Goal: Obtain resource: Download file/media

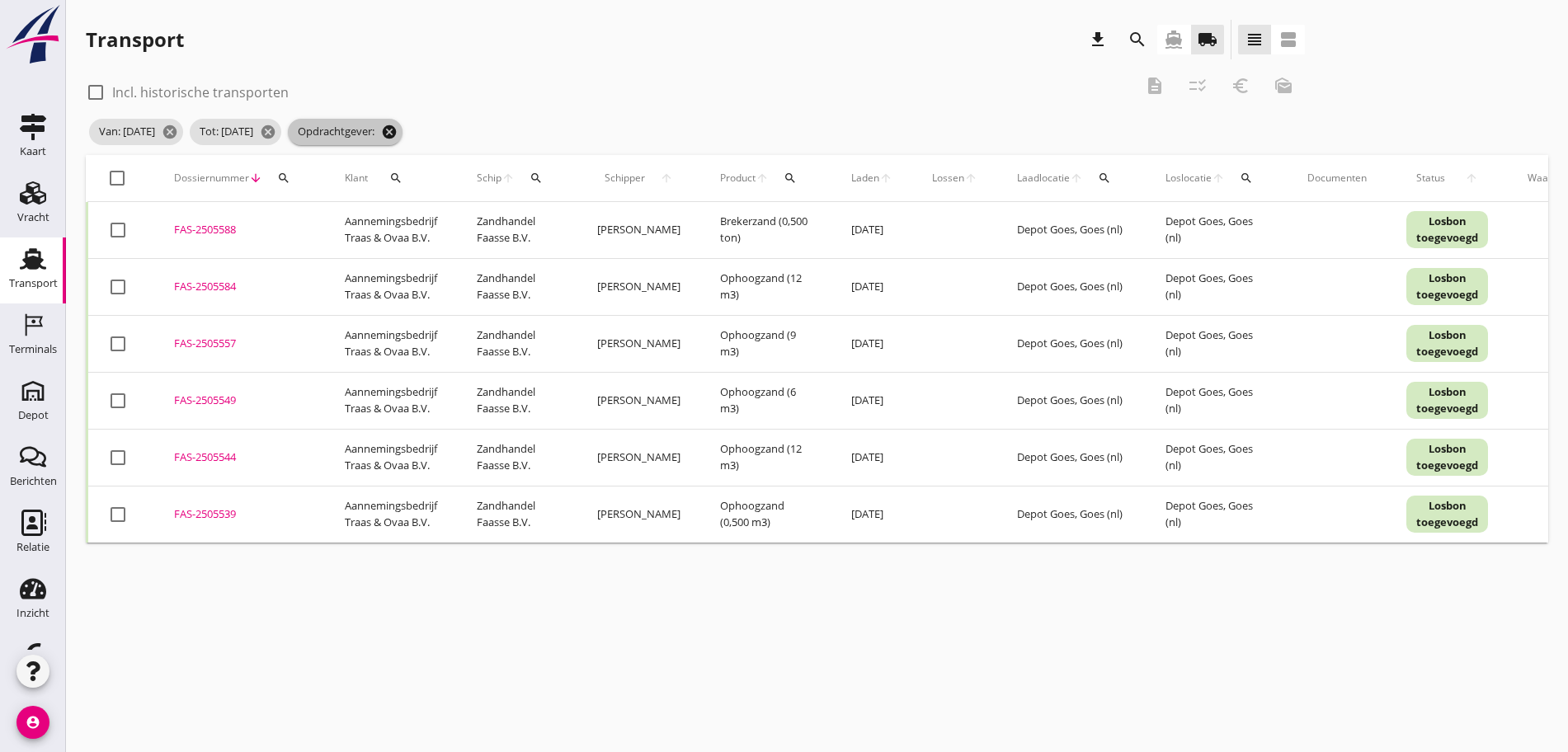
click at [398, 124] on icon "cancel" at bounding box center [389, 132] width 17 height 17
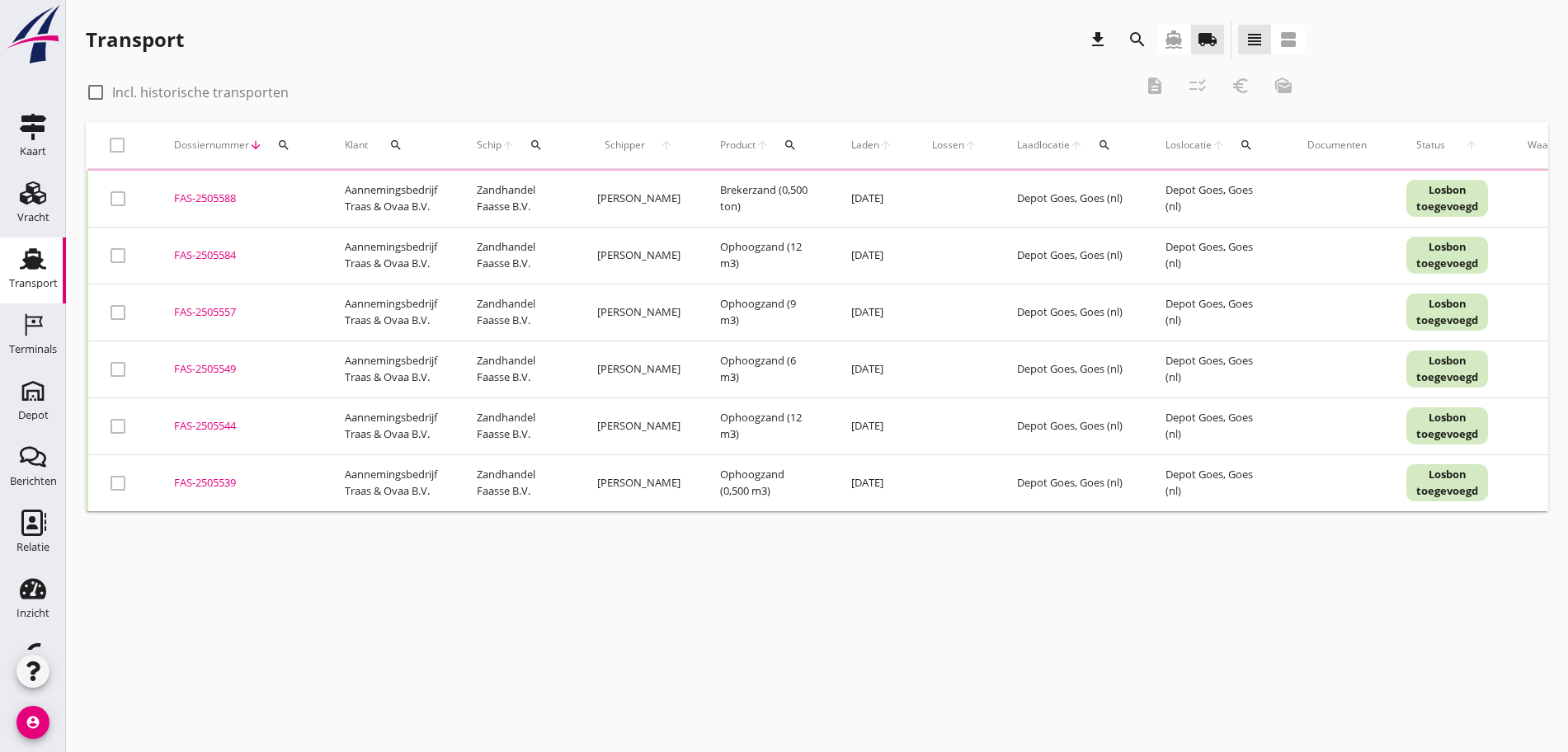
click at [1128, 37] on icon "search" at bounding box center [1138, 40] width 20 height 20
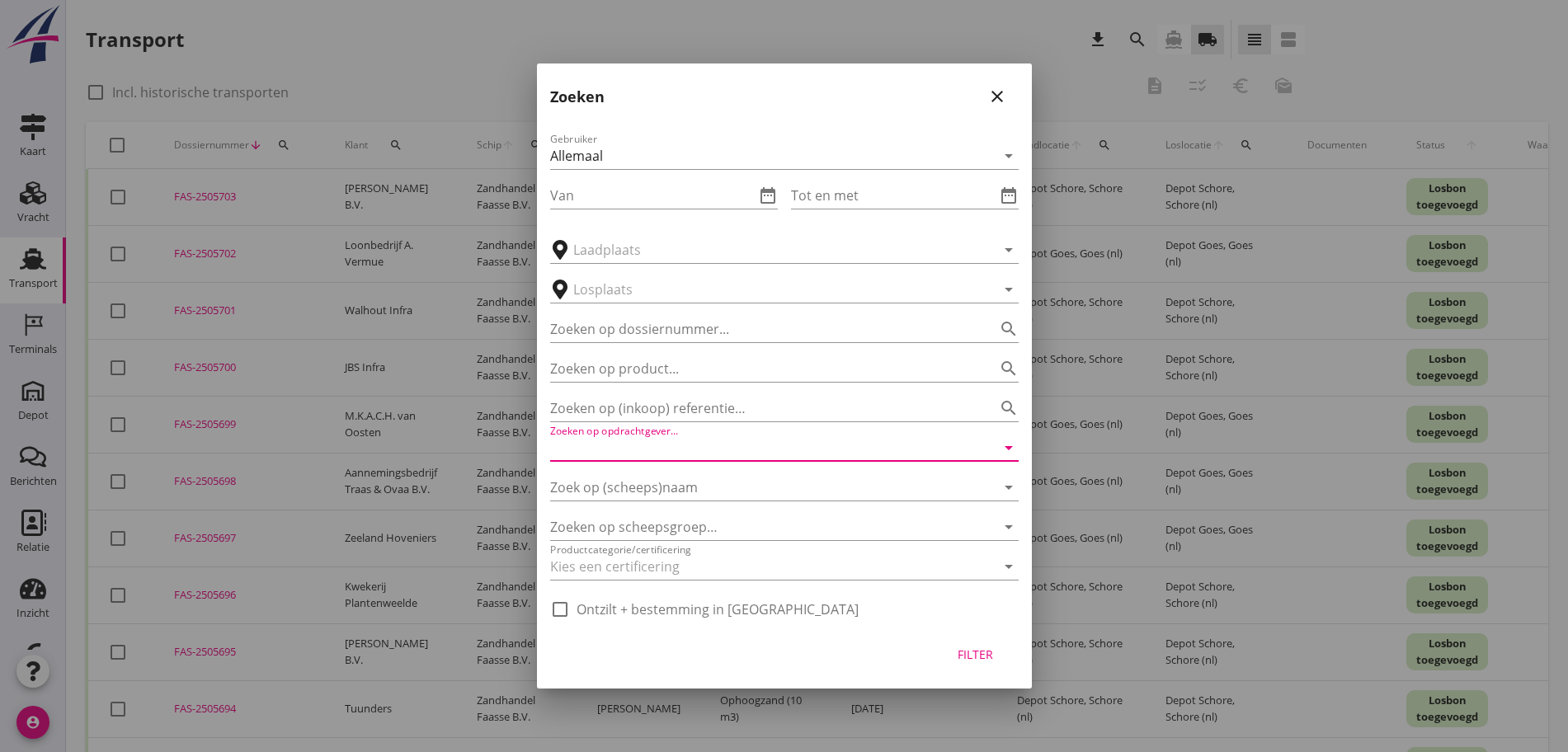
click at [650, 449] on input "Zoeken op opdrachtgever..." at bounding box center [762, 447] width 422 height 27
type input "m"
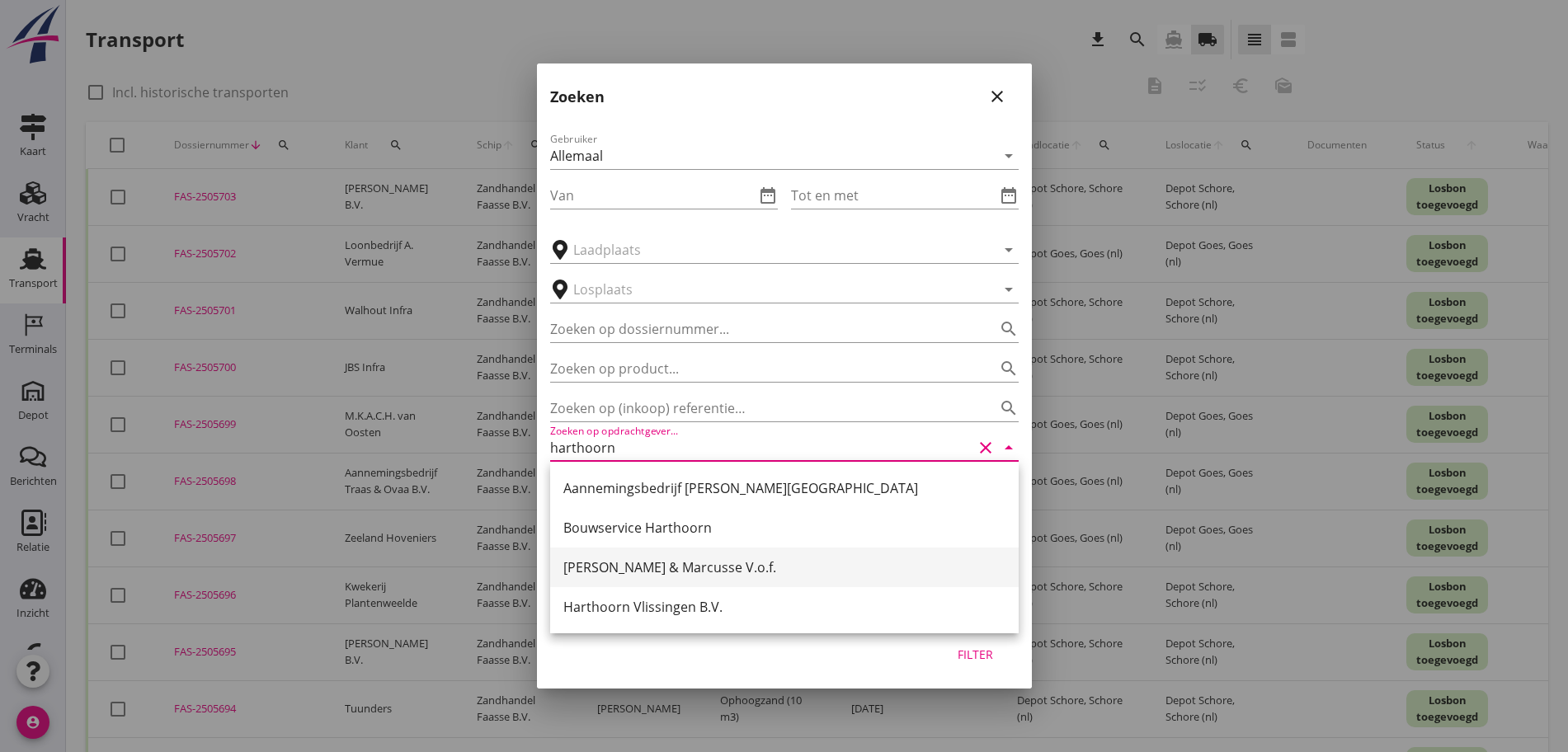
click at [623, 575] on div "[PERSON_NAME] & Marcusse V.o.f." at bounding box center [784, 567] width 442 height 20
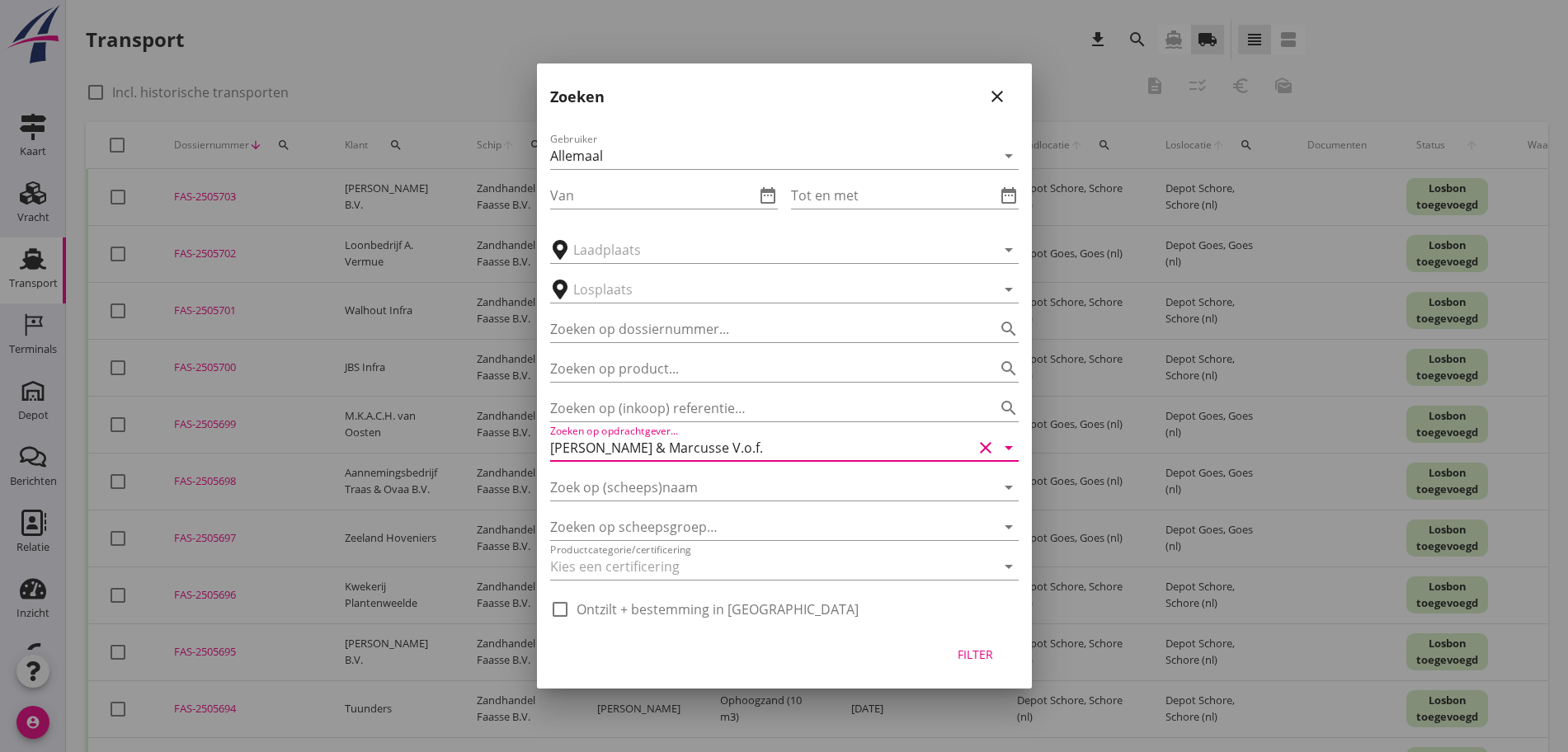
type input "[PERSON_NAME] & Marcusse V.o.f."
click at [969, 650] on div "Filter" at bounding box center [975, 654] width 47 height 17
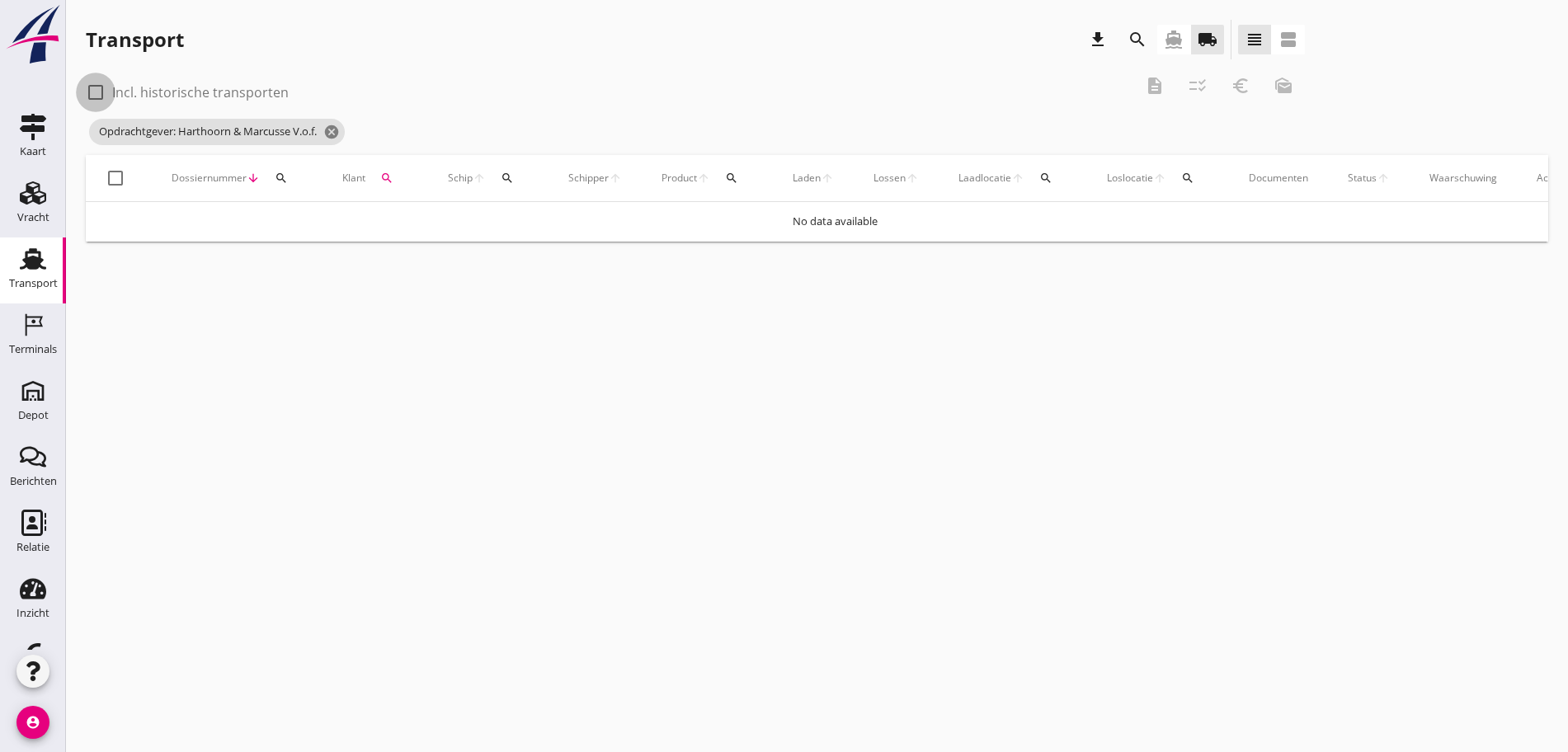
click at [88, 90] on div at bounding box center [95, 92] width 28 height 28
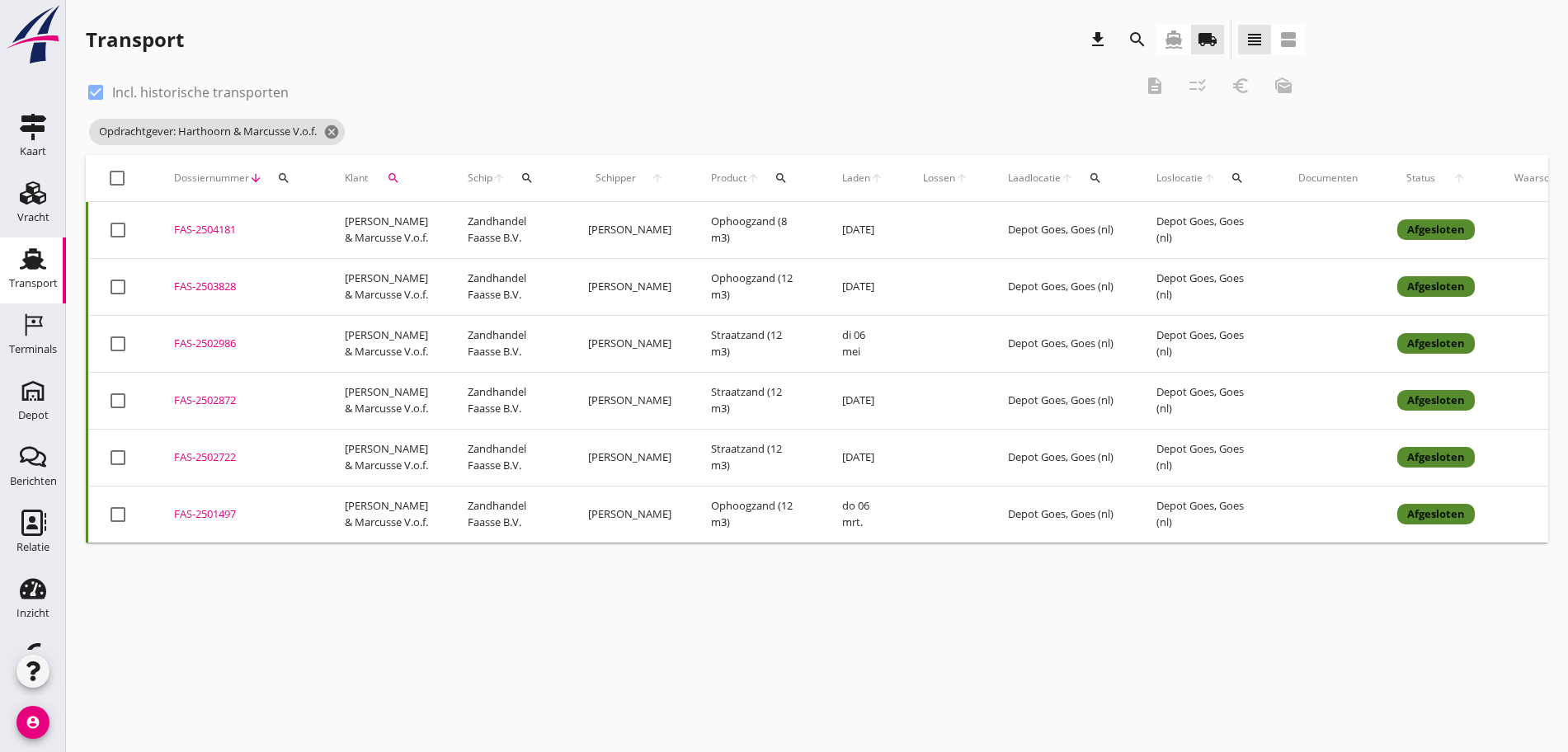
click at [443, 108] on div "check_box Incl. historische transporten description checklist_rtl euro_symbol m…" at bounding box center [694, 91] width 1219 height 50
click at [337, 131] on icon "cancel" at bounding box center [331, 132] width 17 height 17
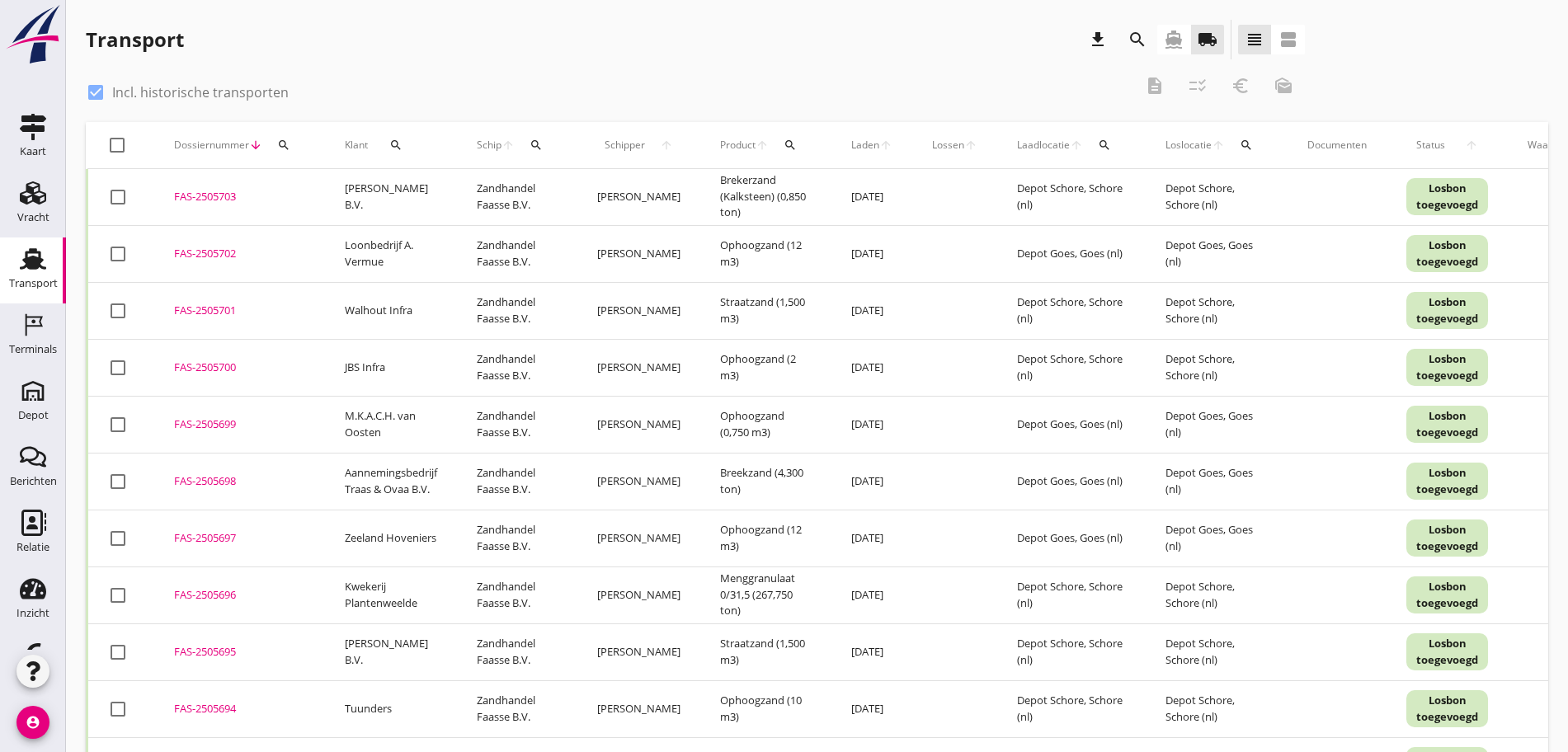
click at [85, 90] on div at bounding box center [95, 92] width 28 height 28
checkbox input "false"
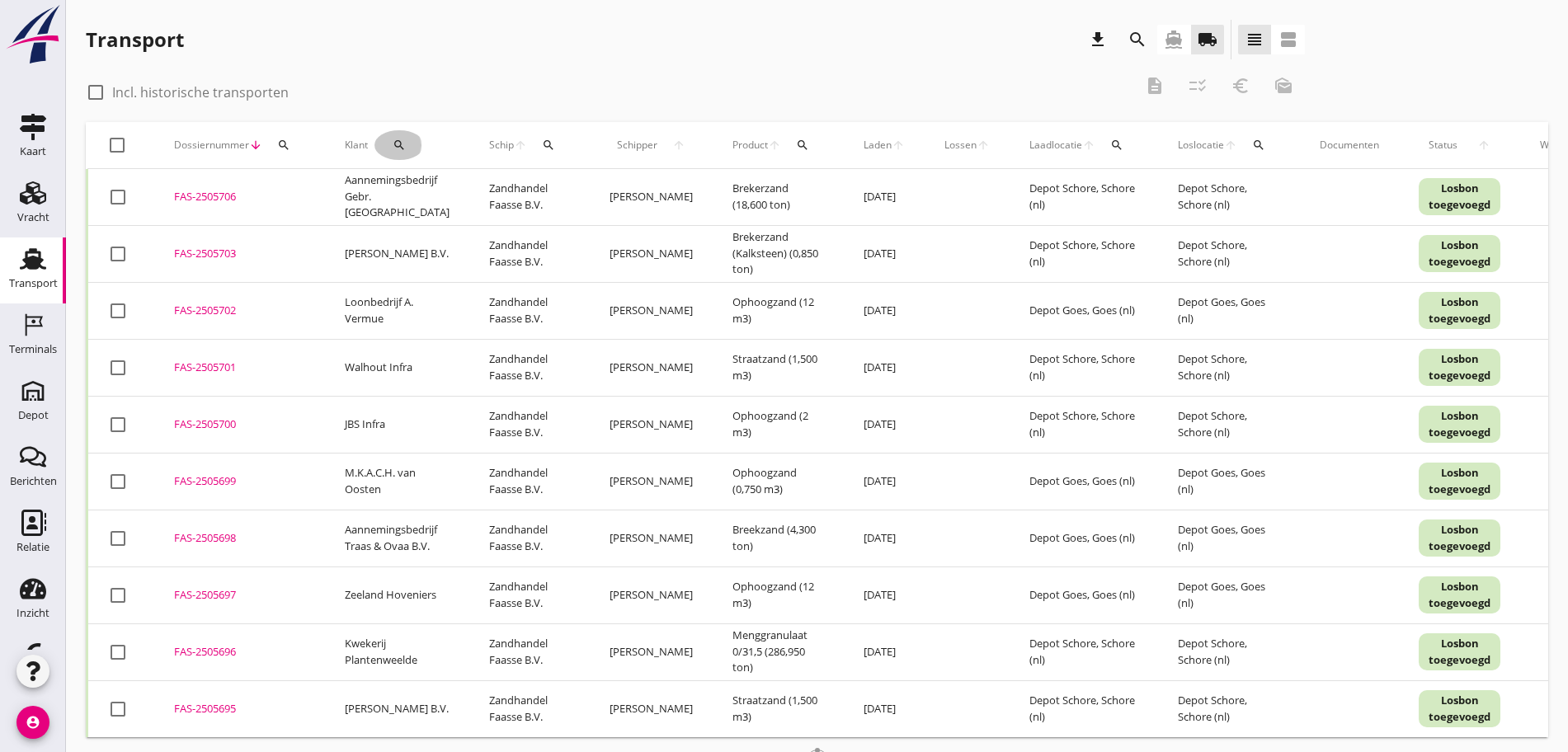
click at [404, 144] on icon "search" at bounding box center [399, 145] width 13 height 13
click at [433, 178] on div "Zoeken op opdrachtgever... arrow_drop_down check" at bounding box center [507, 195] width 252 height 53
click at [429, 180] on input "Zoeken op opdrachtgever..." at bounding box center [466, 192] width 172 height 27
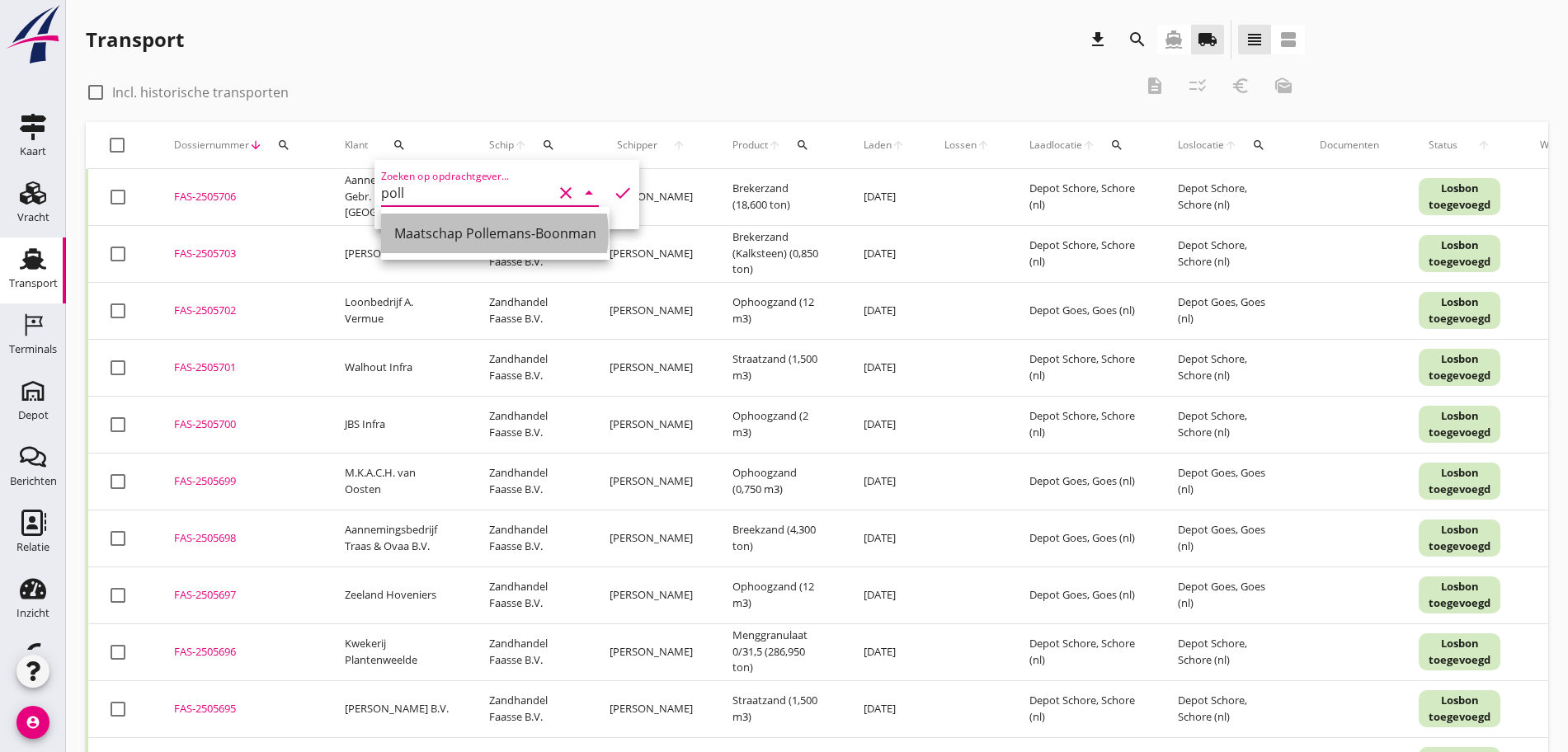
click at [502, 228] on div "Maatschap Pollemans-Boonman" at bounding box center [495, 233] width 202 height 20
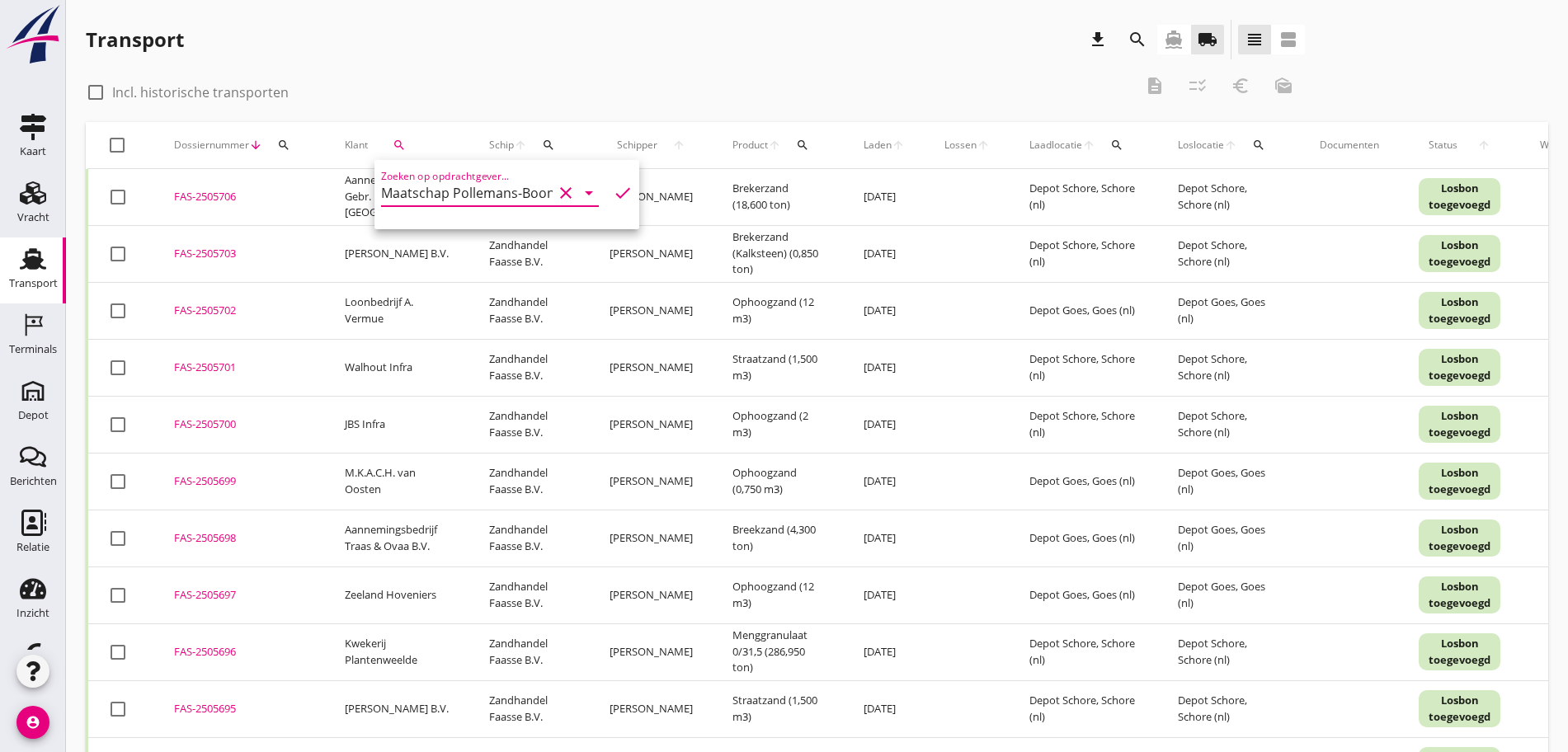
type input "Maatschap Pollemans-Boonman"
click at [613, 188] on icon "check" at bounding box center [623, 193] width 20 height 20
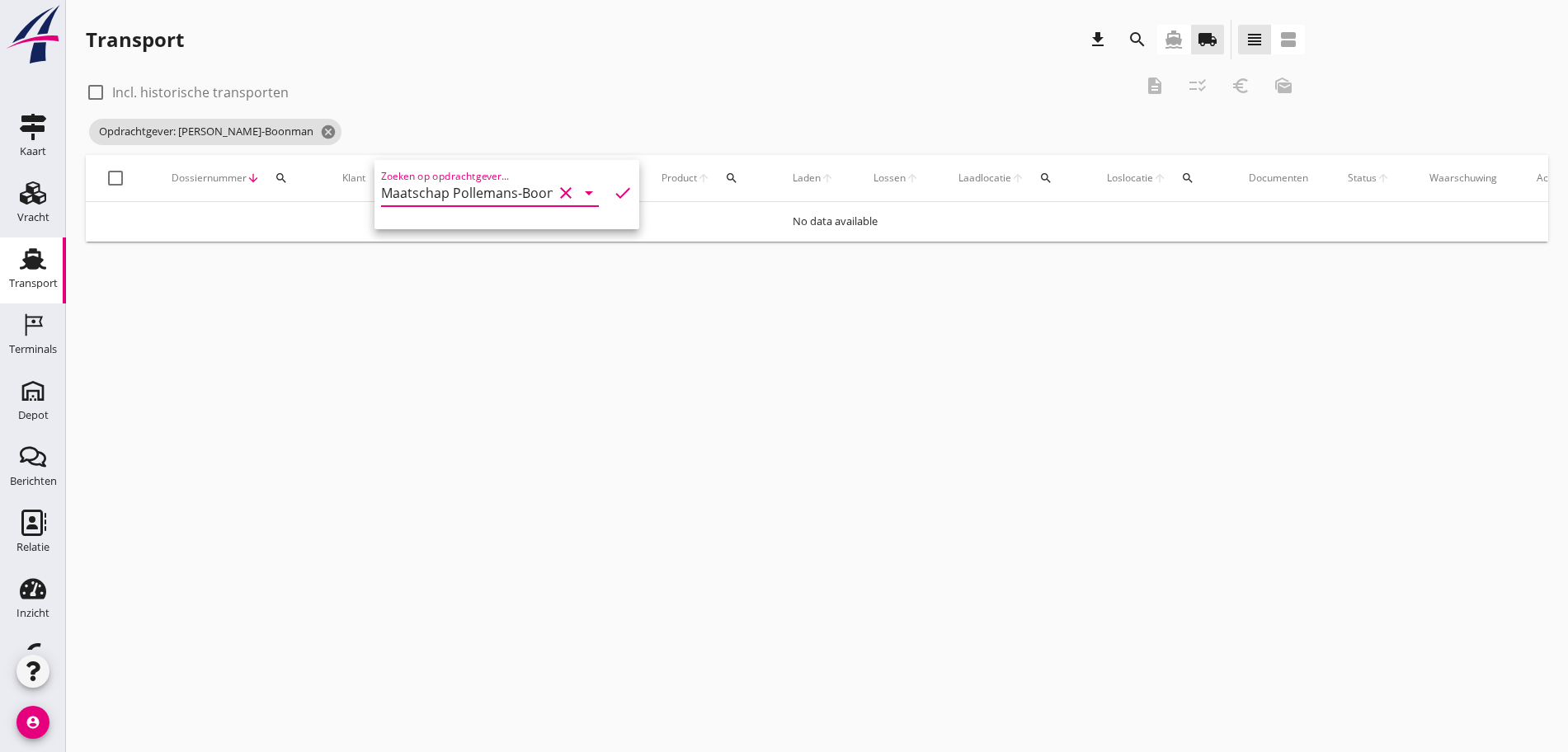
click at [613, 193] on icon "check" at bounding box center [623, 193] width 20 height 20
click at [103, 85] on div at bounding box center [95, 92] width 28 height 28
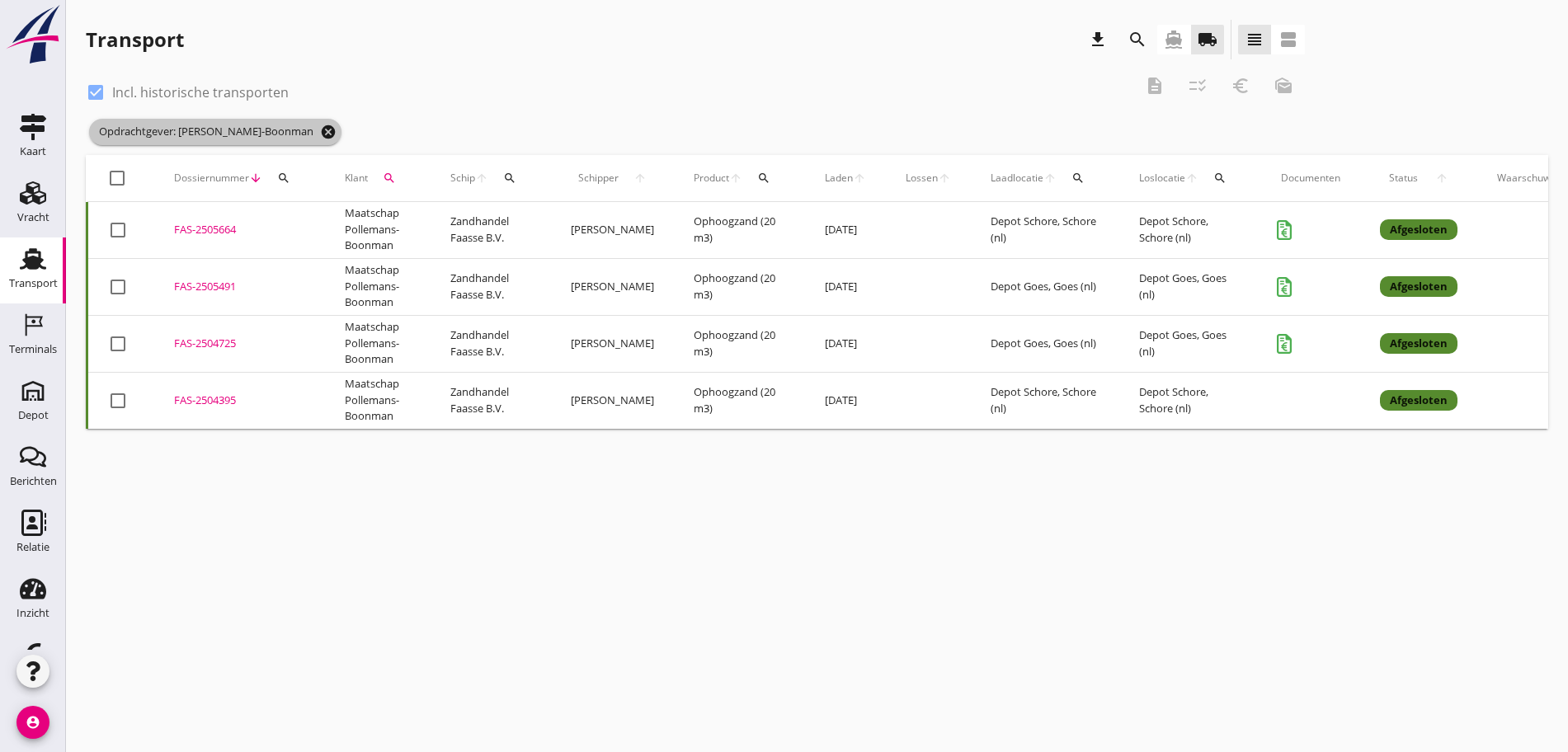
click at [336, 137] on icon "cancel" at bounding box center [328, 132] width 17 height 17
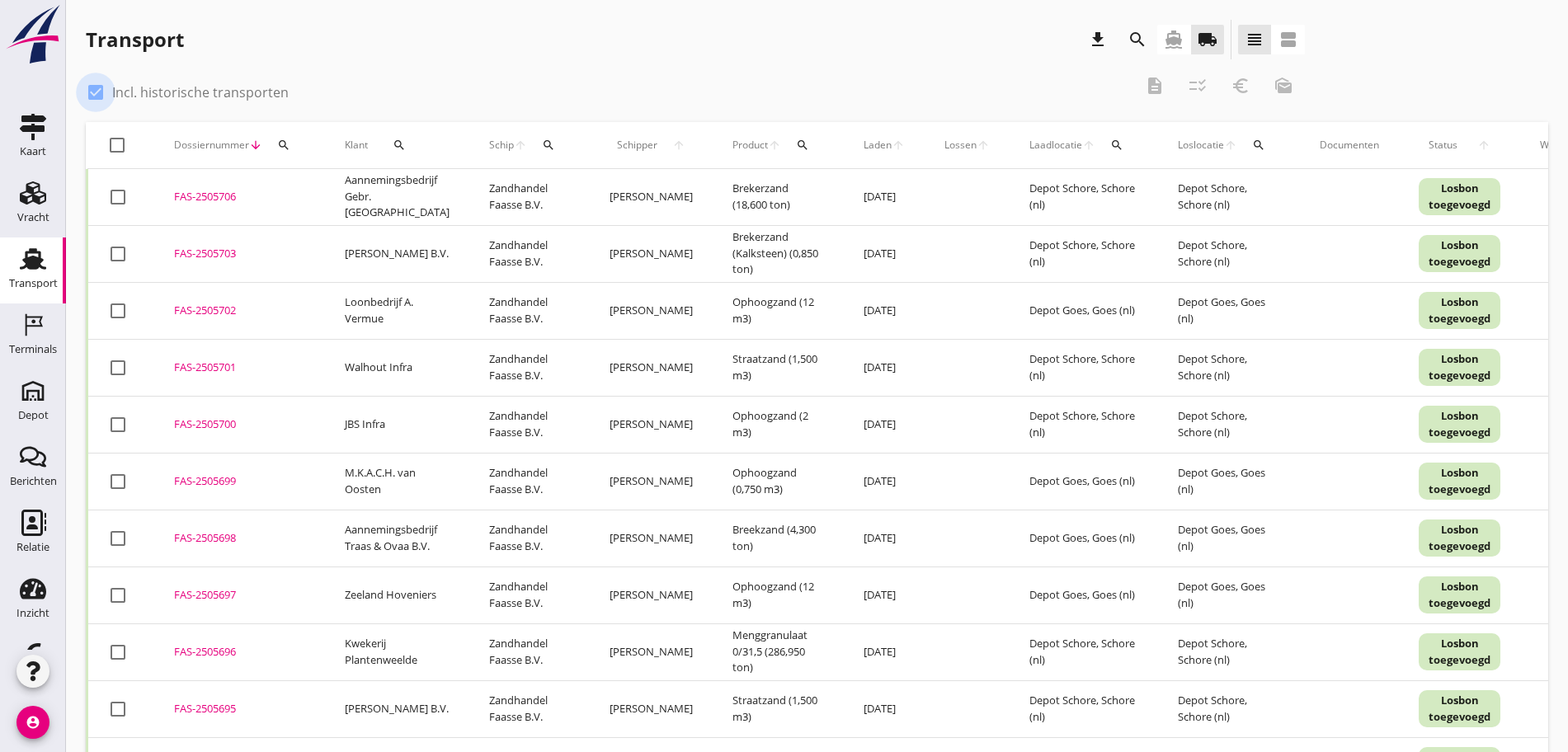
click at [95, 93] on div at bounding box center [95, 92] width 28 height 28
checkbox input "false"
click at [1128, 43] on icon "search" at bounding box center [1138, 40] width 20 height 20
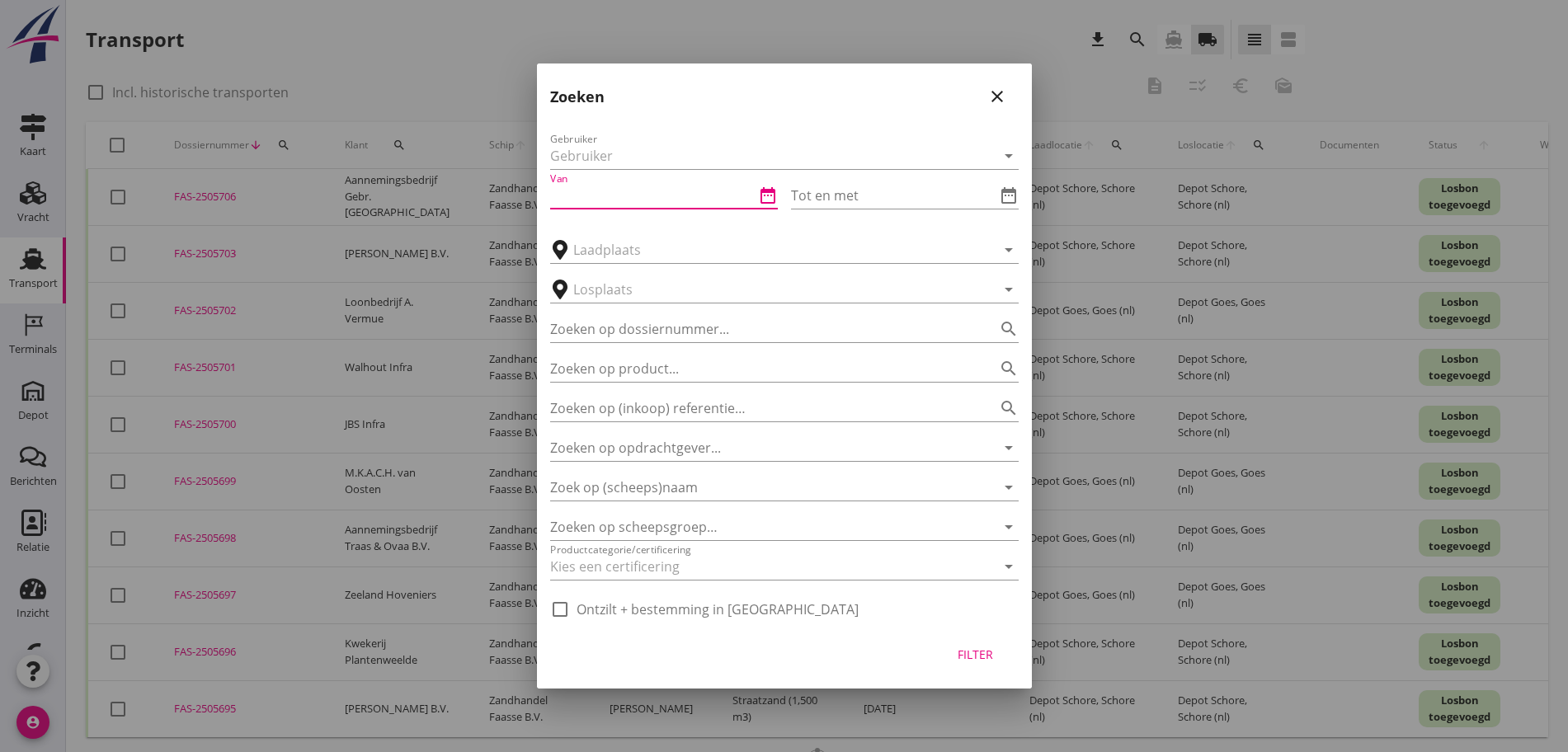
click at [678, 200] on input "Van" at bounding box center [653, 195] width 204 height 27
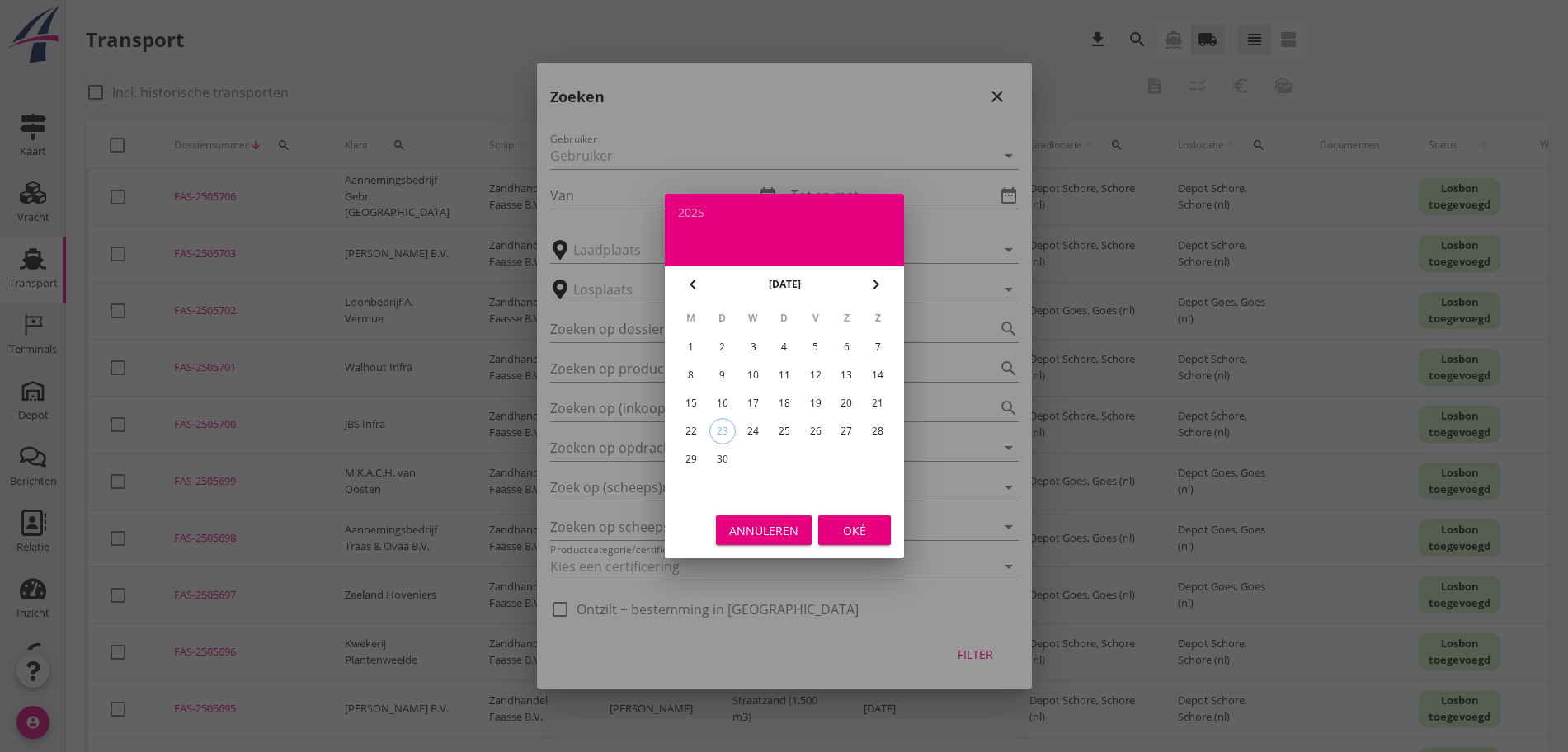
click at [674, 399] on div "M D W D V Z Z 1 2 3 4 5 6 7 8 9 10 11 12 13 14 15 16 17 18 19 20 21 22 23 24 25…" at bounding box center [784, 402] width 239 height 199
click at [681, 400] on div "15" at bounding box center [690, 403] width 27 height 27
type input "[DATE]"
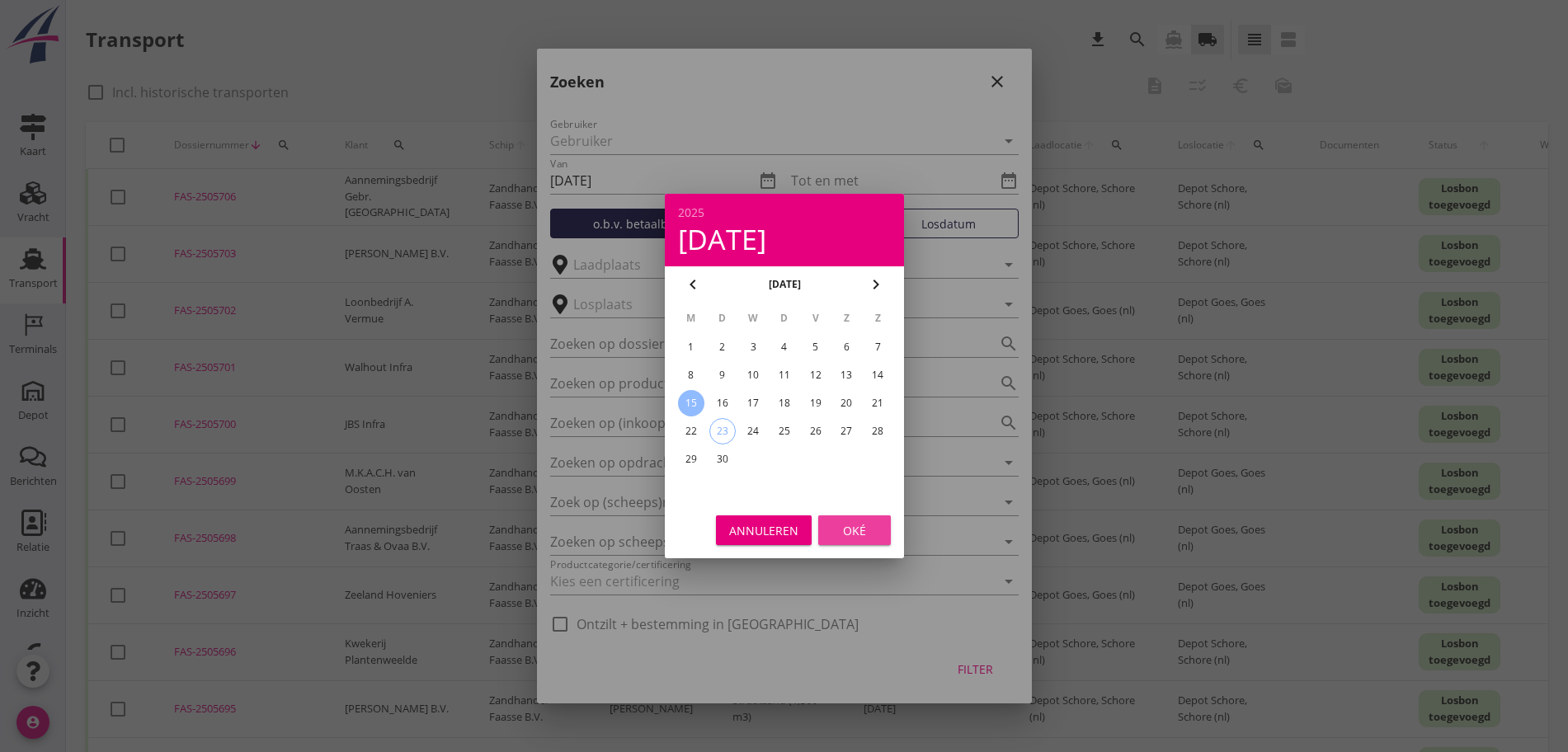
click at [857, 535] on div "Oké" at bounding box center [854, 530] width 47 height 17
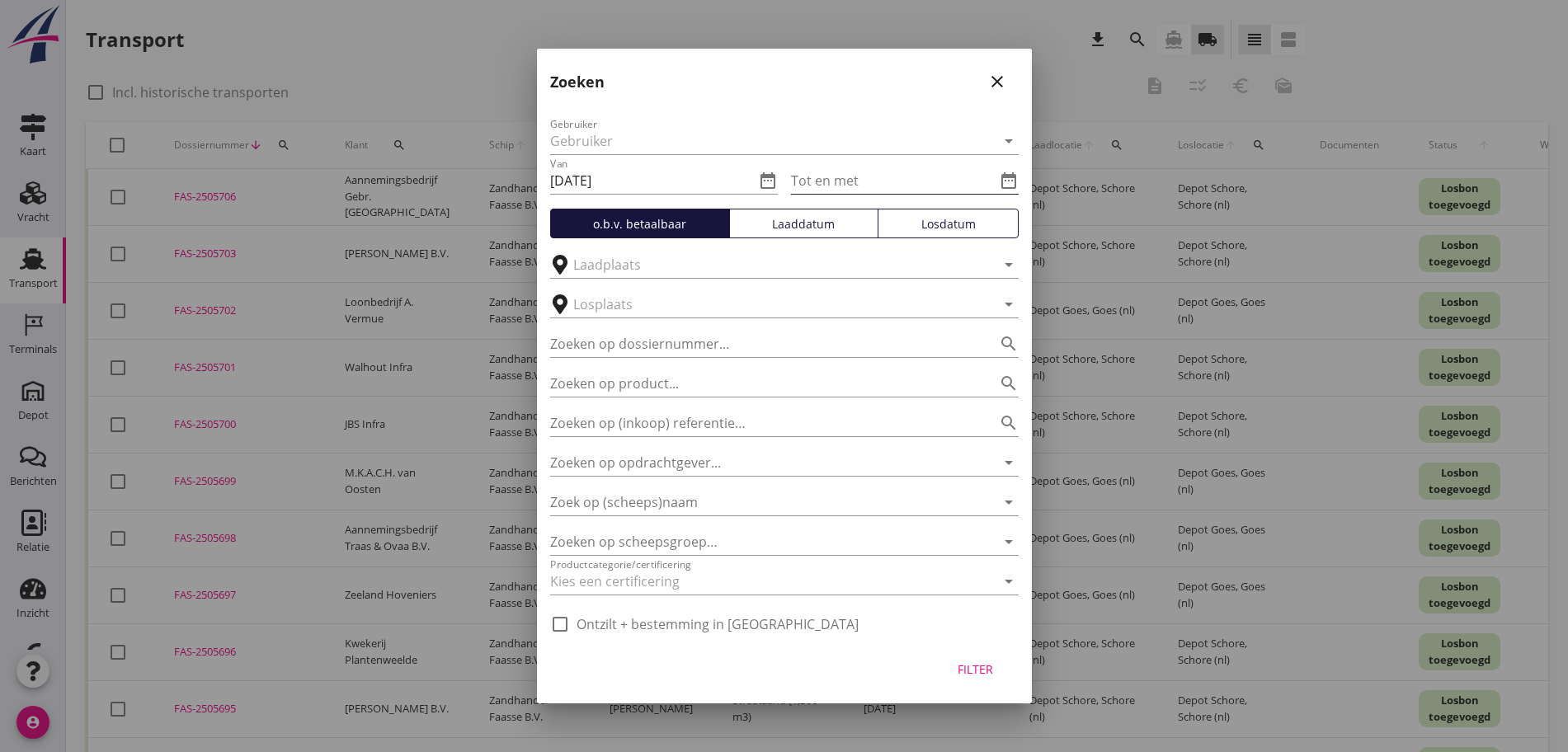
click at [1010, 179] on icon "date_range" at bounding box center [1009, 181] width 20 height 20
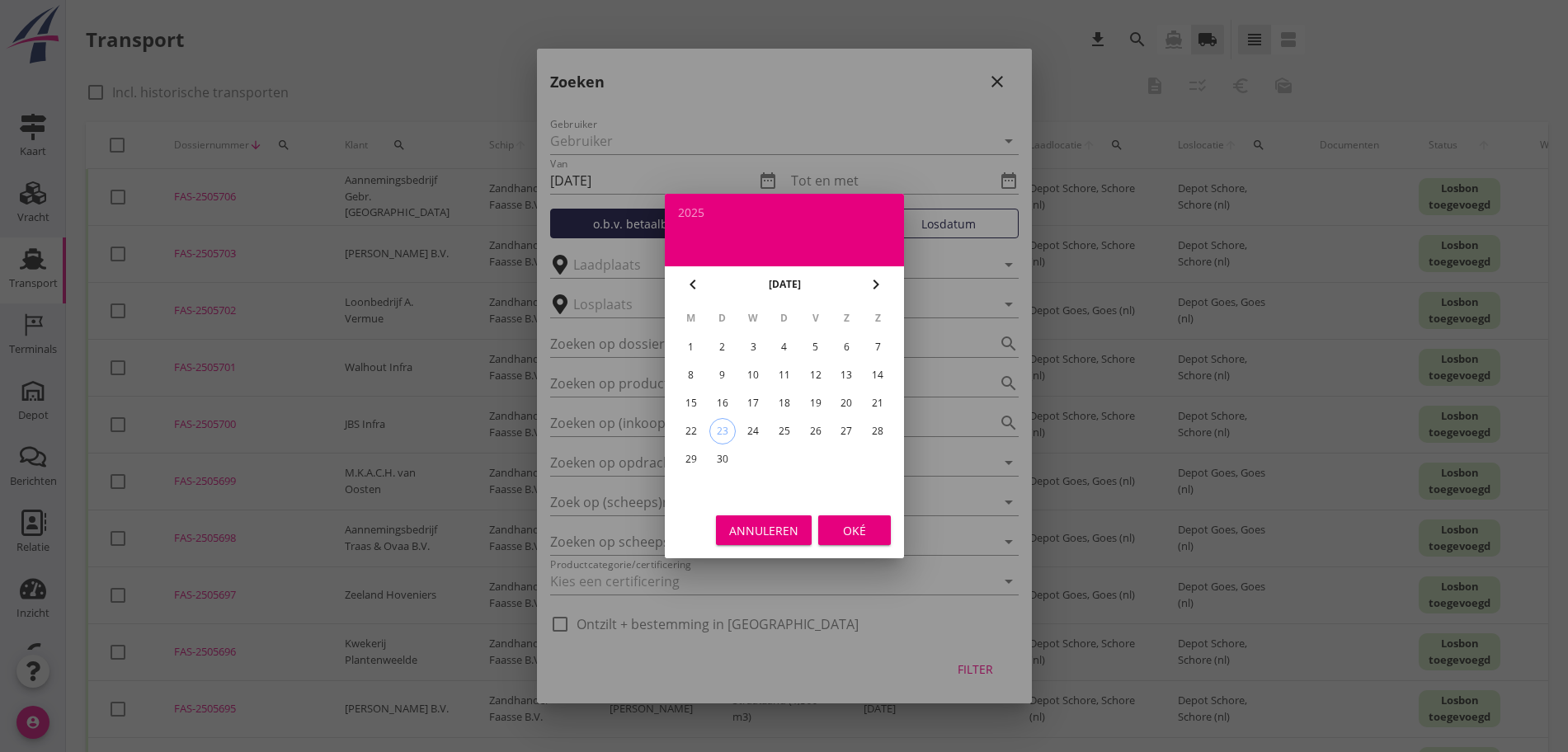
click at [817, 401] on div "19" at bounding box center [814, 403] width 27 height 27
type input "[DATE]"
click at [866, 534] on div "Oké" at bounding box center [854, 530] width 47 height 17
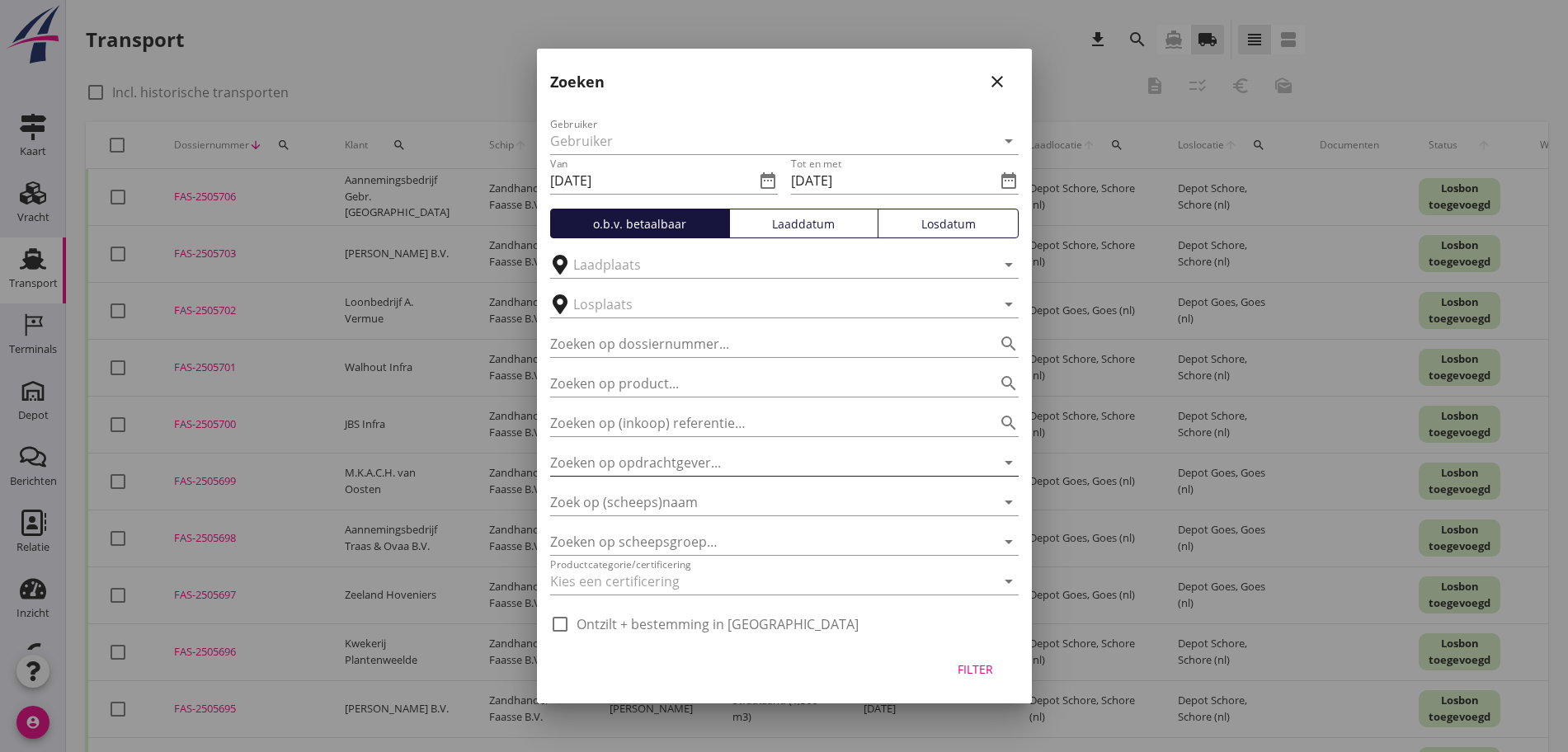
click at [720, 468] on input "Zoeken op opdrachtgever..." at bounding box center [762, 462] width 422 height 27
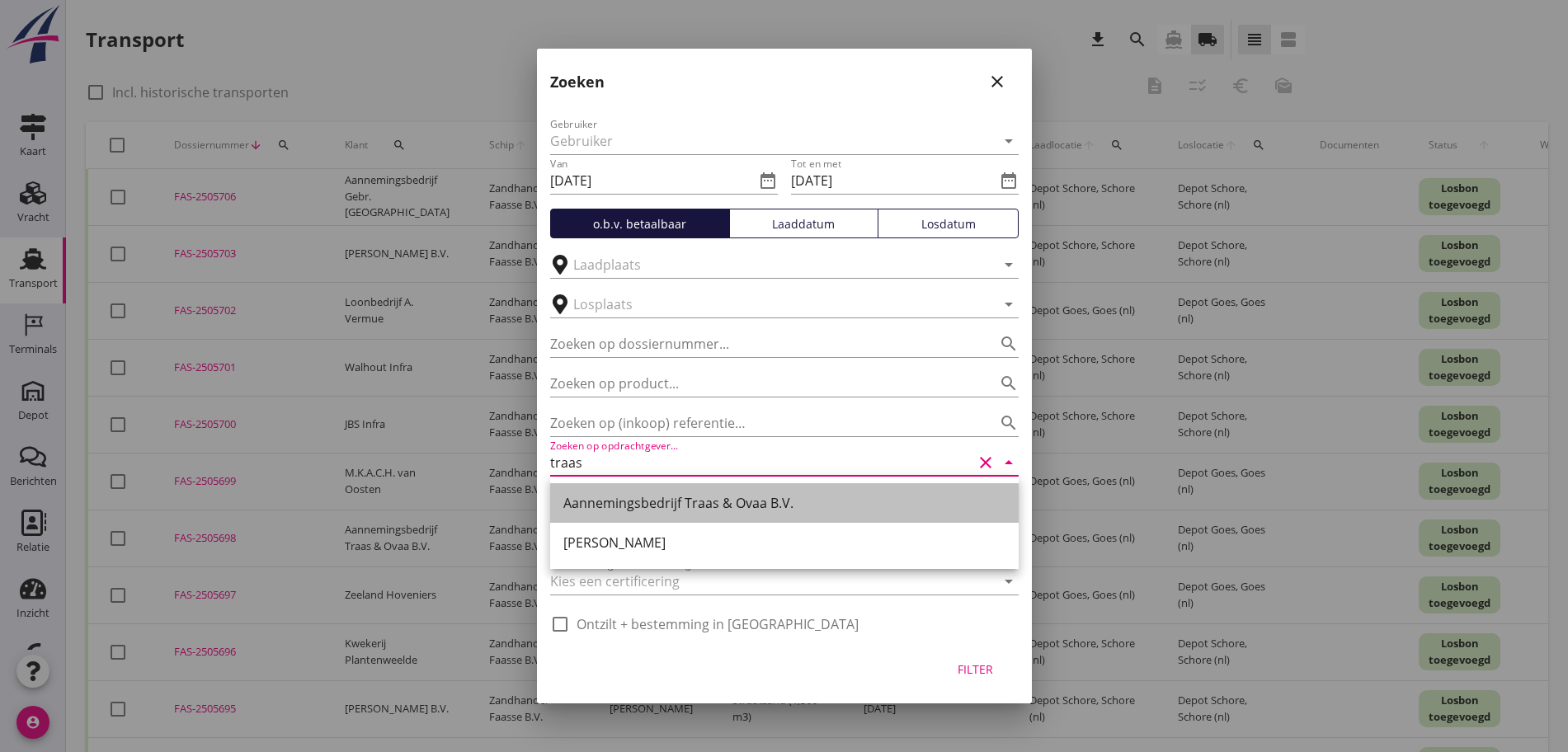
click at [692, 512] on div "Aannemingsbedrijf Traas & Ovaa B.V." at bounding box center [784, 503] width 442 height 20
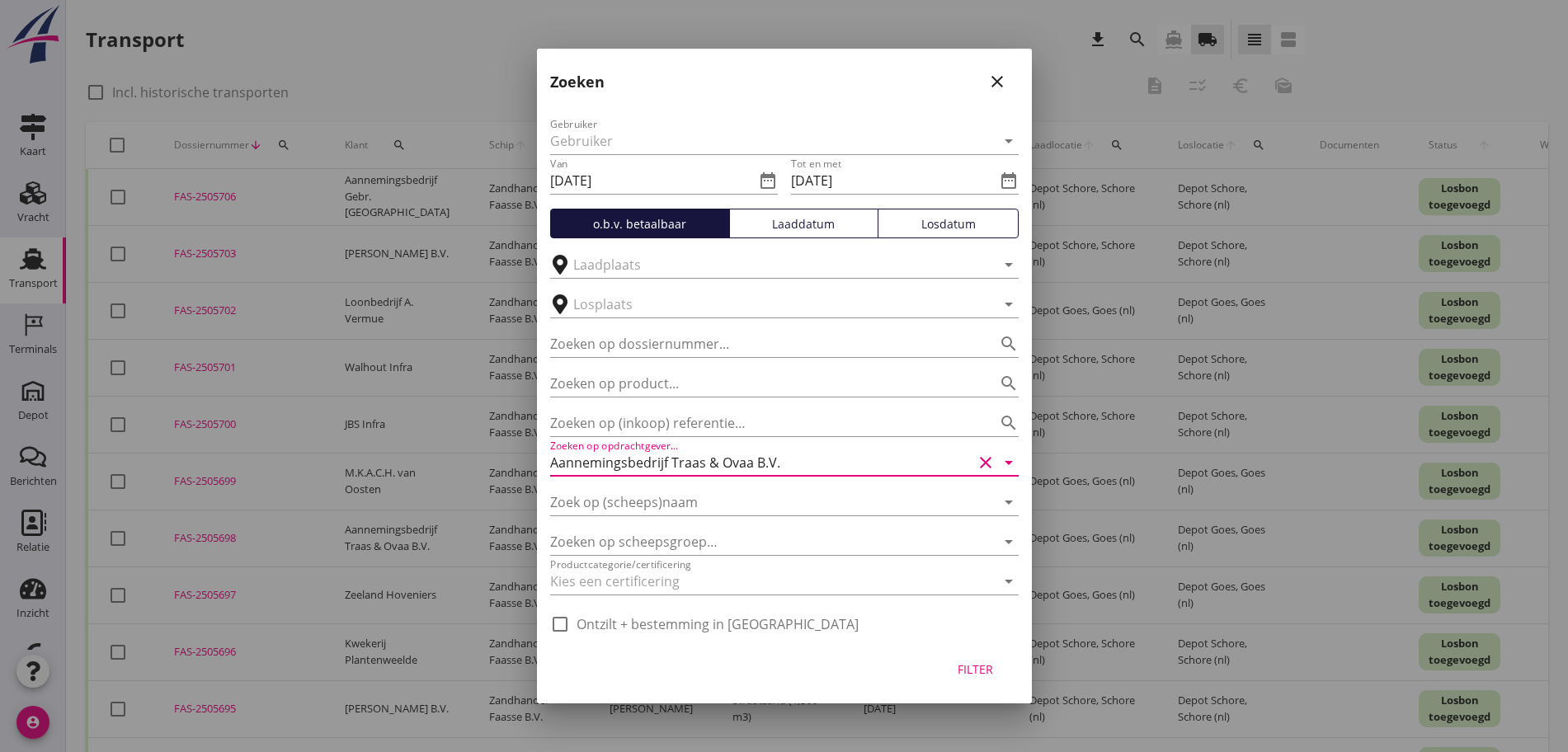
type input "Aannemingsbedrijf Traas & Ovaa B.V."
click at [977, 670] on div "Filter" at bounding box center [975, 669] width 47 height 17
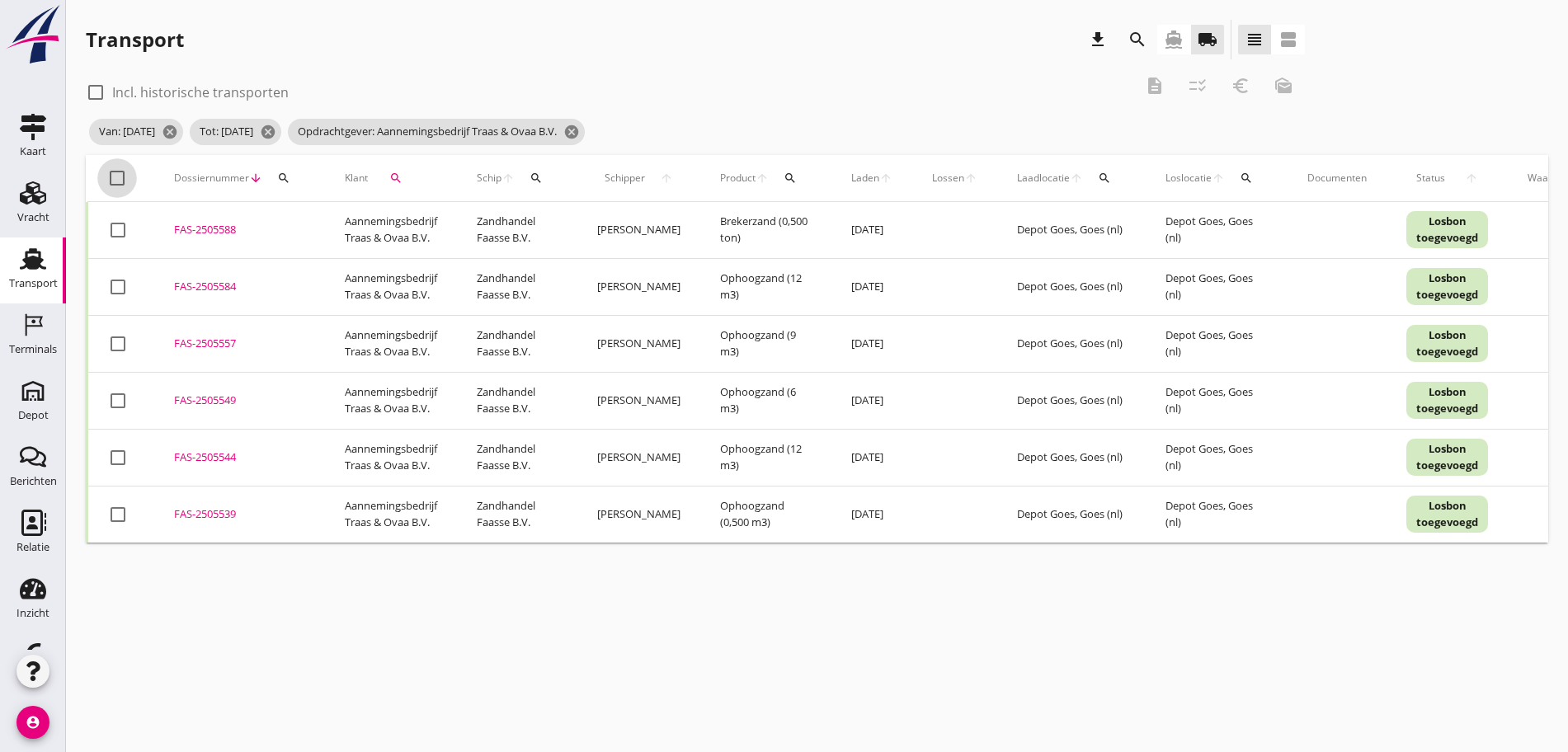
click at [113, 179] on div at bounding box center [117, 178] width 28 height 28
checkbox input "true"
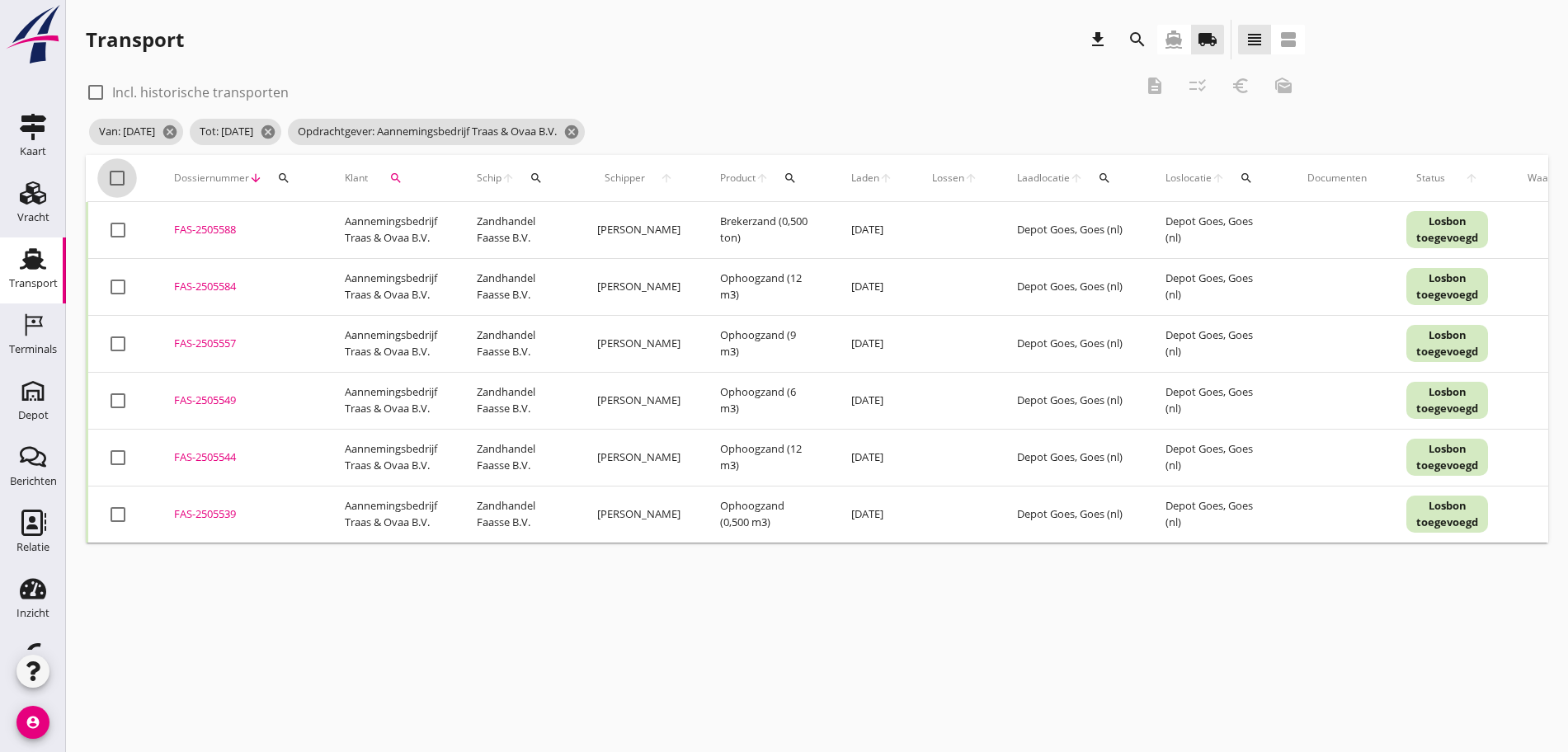
checkbox input "true"
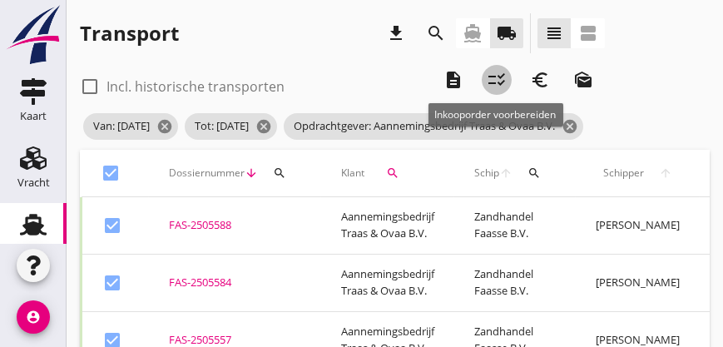
click at [497, 80] on icon "checklist_rtl" at bounding box center [496, 80] width 20 height 20
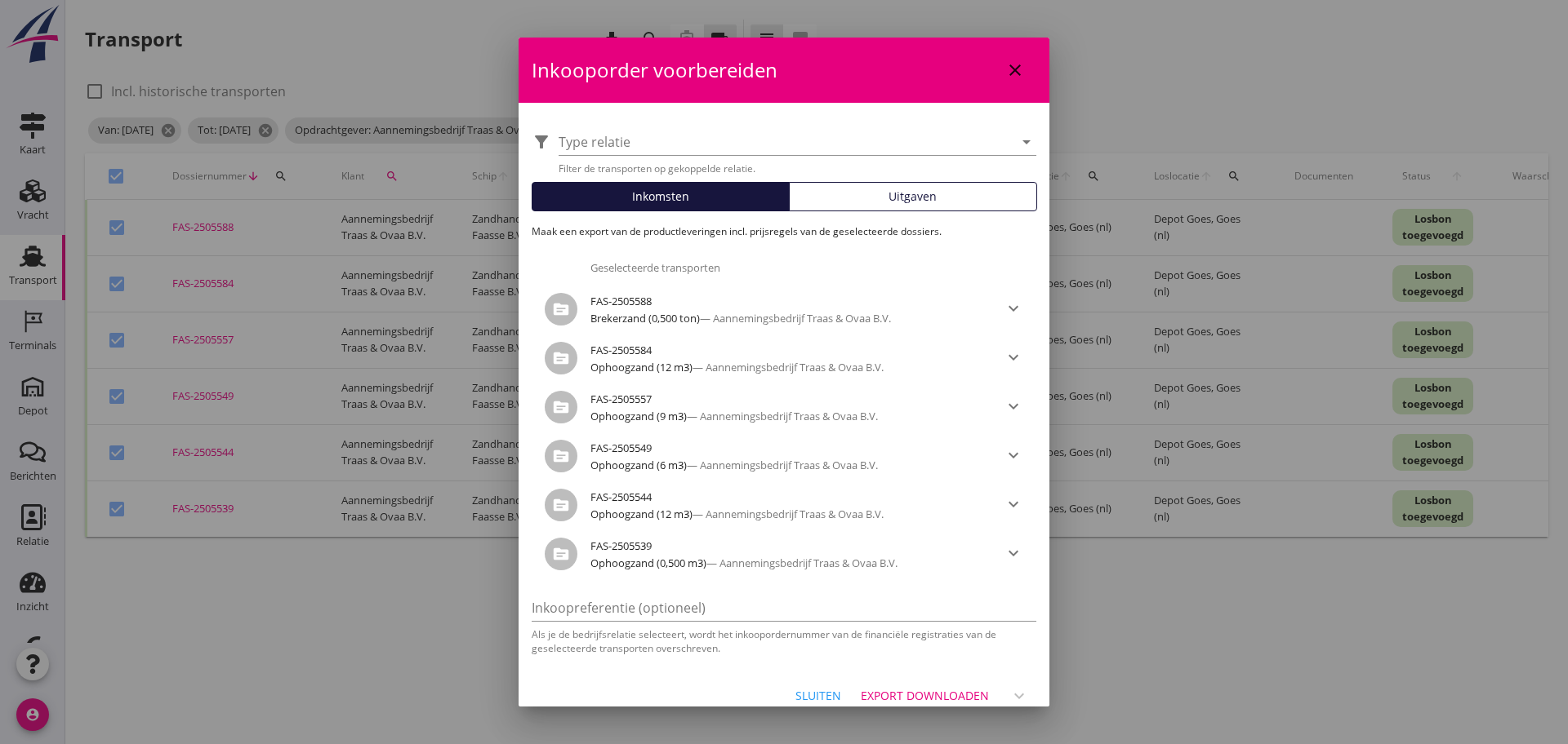
drag, startPoint x: 906, startPoint y: 77, endPoint x: 1865, endPoint y: 61, distance: 959.1
click at [1551, 61] on html "Aannemingsbedrijf Traas & Ovaa B.V. Klant Niet filteren op relatie Alle bedrijf…" at bounding box center [784, 372] width 1568 height 744
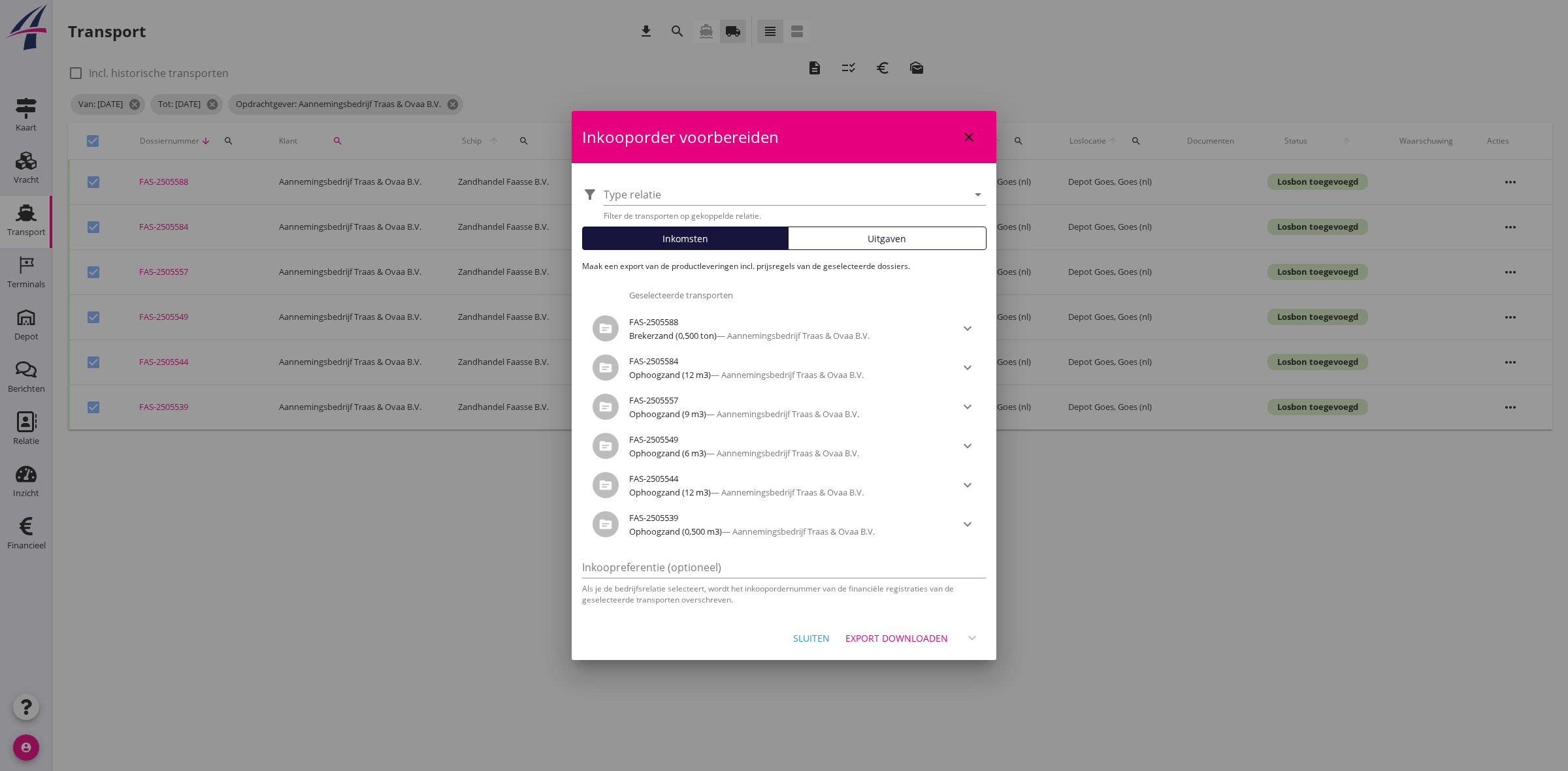
click at [1208, 595] on div at bounding box center [784, 386] width 1568 height 771
click at [902, 595] on div "Export downloaden" at bounding box center [896, 638] width 103 height 13
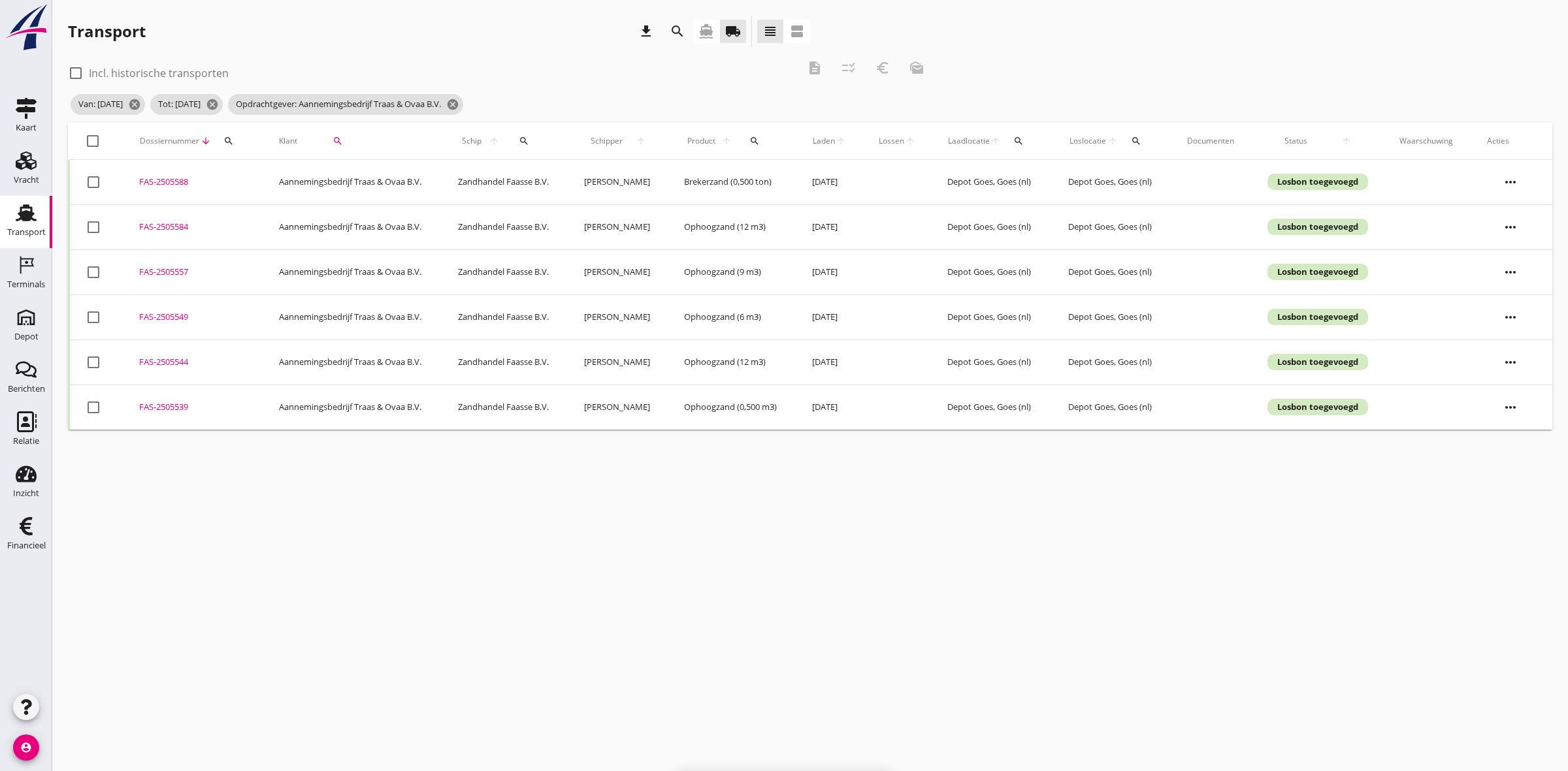
checkbox input "false"
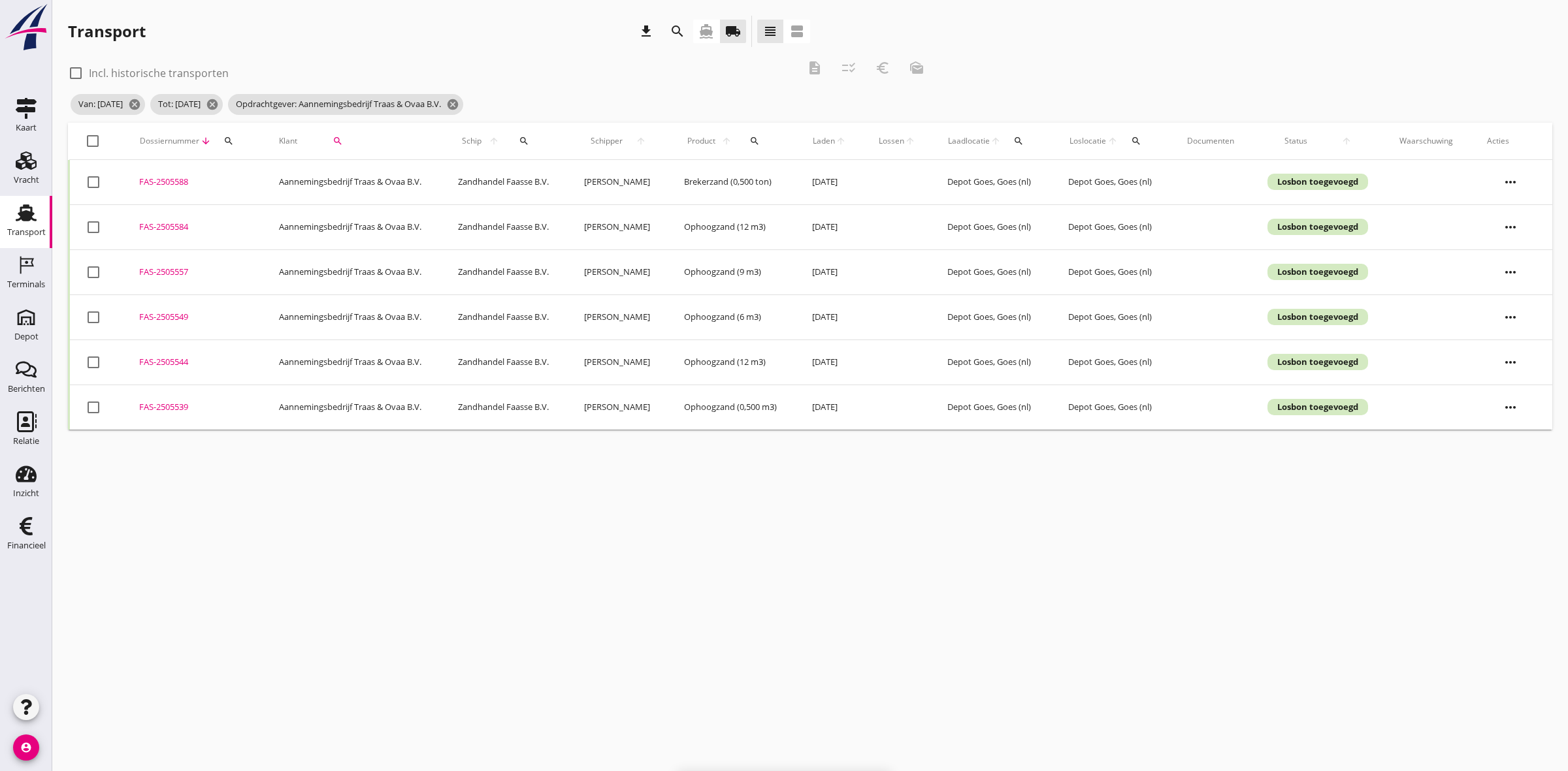
checkbox input "false"
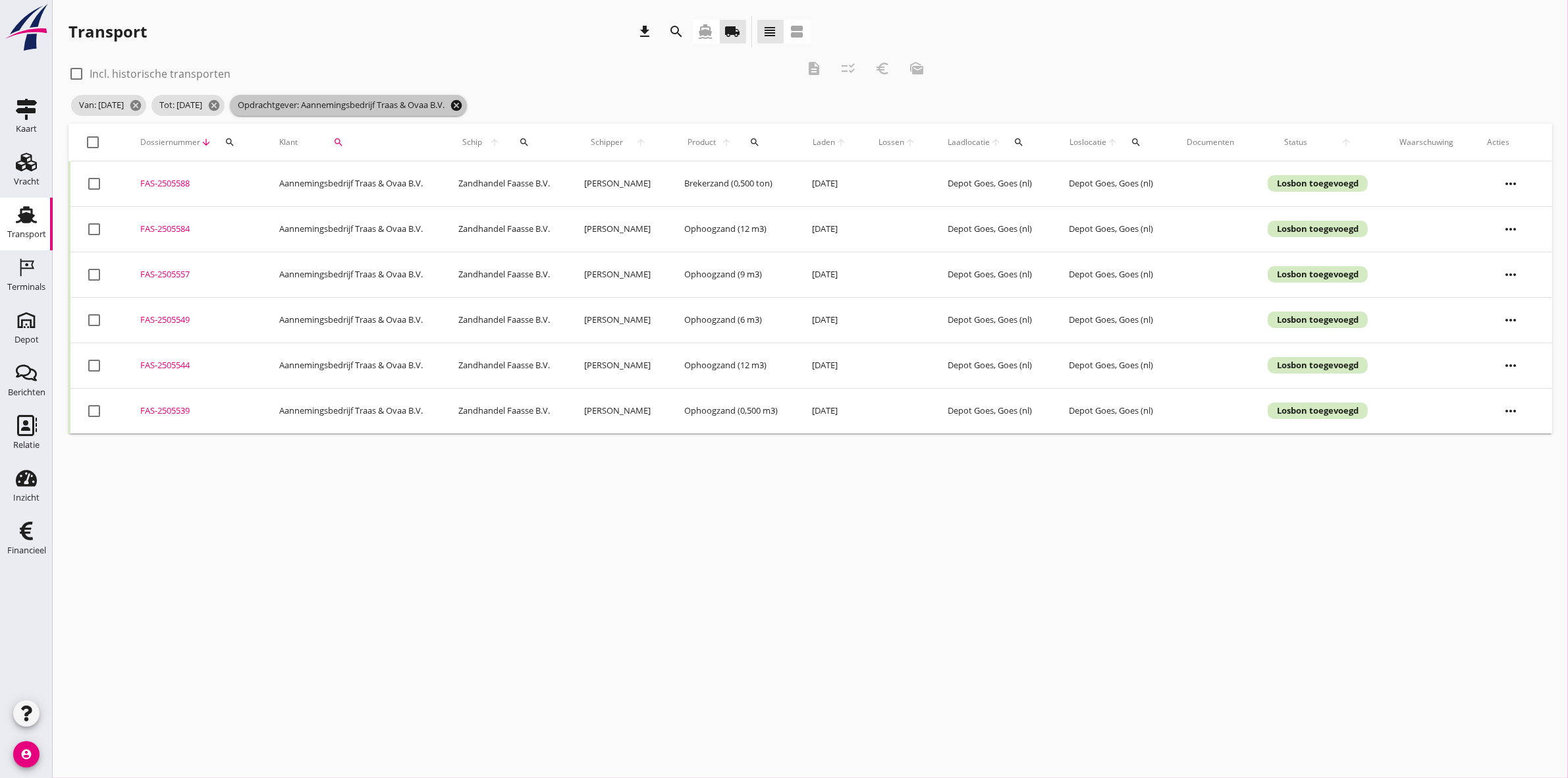
click at [463, 103] on icon "cancel" at bounding box center [456, 105] width 13 height 13
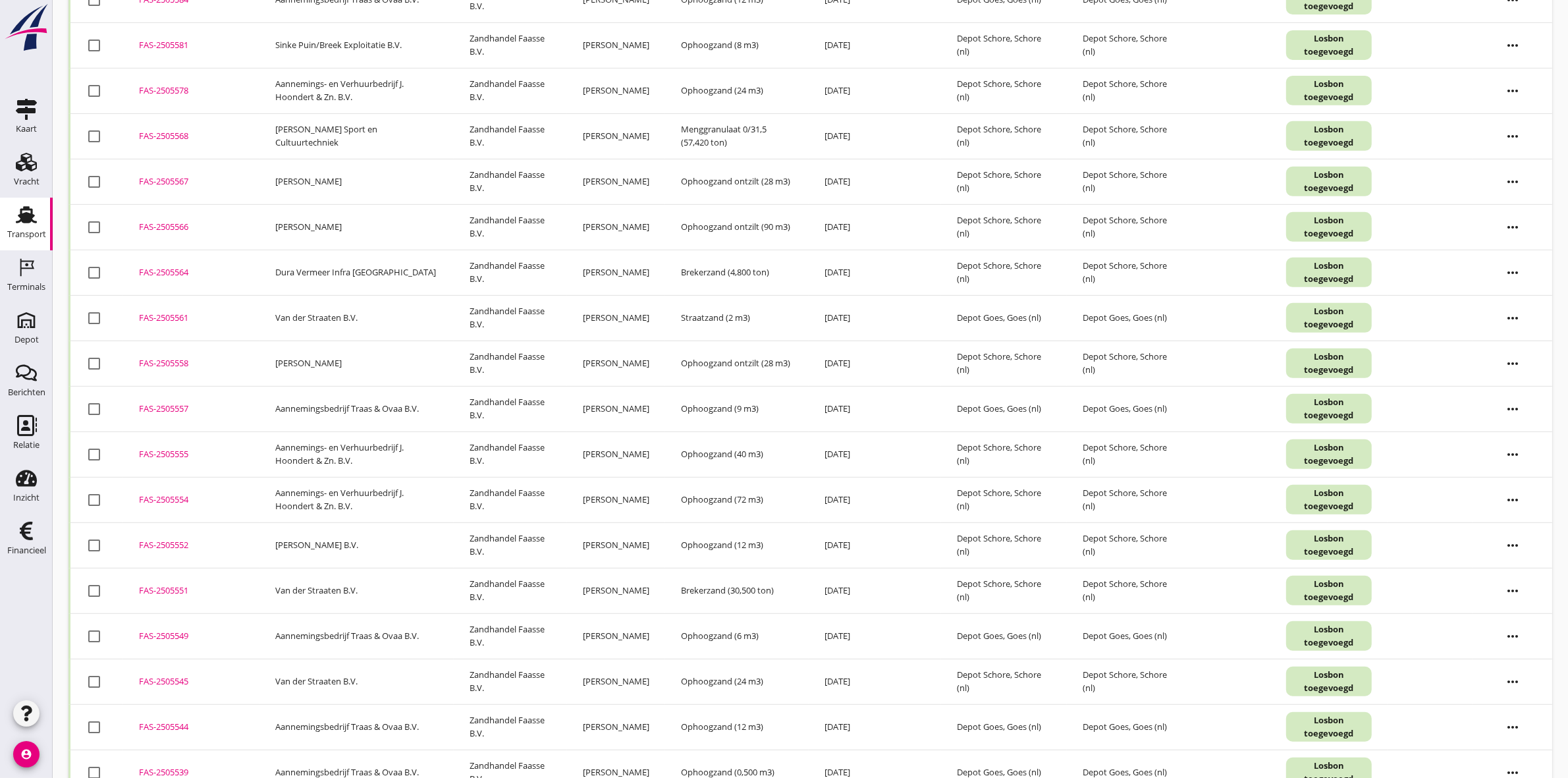
scroll to position [720, 0]
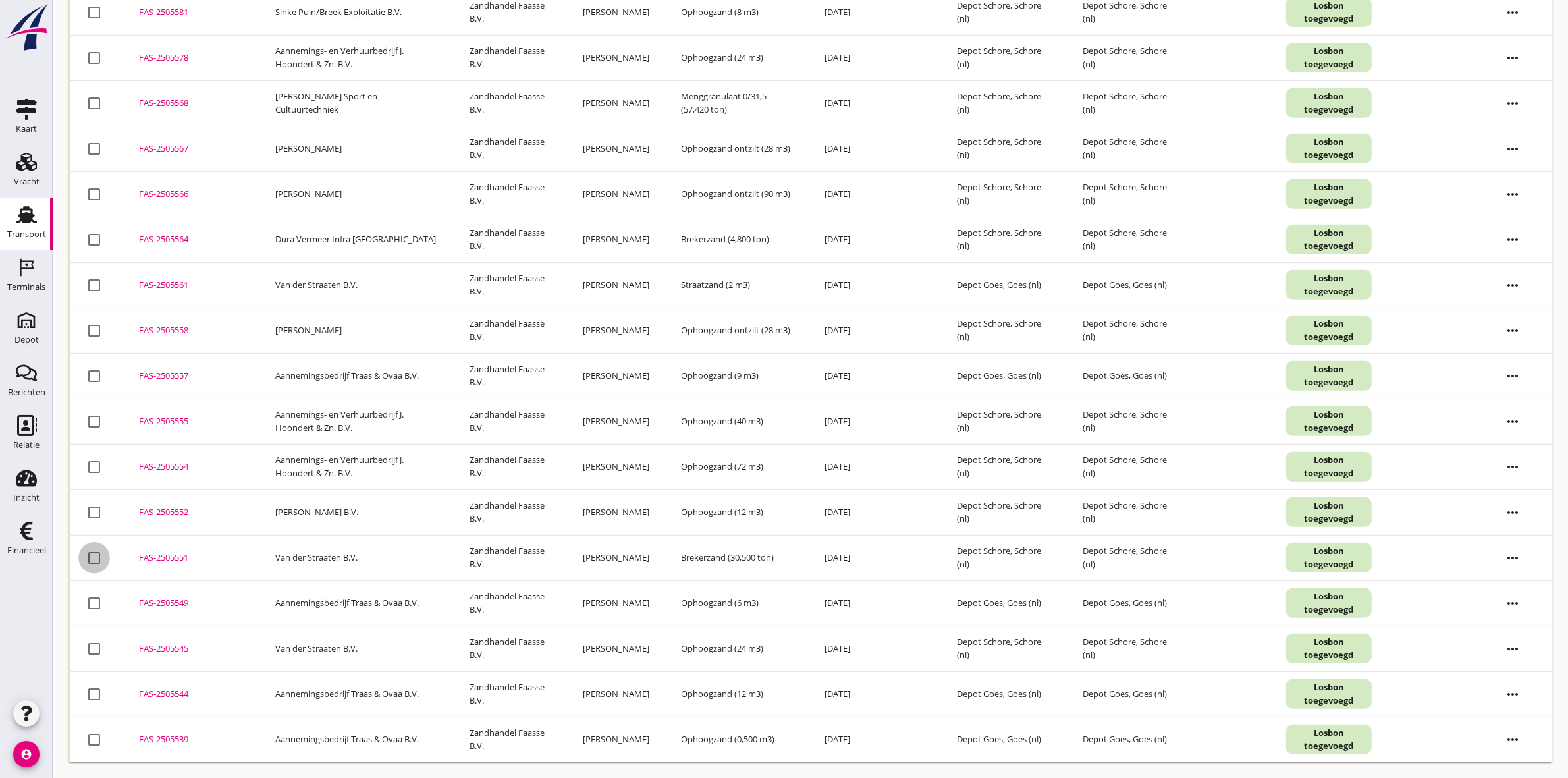
click at [96, 558] on div at bounding box center [94, 558] width 22 height 22
checkbox input "true"
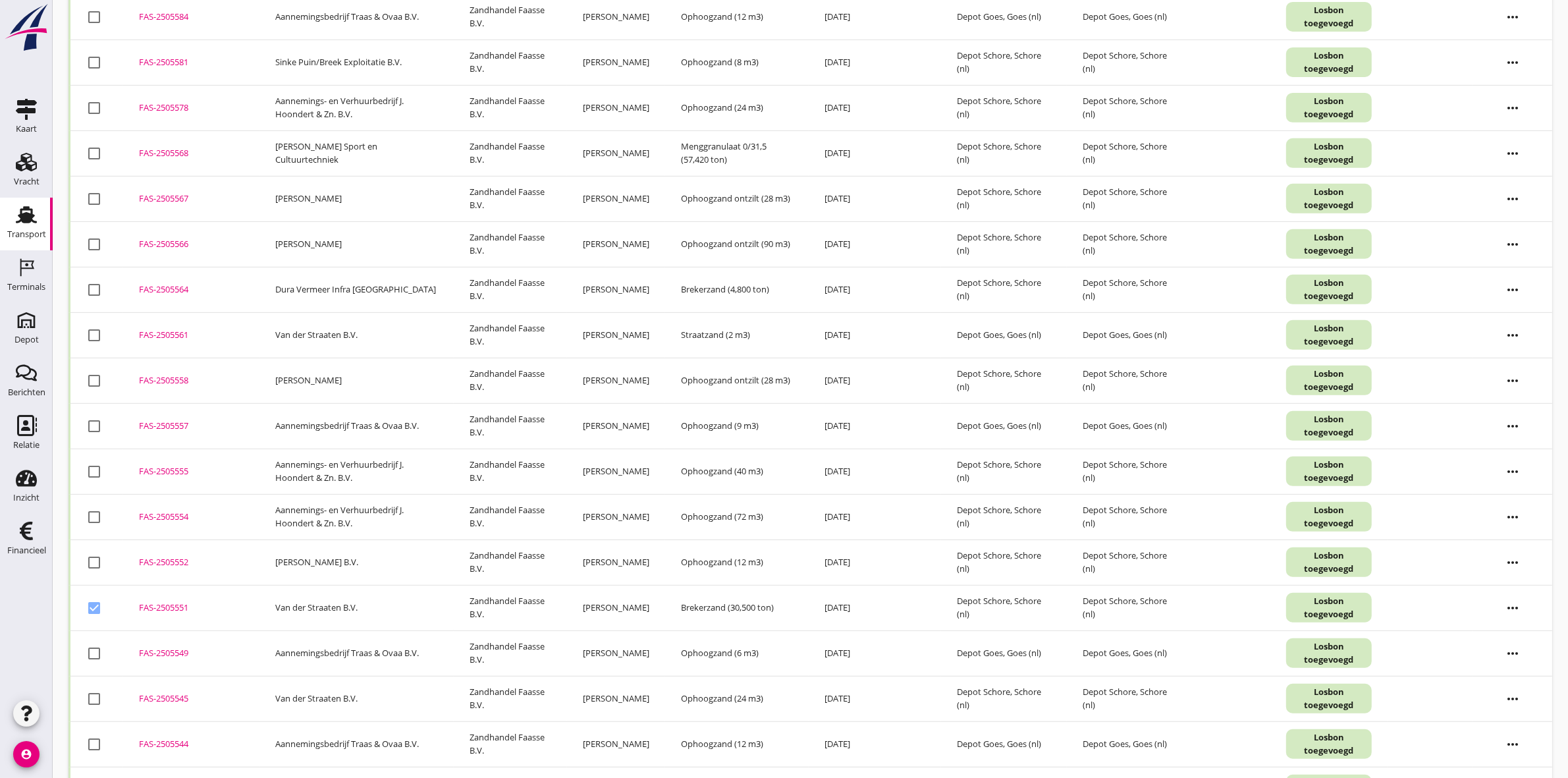
scroll to position [638, 0]
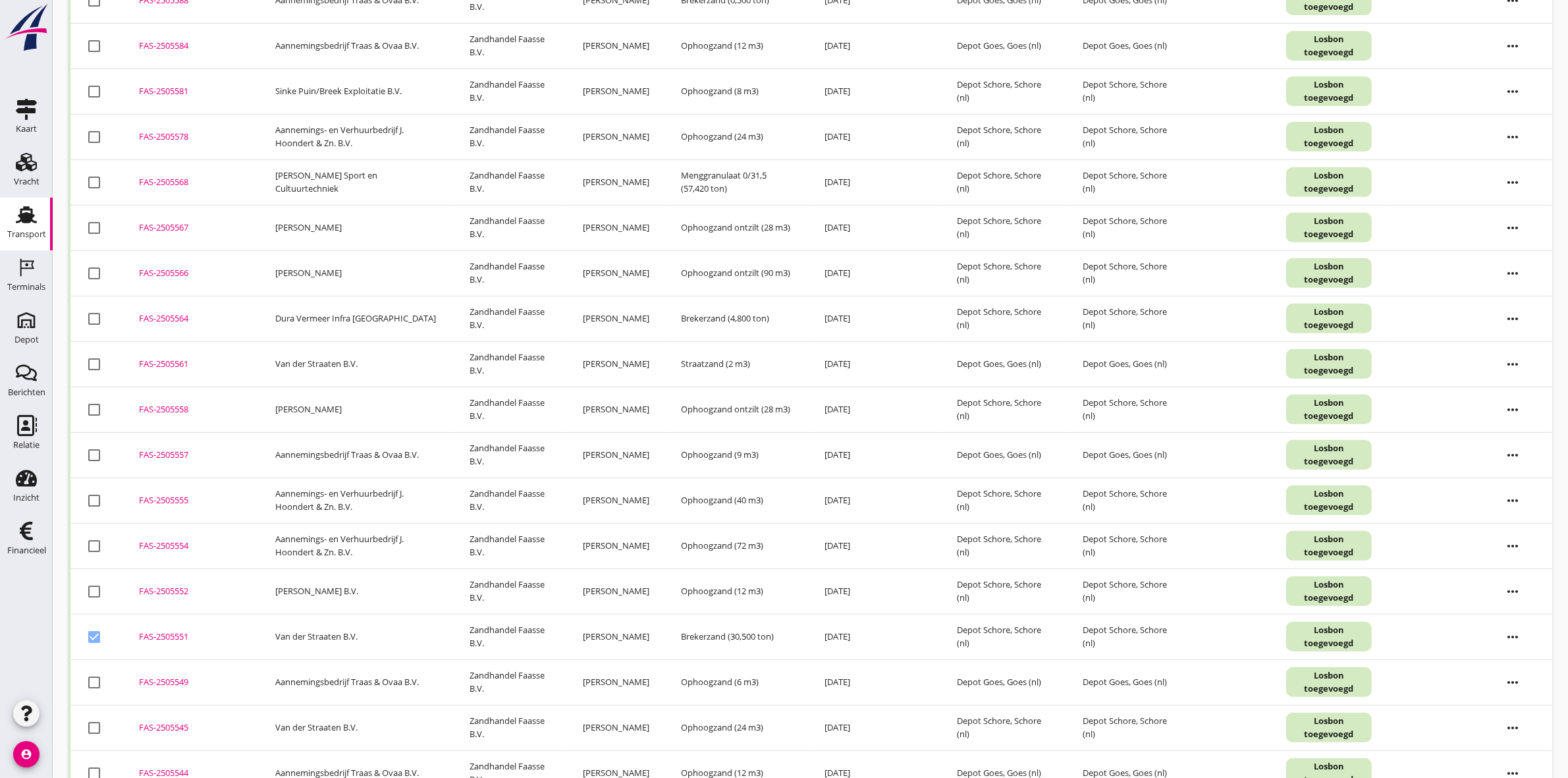
click at [93, 364] on div at bounding box center [94, 364] width 22 height 22
checkbox input "true"
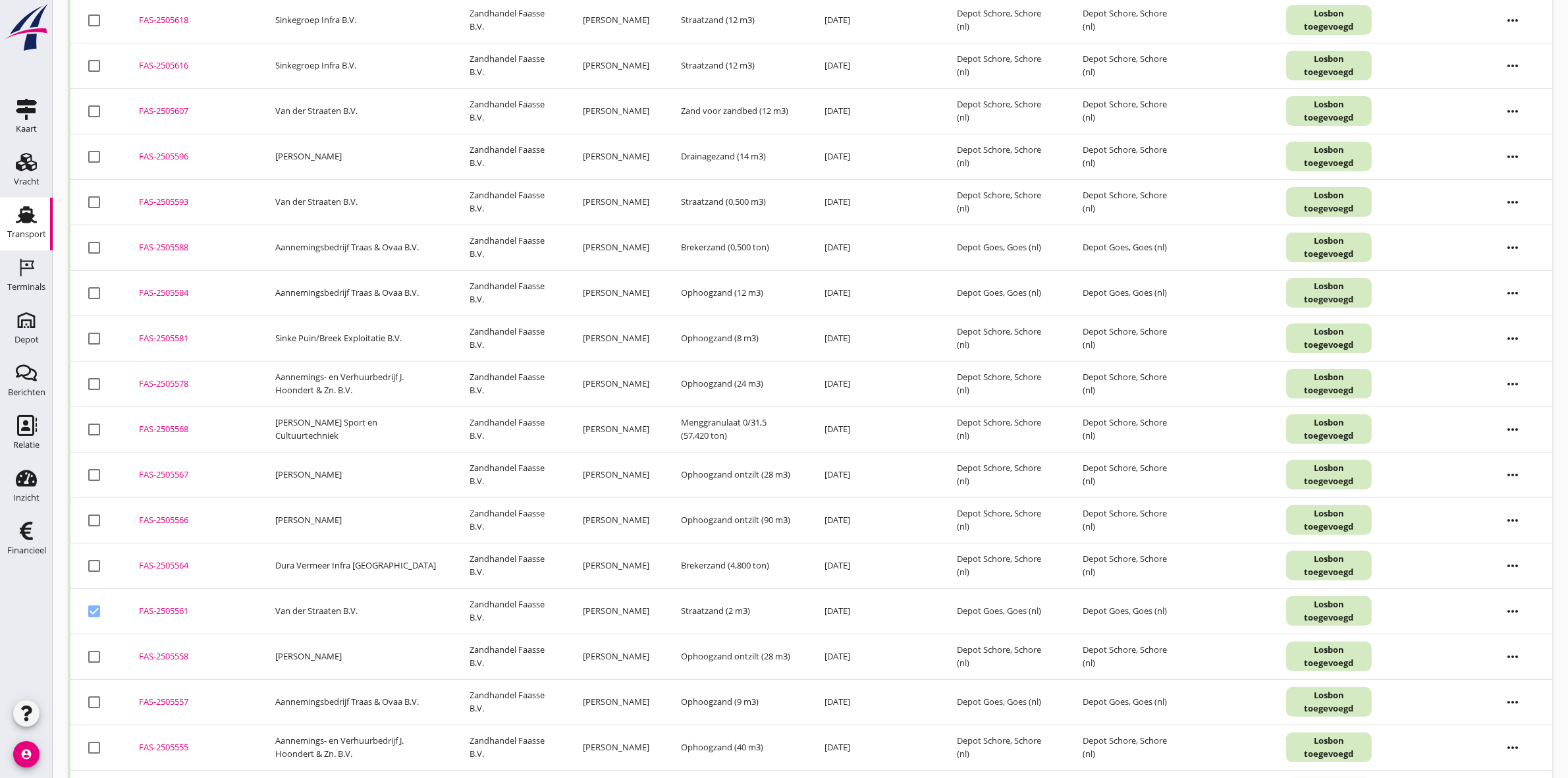
scroll to position [308, 0]
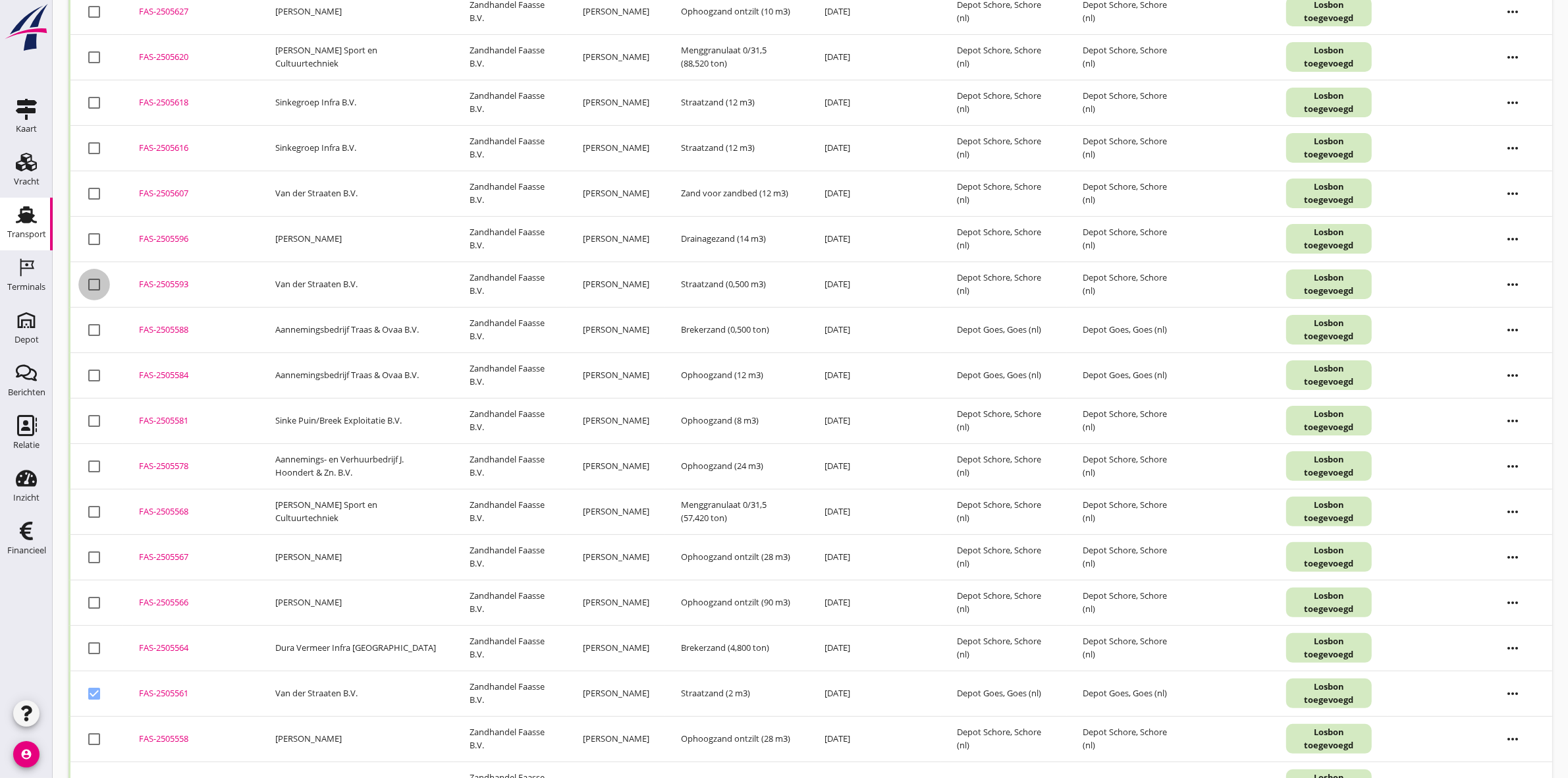
click at [92, 282] on div at bounding box center [94, 284] width 22 height 22
checkbox input "true"
click at [94, 189] on div at bounding box center [94, 193] width 22 height 22
checkbox input "true"
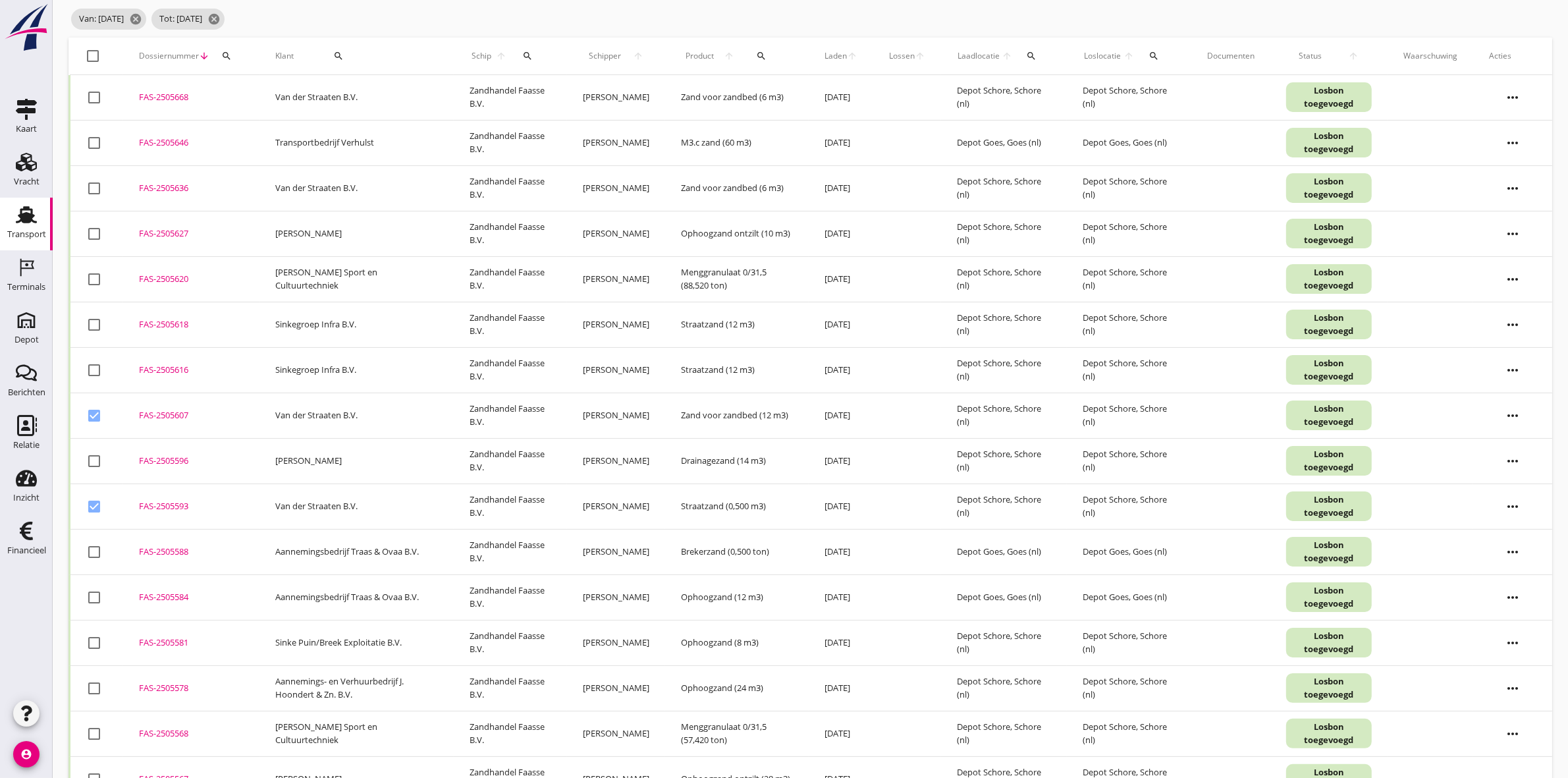
scroll to position [61, 0]
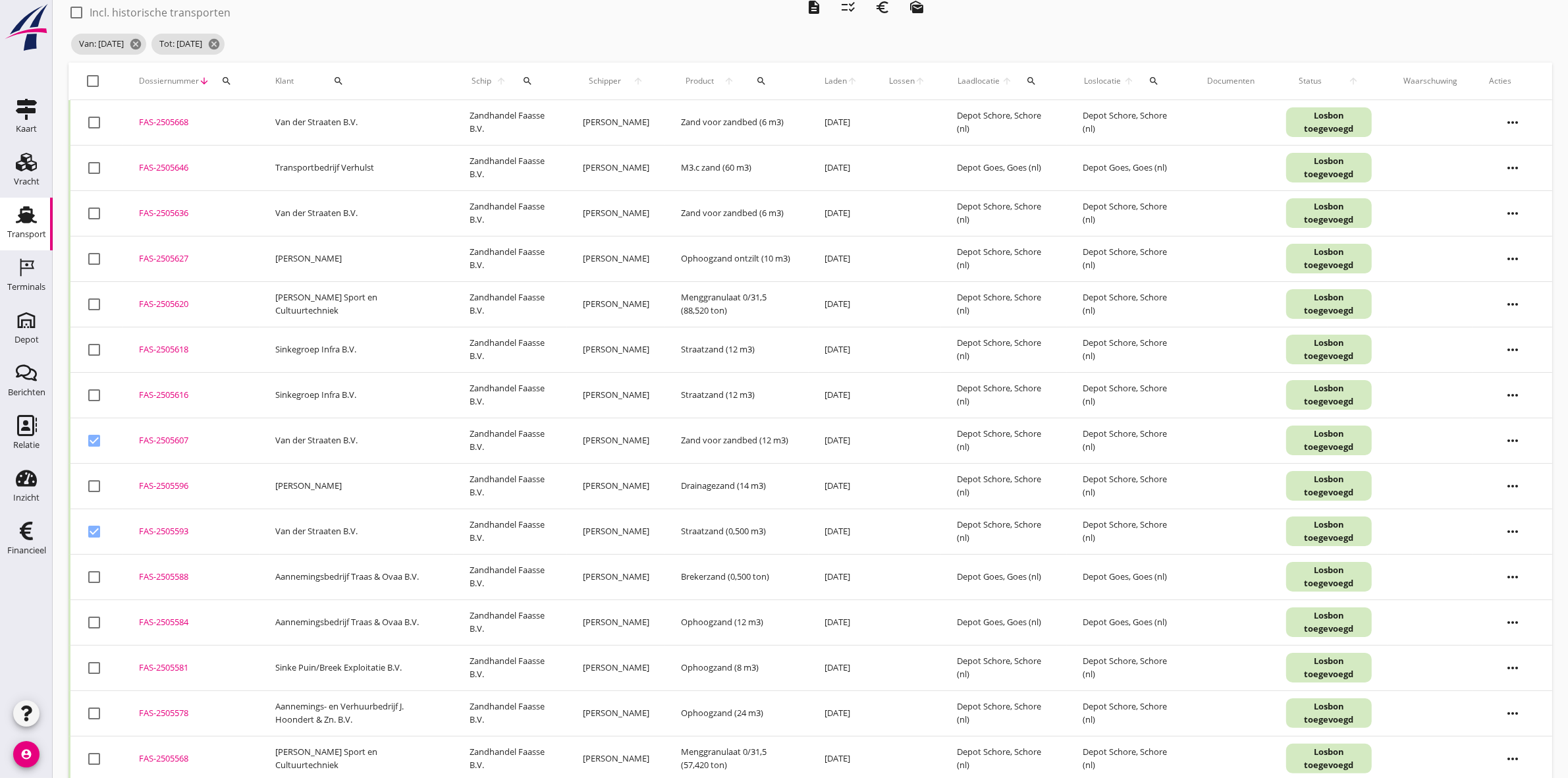
click at [94, 208] on div at bounding box center [94, 213] width 22 height 22
checkbox input "true"
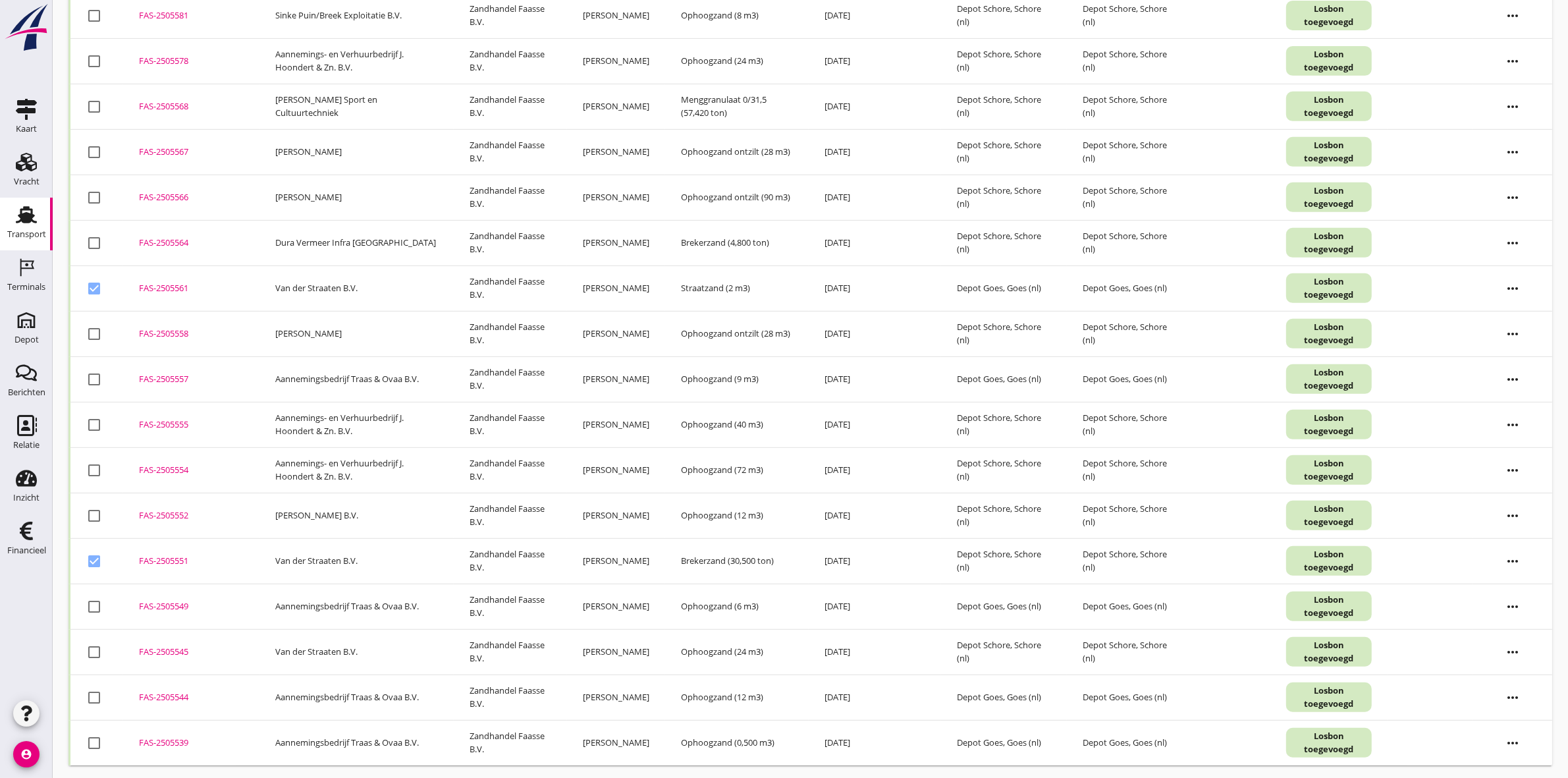
scroll to position [720, 0]
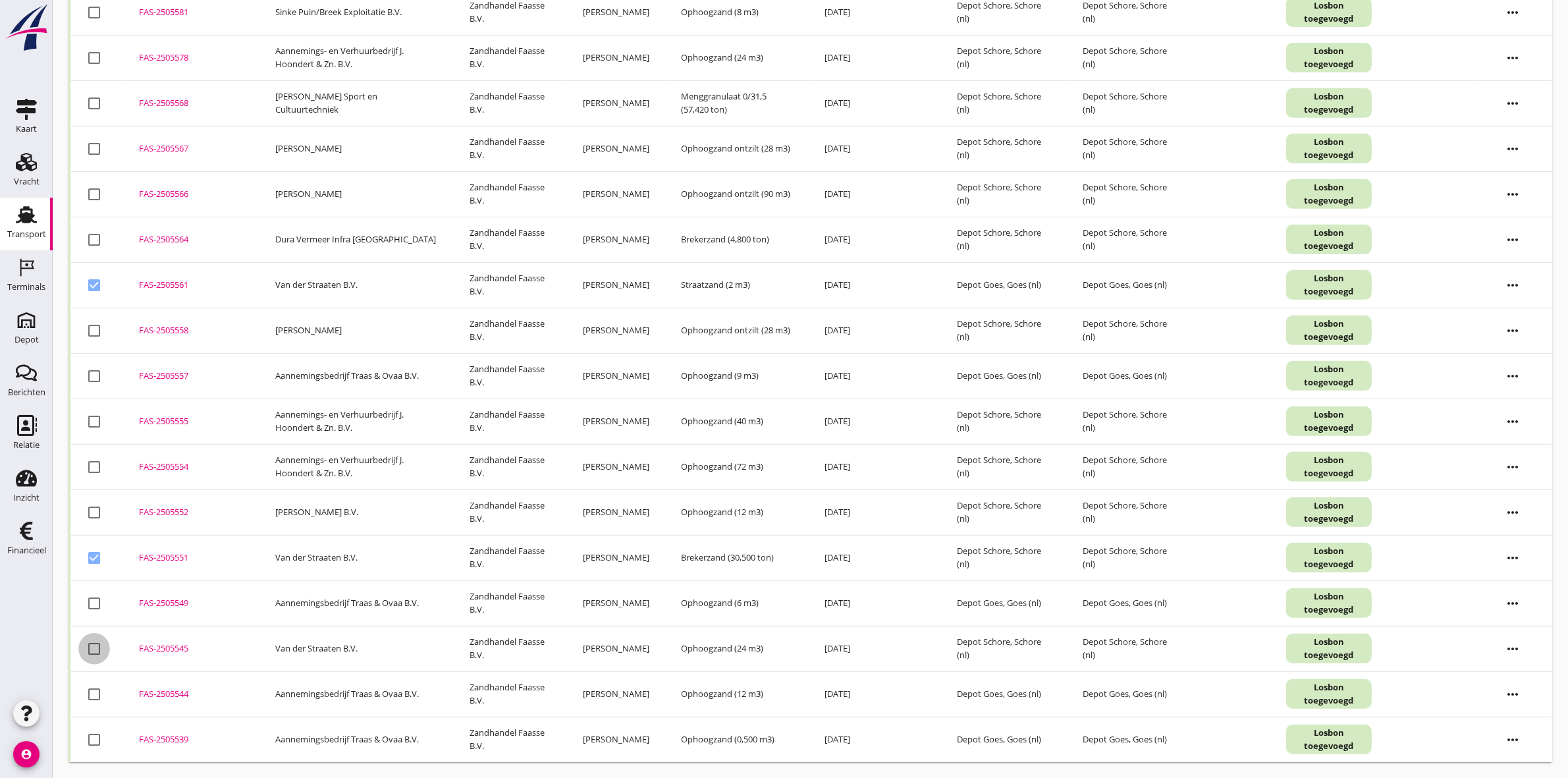
click at [94, 601] on div at bounding box center [94, 649] width 22 height 22
checkbox input "true"
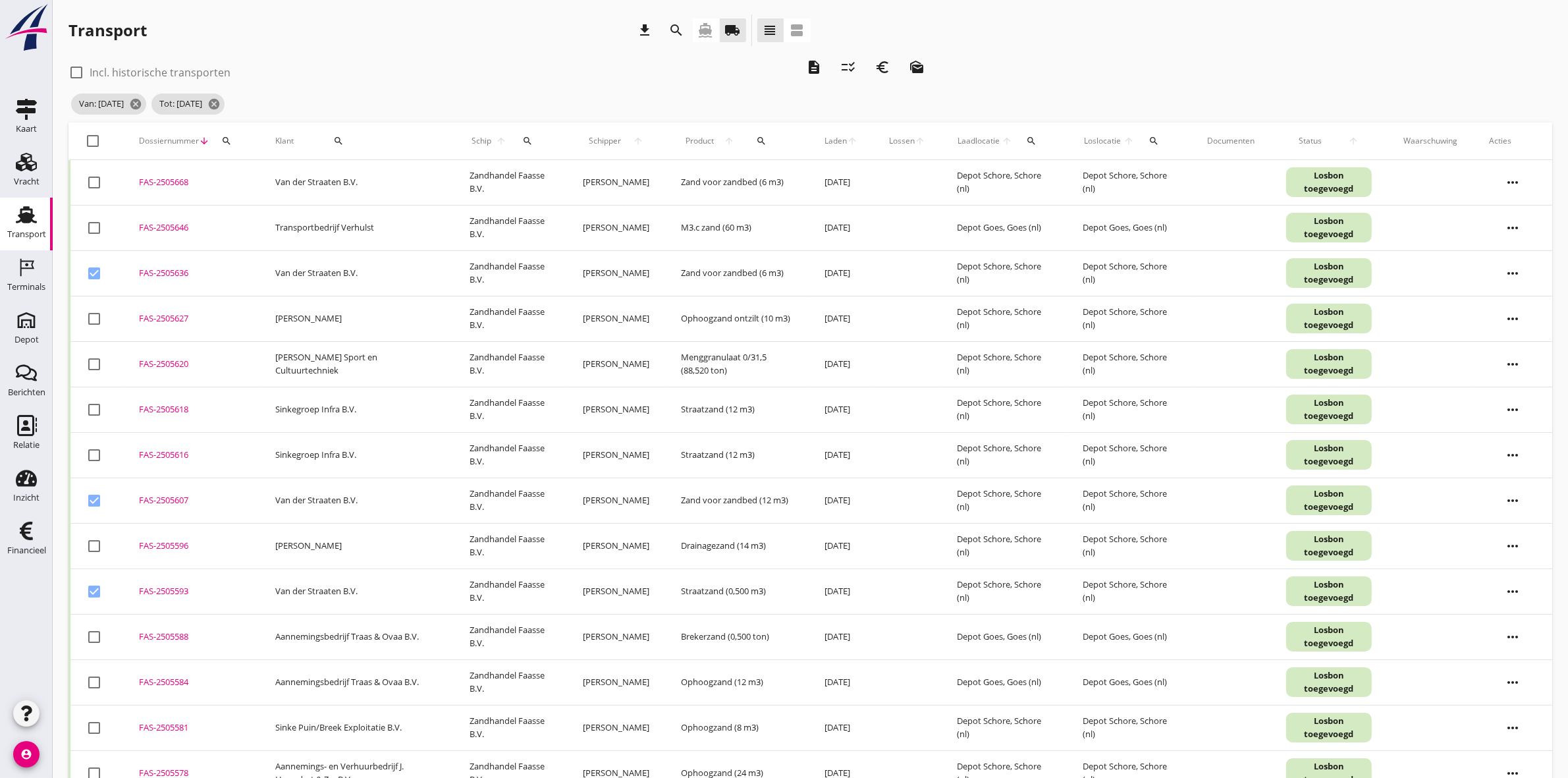
scroll to position [0, 0]
click at [854, 63] on icon "checklist_rtl" at bounding box center [848, 69] width 16 height 16
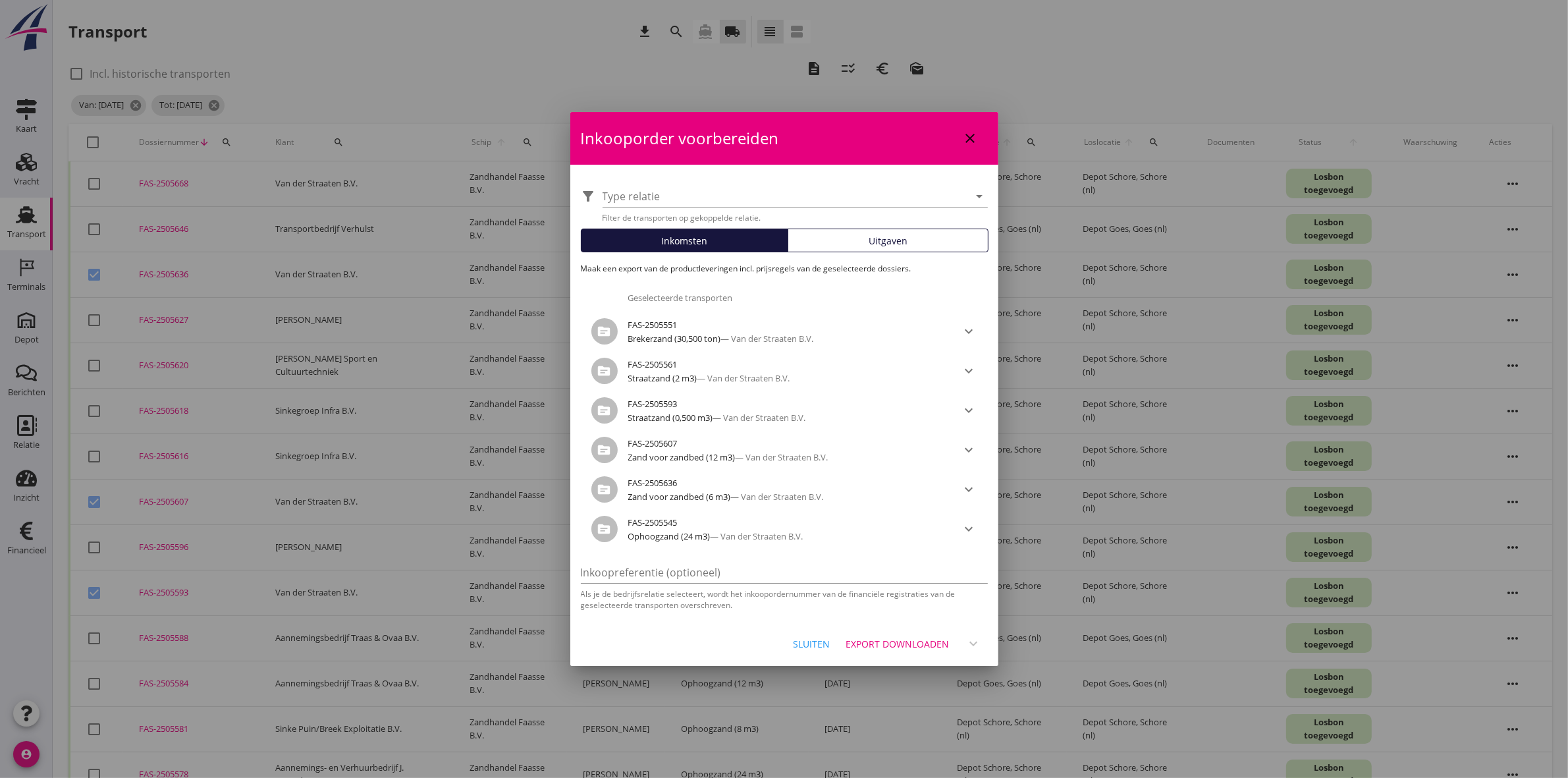
click at [917, 601] on div "Export downloaden" at bounding box center [898, 643] width 104 height 13
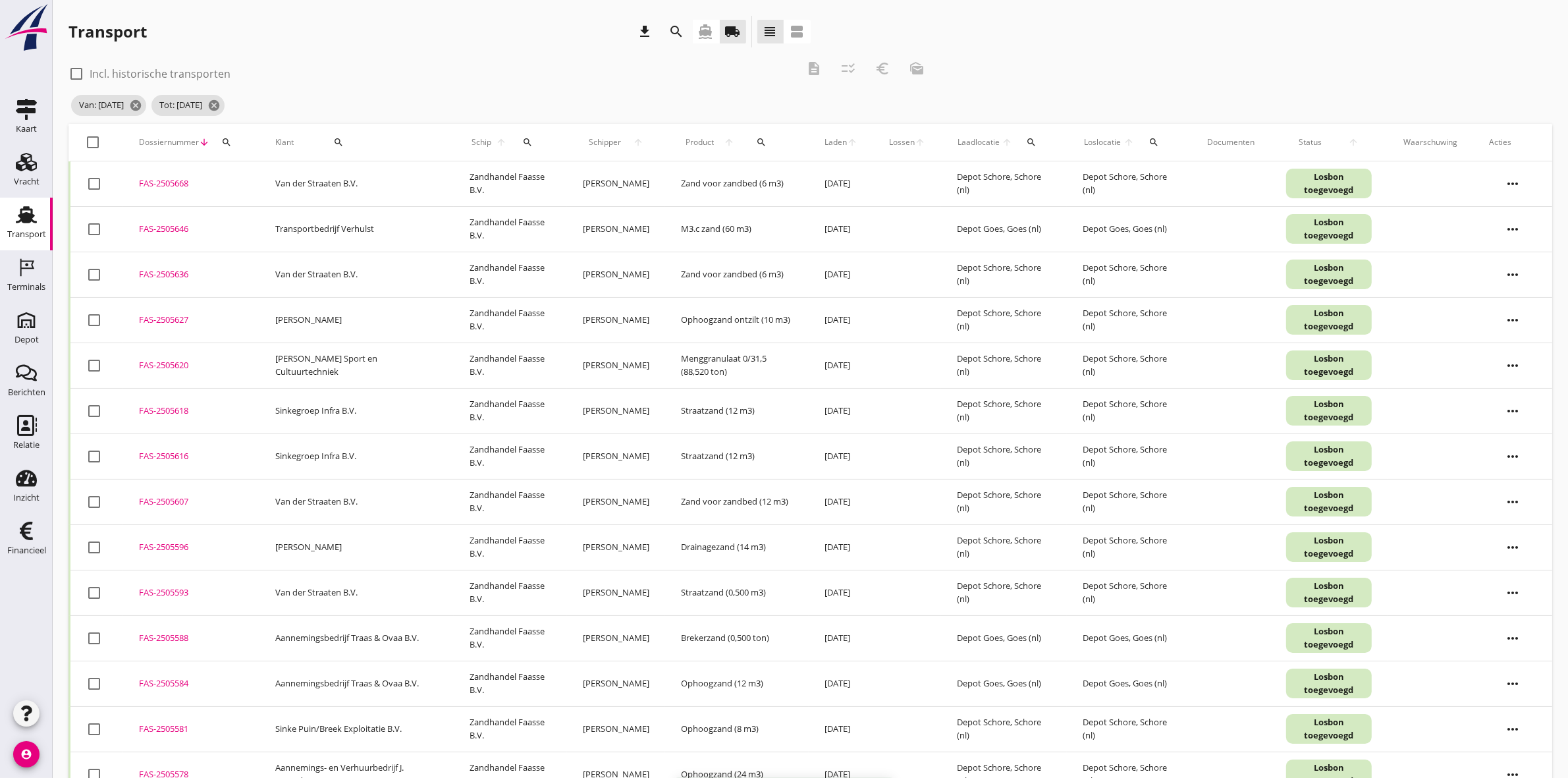
checkbox input "false"
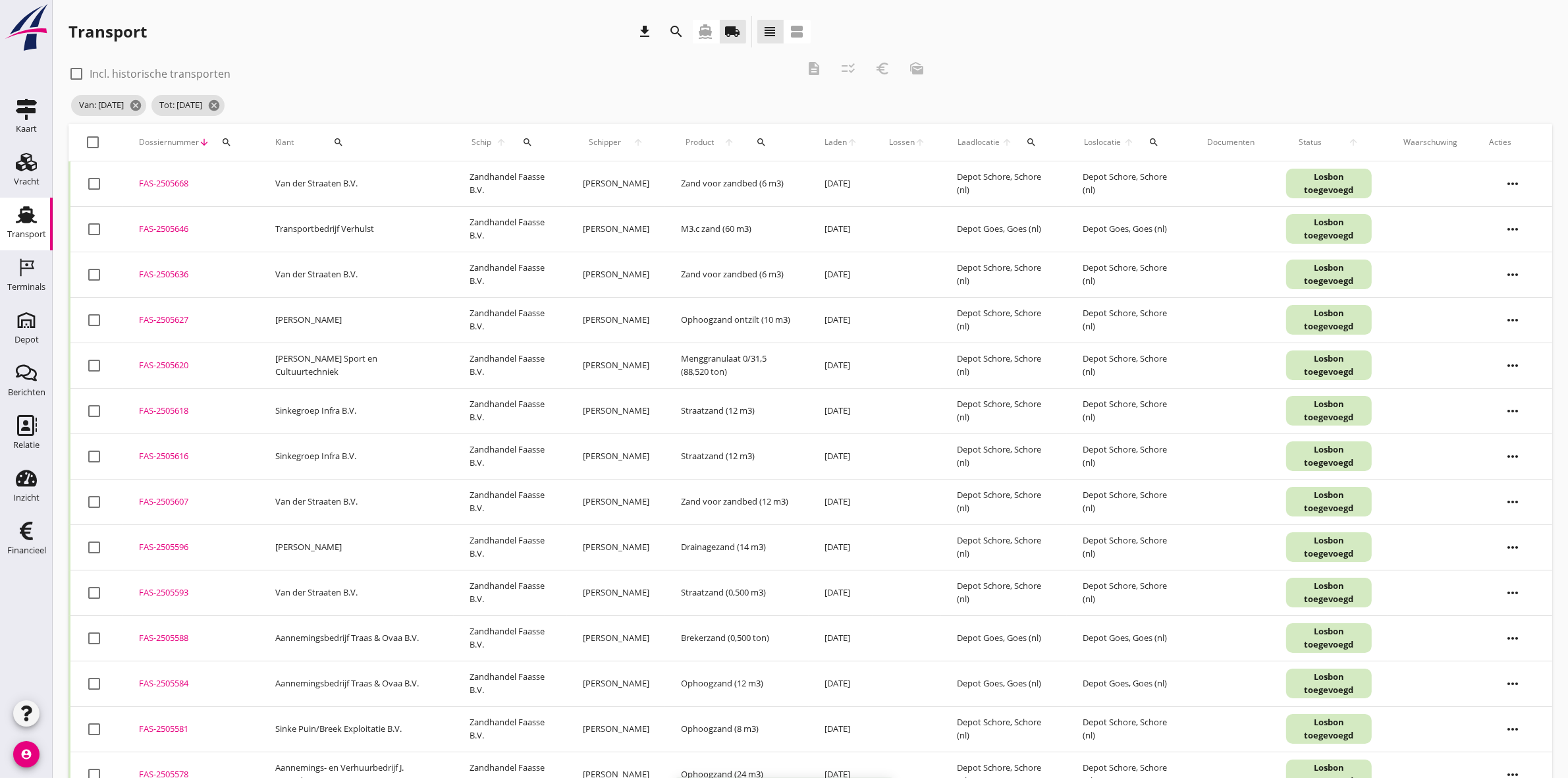
checkbox input "false"
click at [675, 25] on icon "search" at bounding box center [677, 32] width 16 height 16
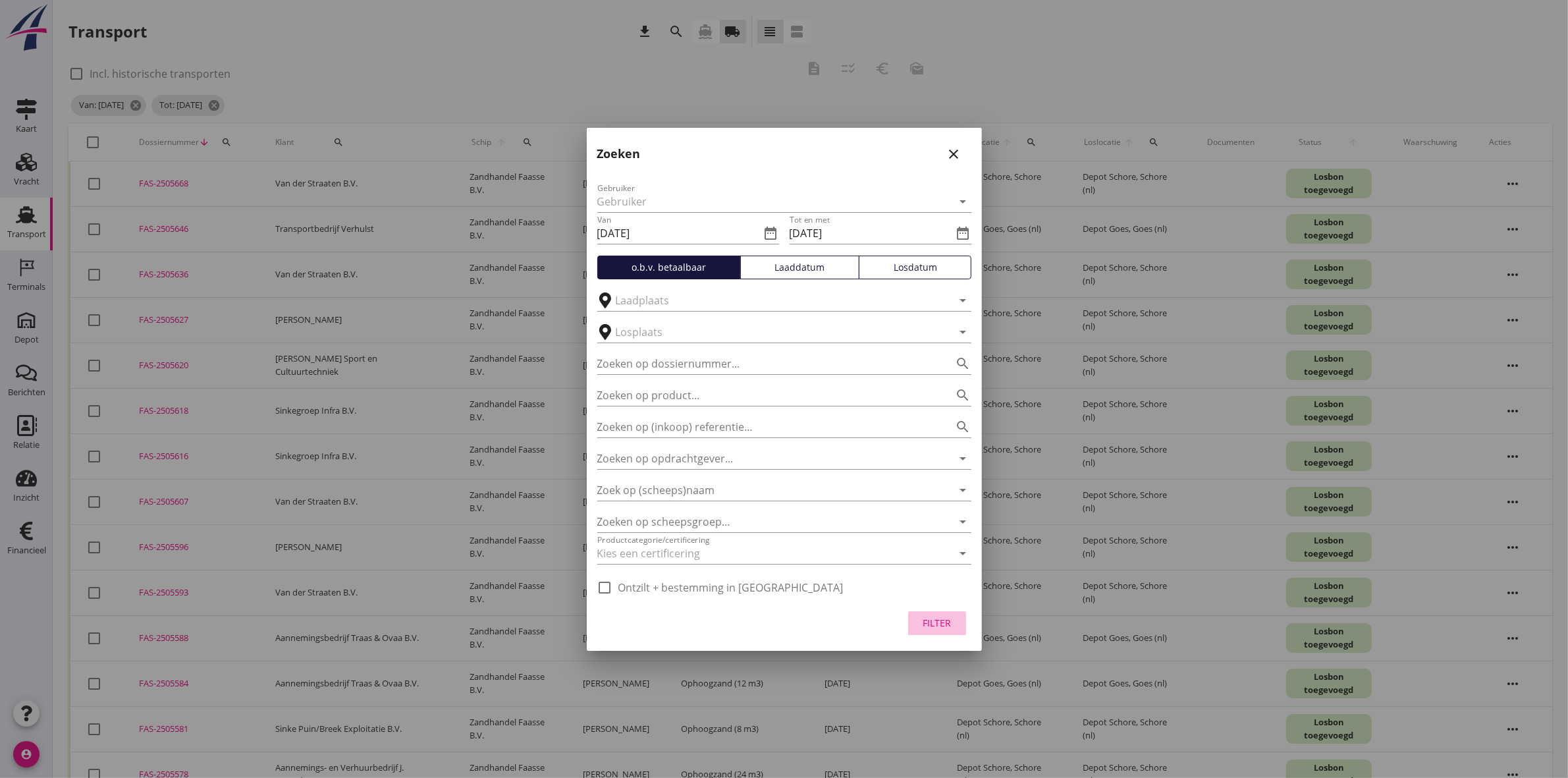
click at [940, 601] on div "Filter" at bounding box center [937, 623] width 37 height 13
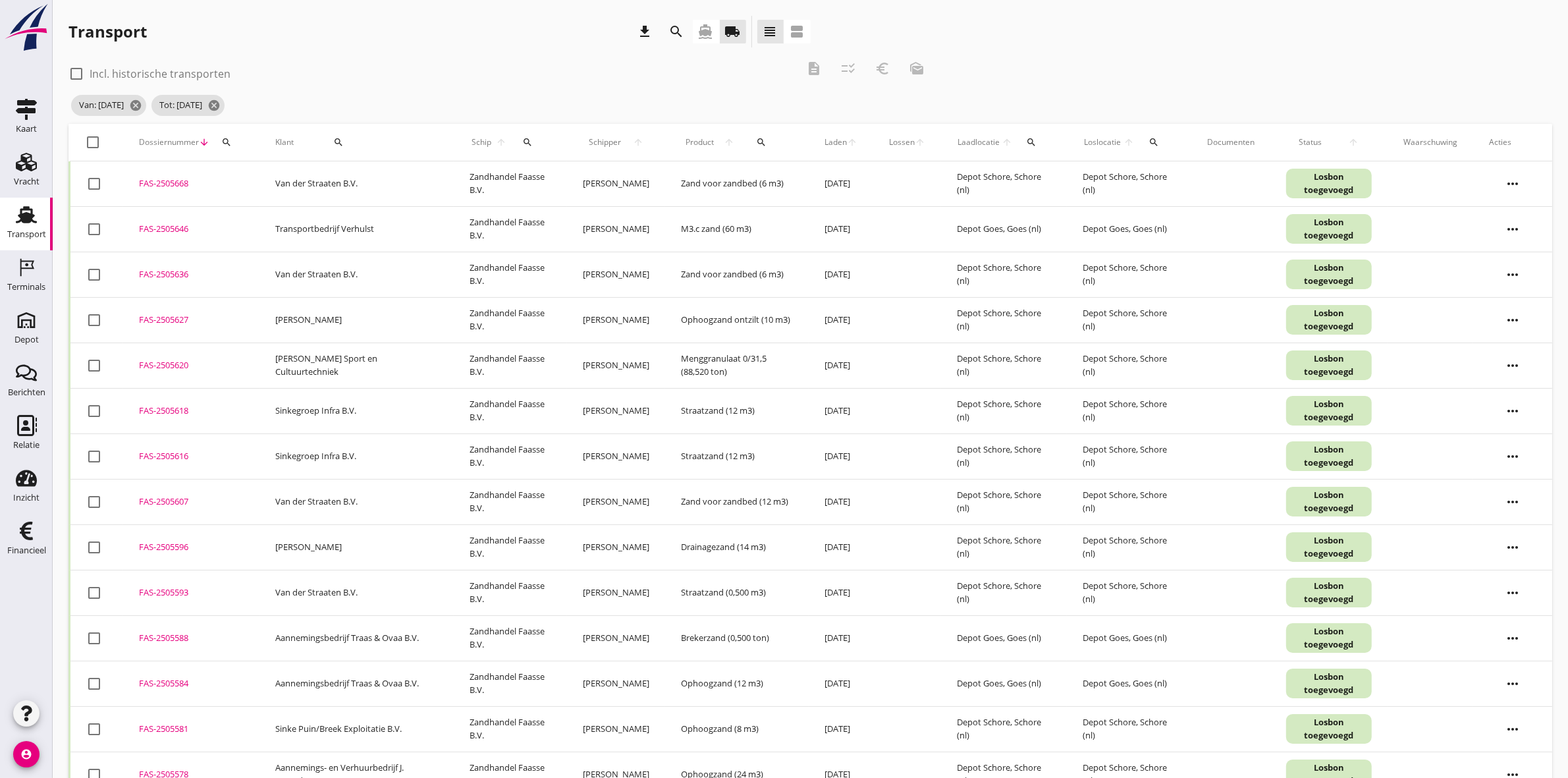
click at [685, 27] on div "search" at bounding box center [677, 32] width 24 height 16
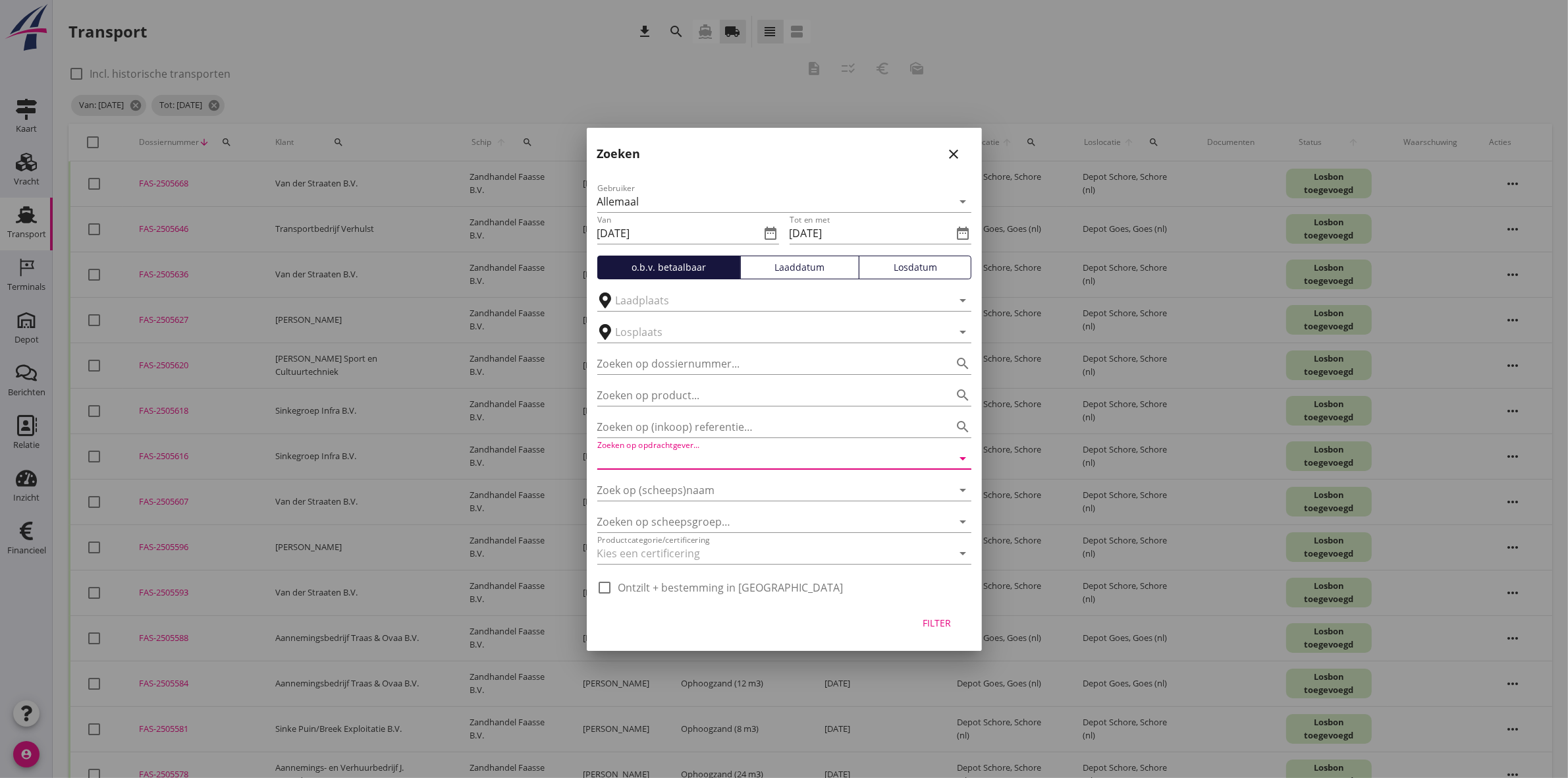
click at [715, 458] on input "Zoeken op opdrachtgever..." at bounding box center [766, 458] width 337 height 21
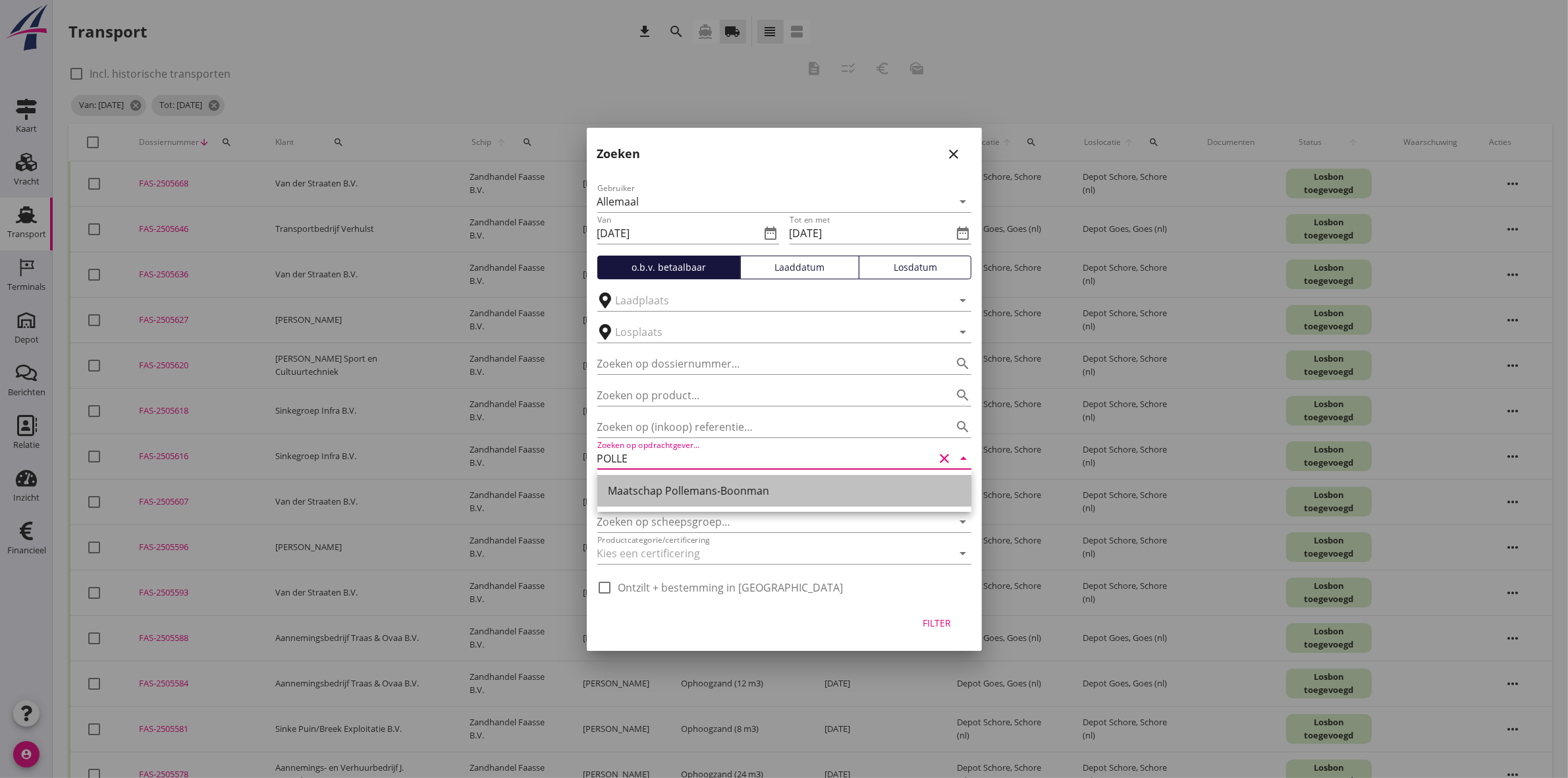
click at [794, 484] on div "Maatschap Pollemans-Boonman" at bounding box center [785, 491] width 353 height 16
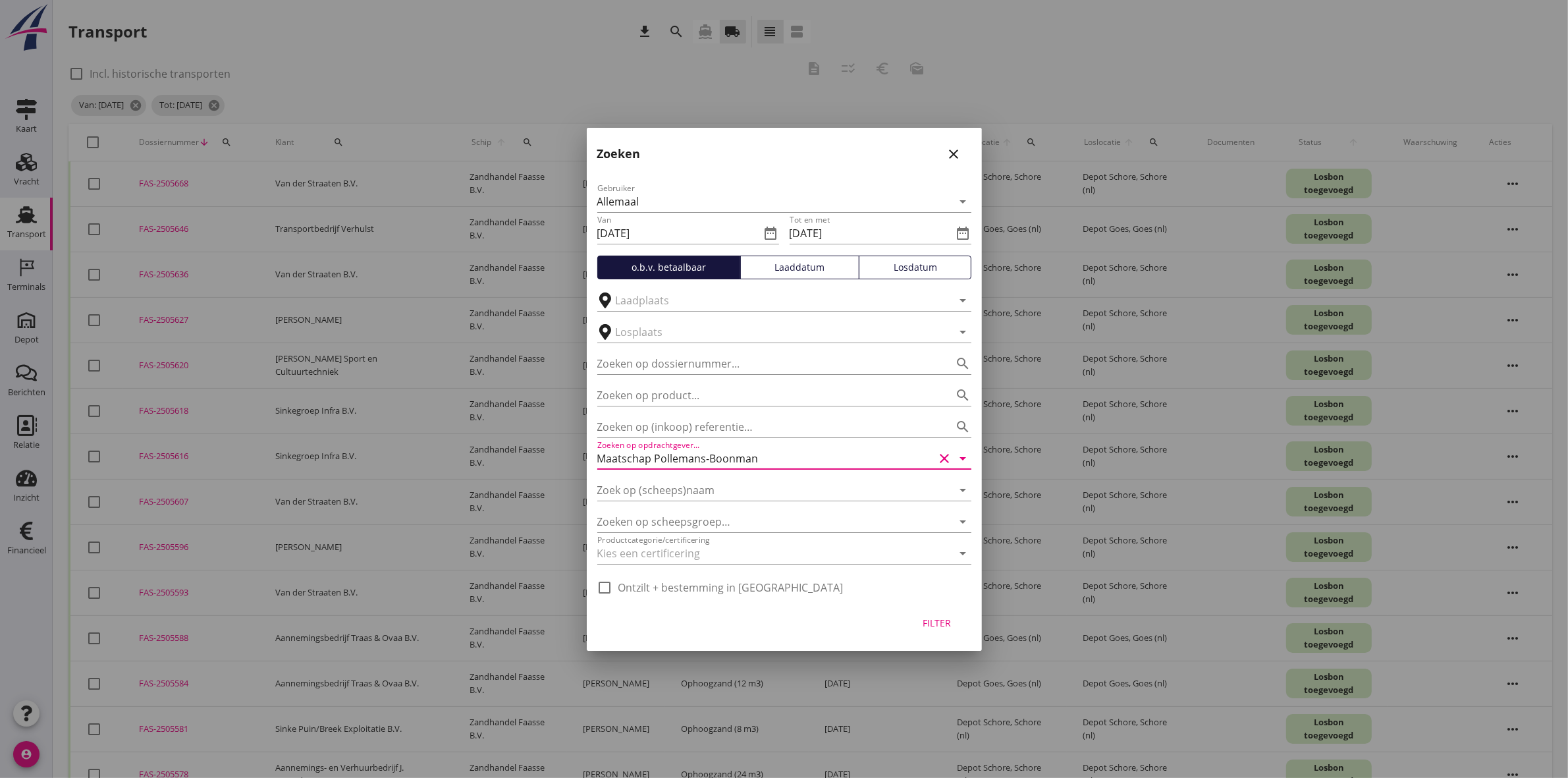
type input "Maatschap Pollemans-Boonman"
click at [927, 601] on div "Filter" at bounding box center [937, 623] width 37 height 13
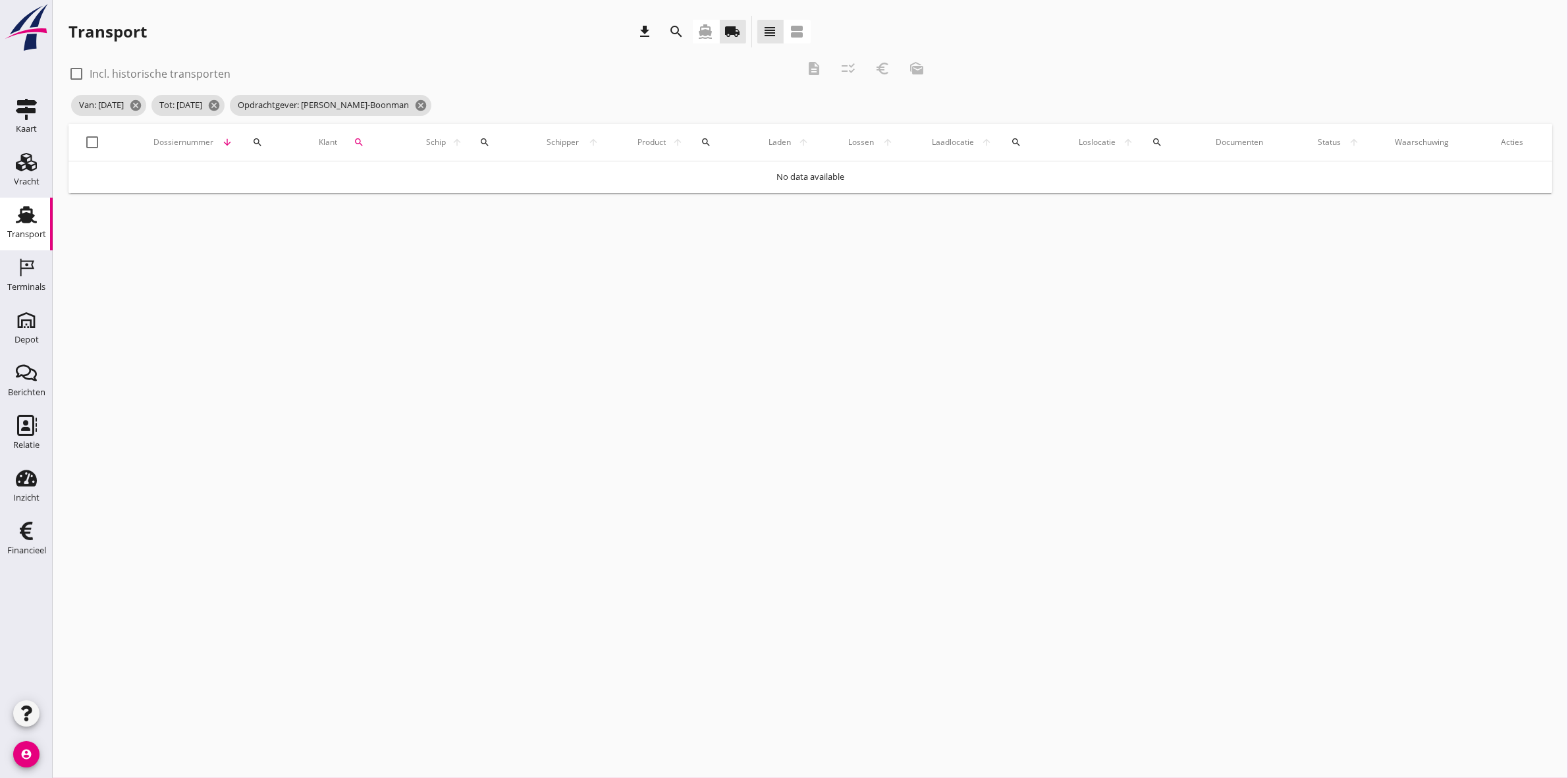
click at [671, 25] on icon "search" at bounding box center [677, 32] width 16 height 16
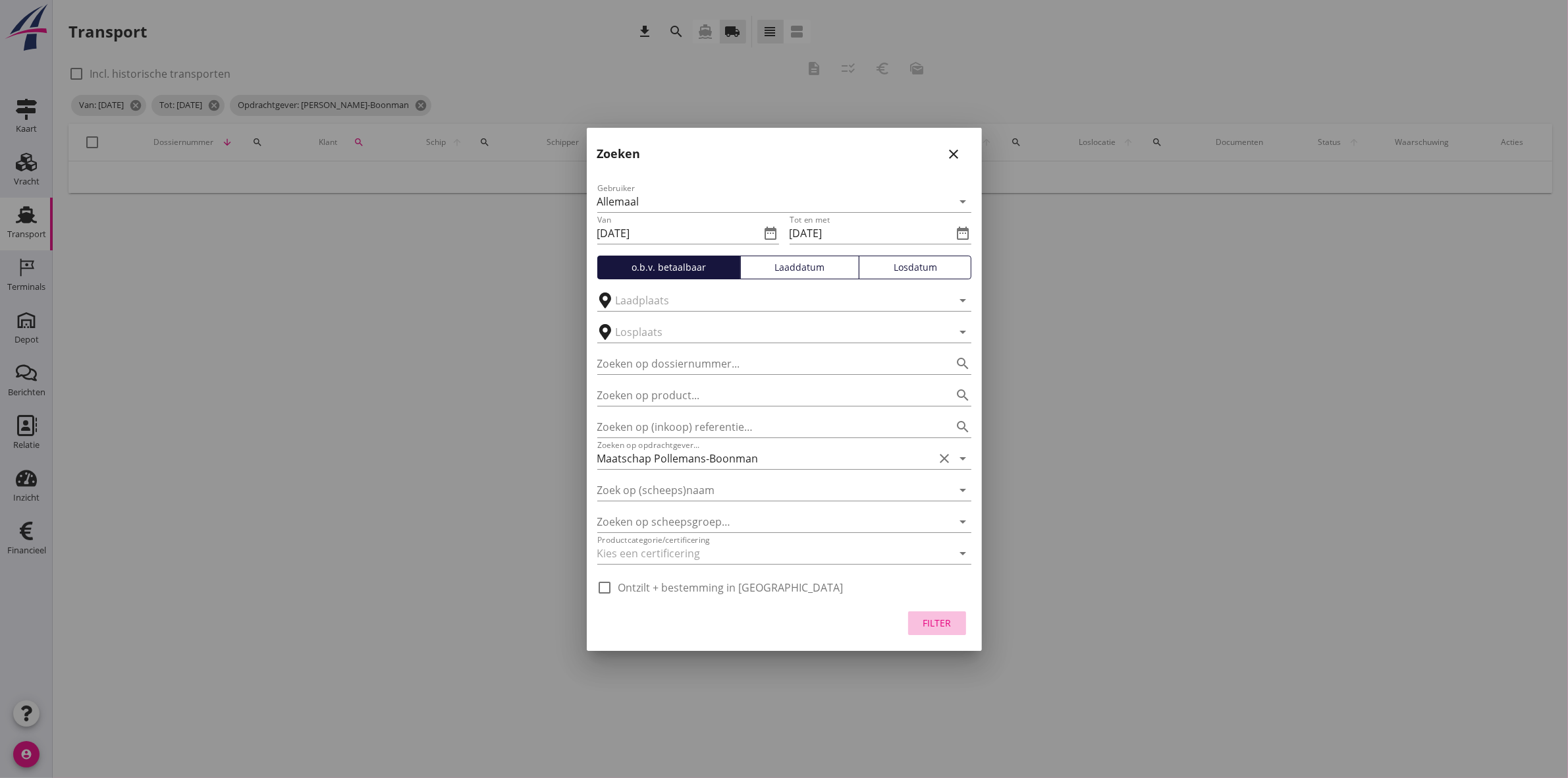
click at [940, 601] on div "Filter" at bounding box center [937, 623] width 37 height 13
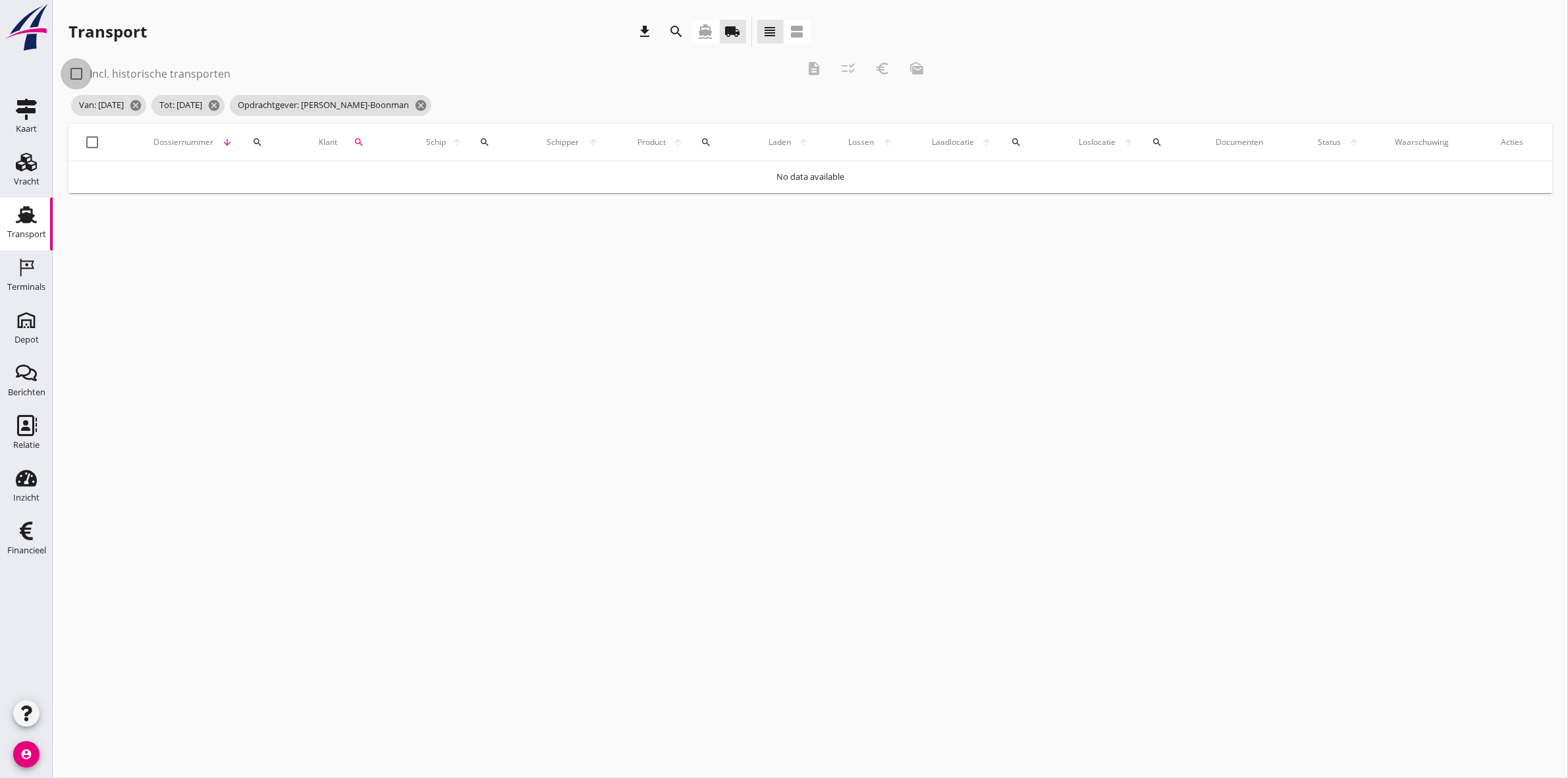
click at [72, 68] on div at bounding box center [76, 74] width 22 height 22
checkbox input "true"
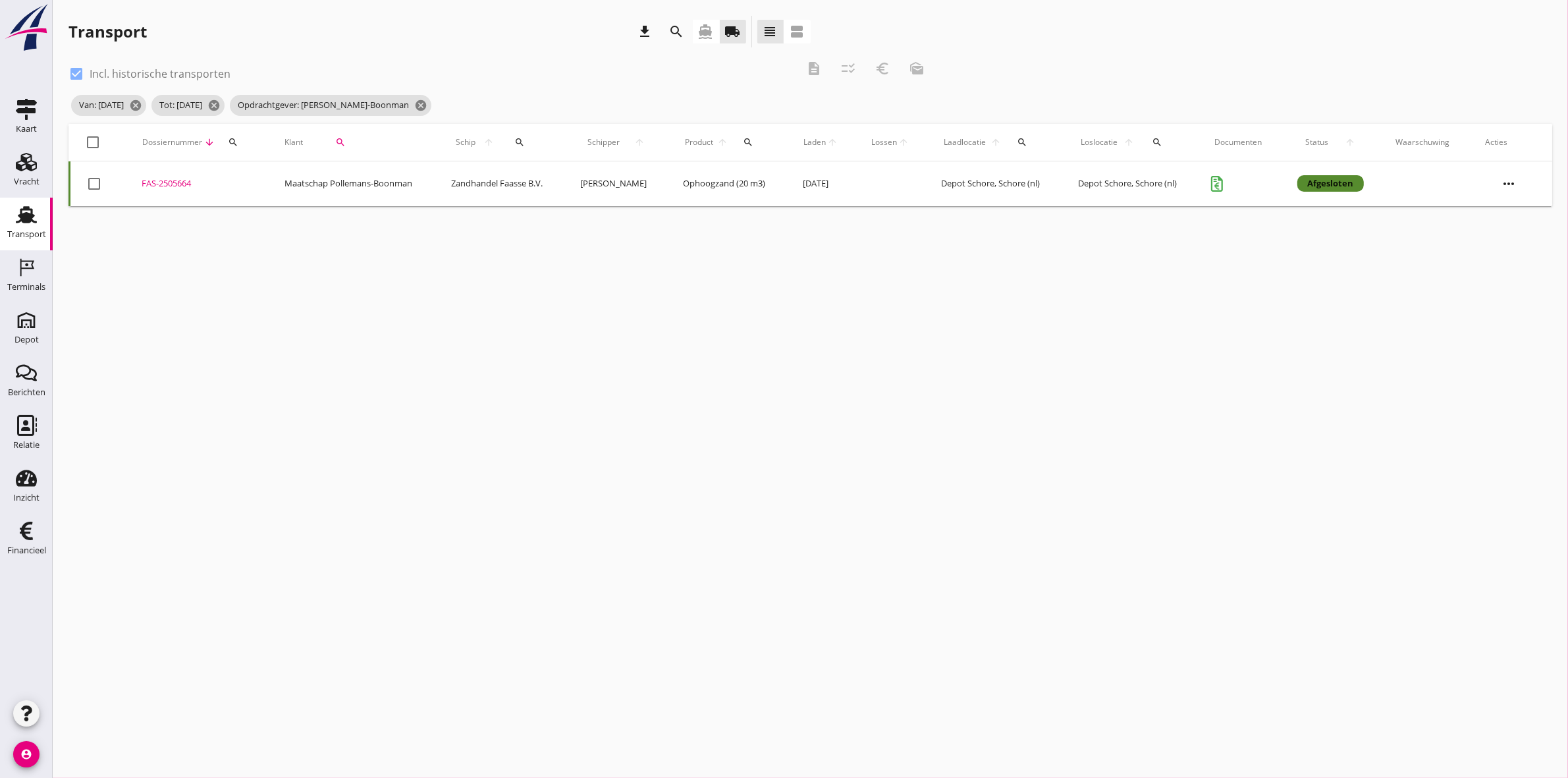
click at [162, 177] on div "FAS-2505664" at bounding box center [197, 184] width 112 height 13
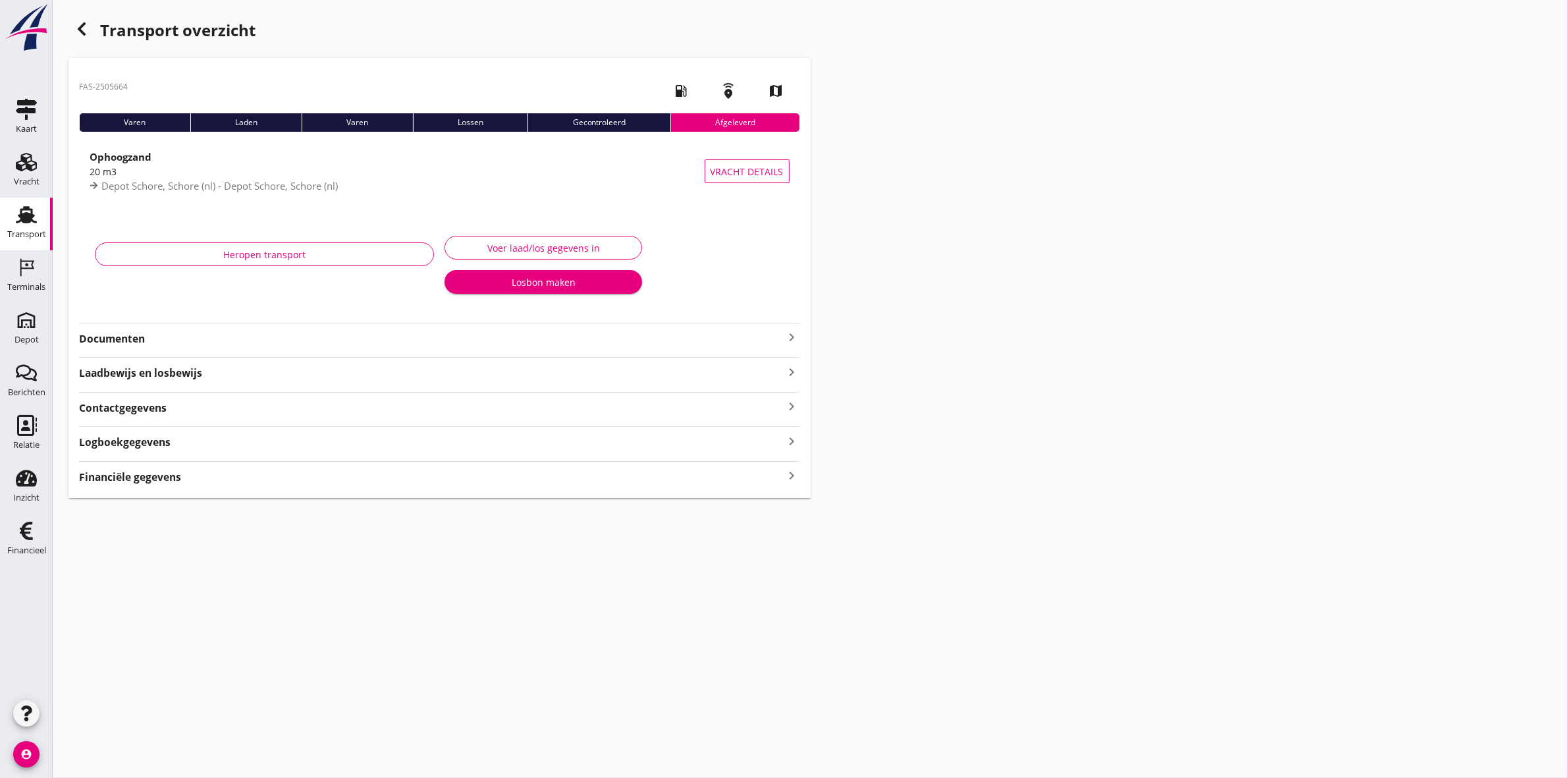
click at [29, 225] on div "Transport" at bounding box center [26, 234] width 39 height 18
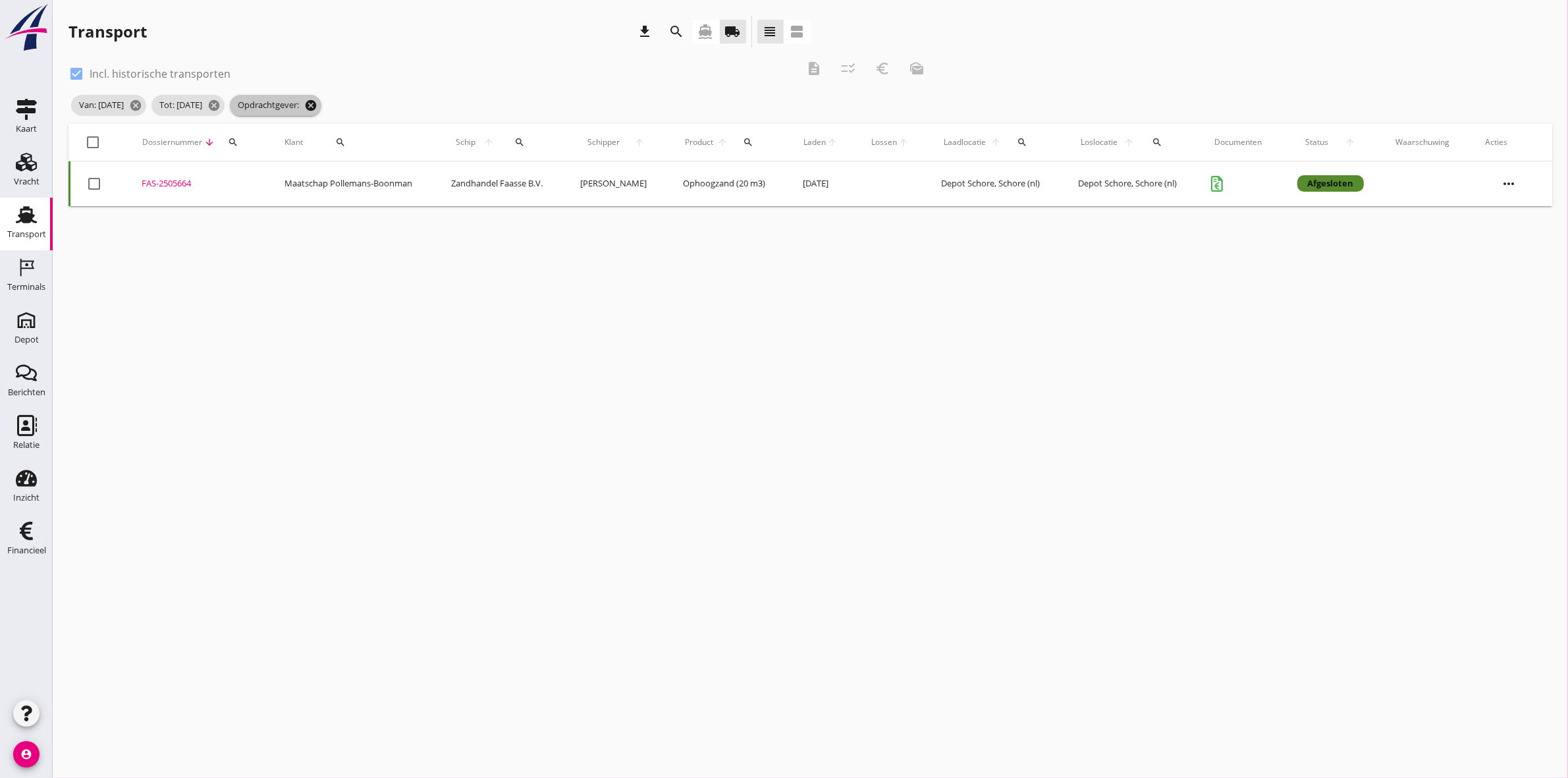
click at [318, 104] on icon "cancel" at bounding box center [310, 105] width 13 height 13
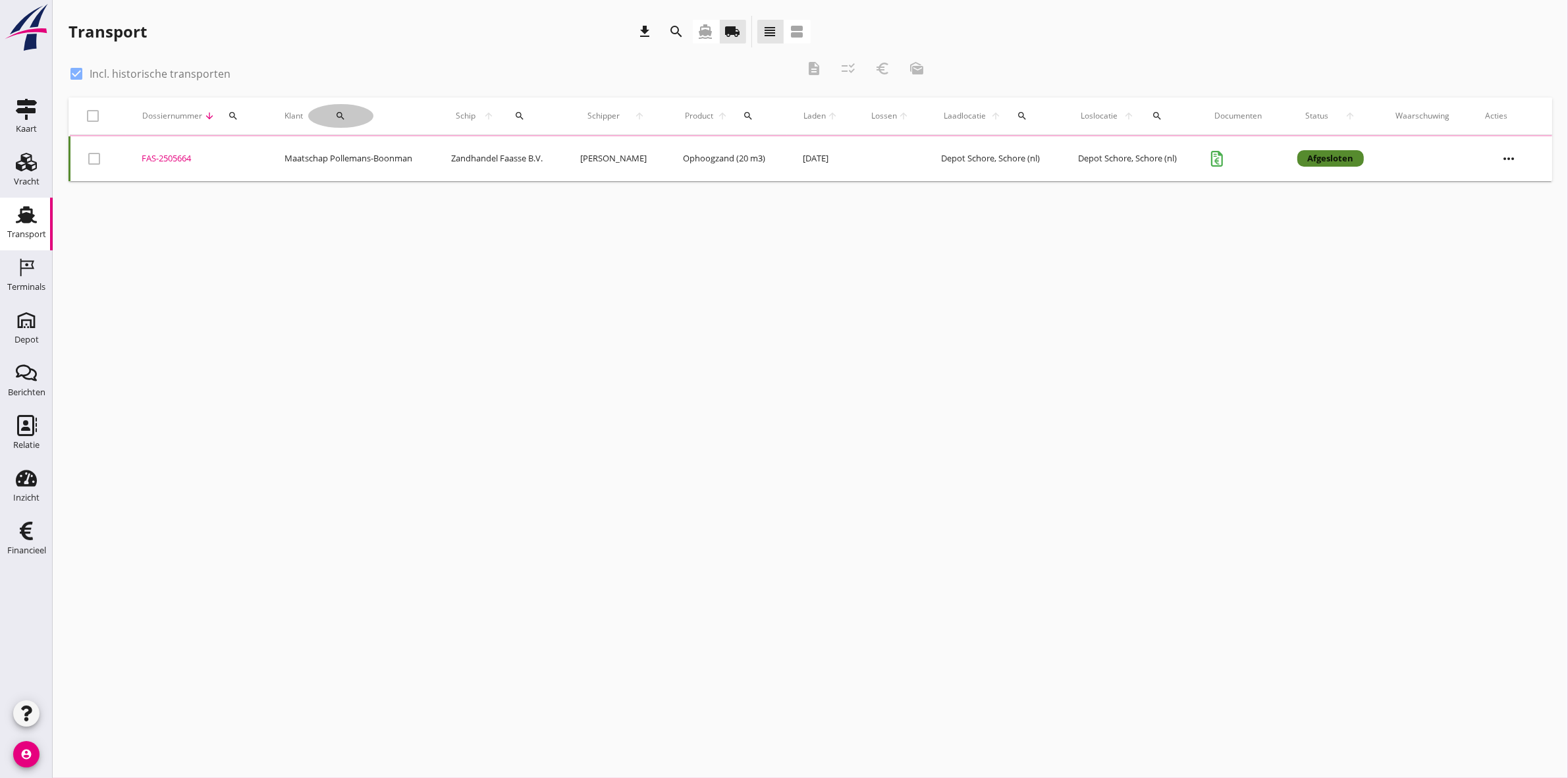
click at [334, 119] on div "search" at bounding box center [341, 116] width 65 height 10
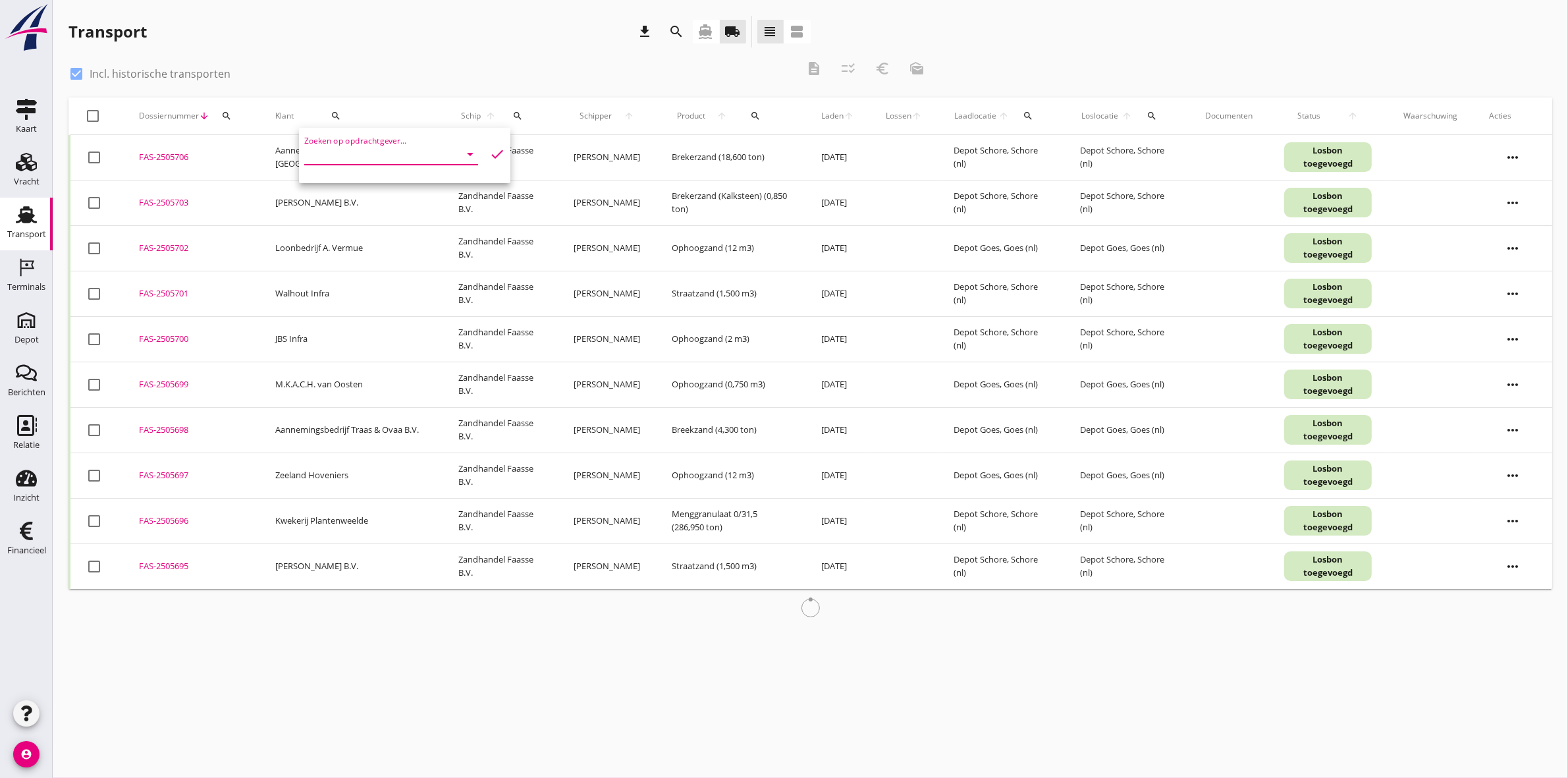
click at [377, 154] on input "Zoeken op opdrachtgever..." at bounding box center [372, 154] width 137 height 21
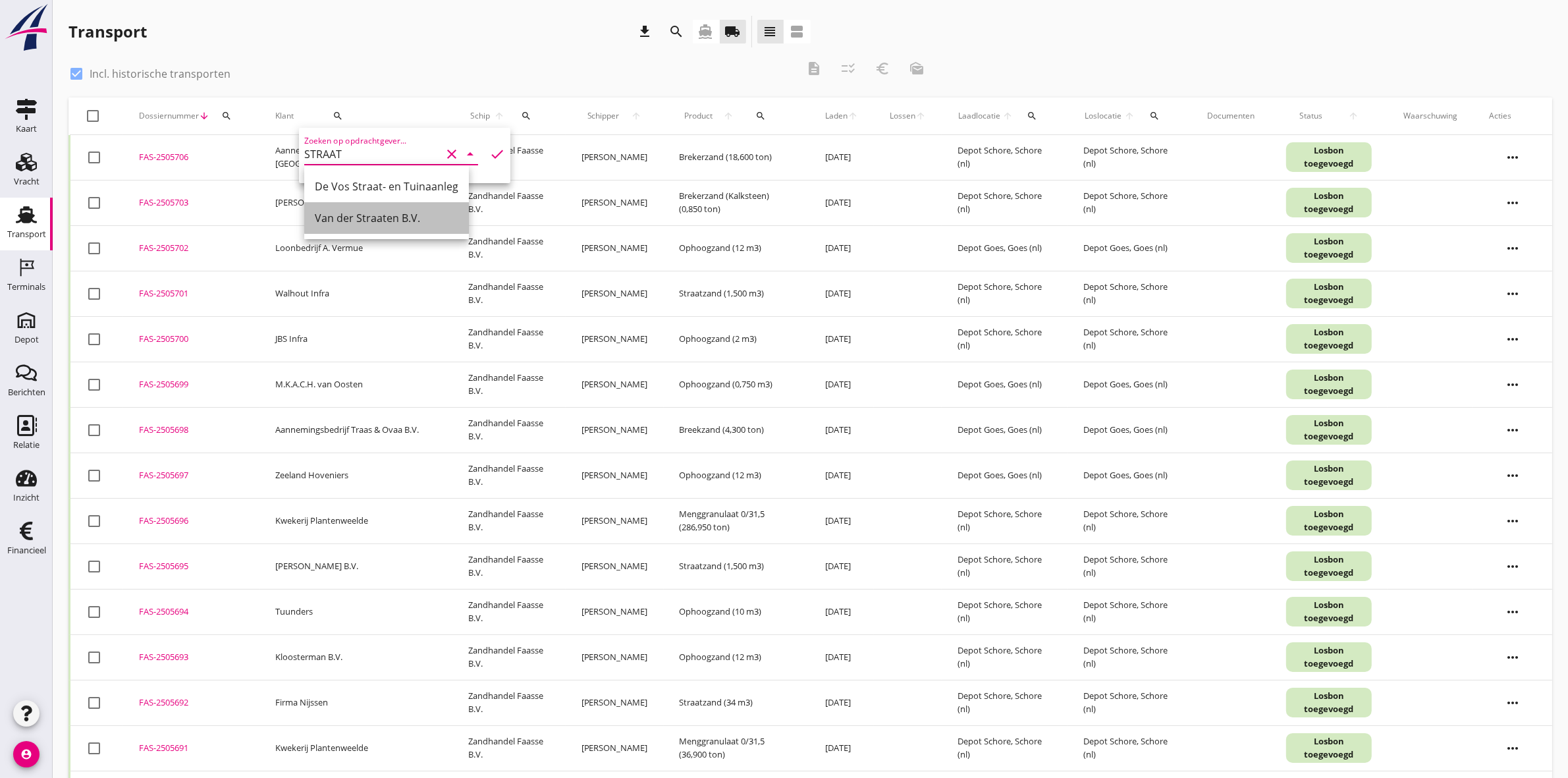
click at [397, 221] on div "Van der Straaten B.V." at bounding box center [386, 218] width 143 height 16
type input "Van der Straaten B.V."
click at [489, 154] on icon "check" at bounding box center [497, 154] width 16 height 16
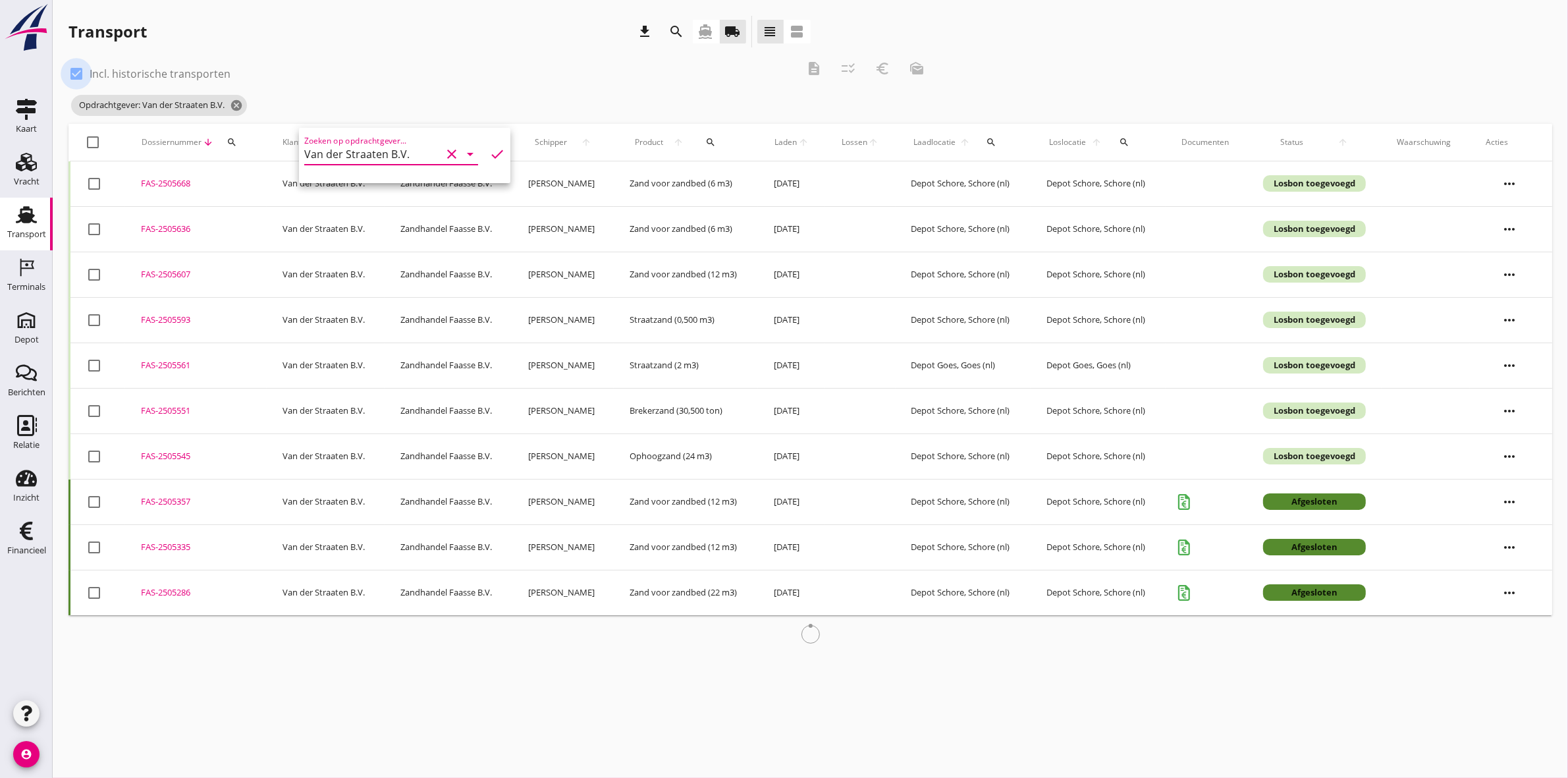
click at [74, 70] on div at bounding box center [76, 74] width 22 height 22
checkbox input "false"
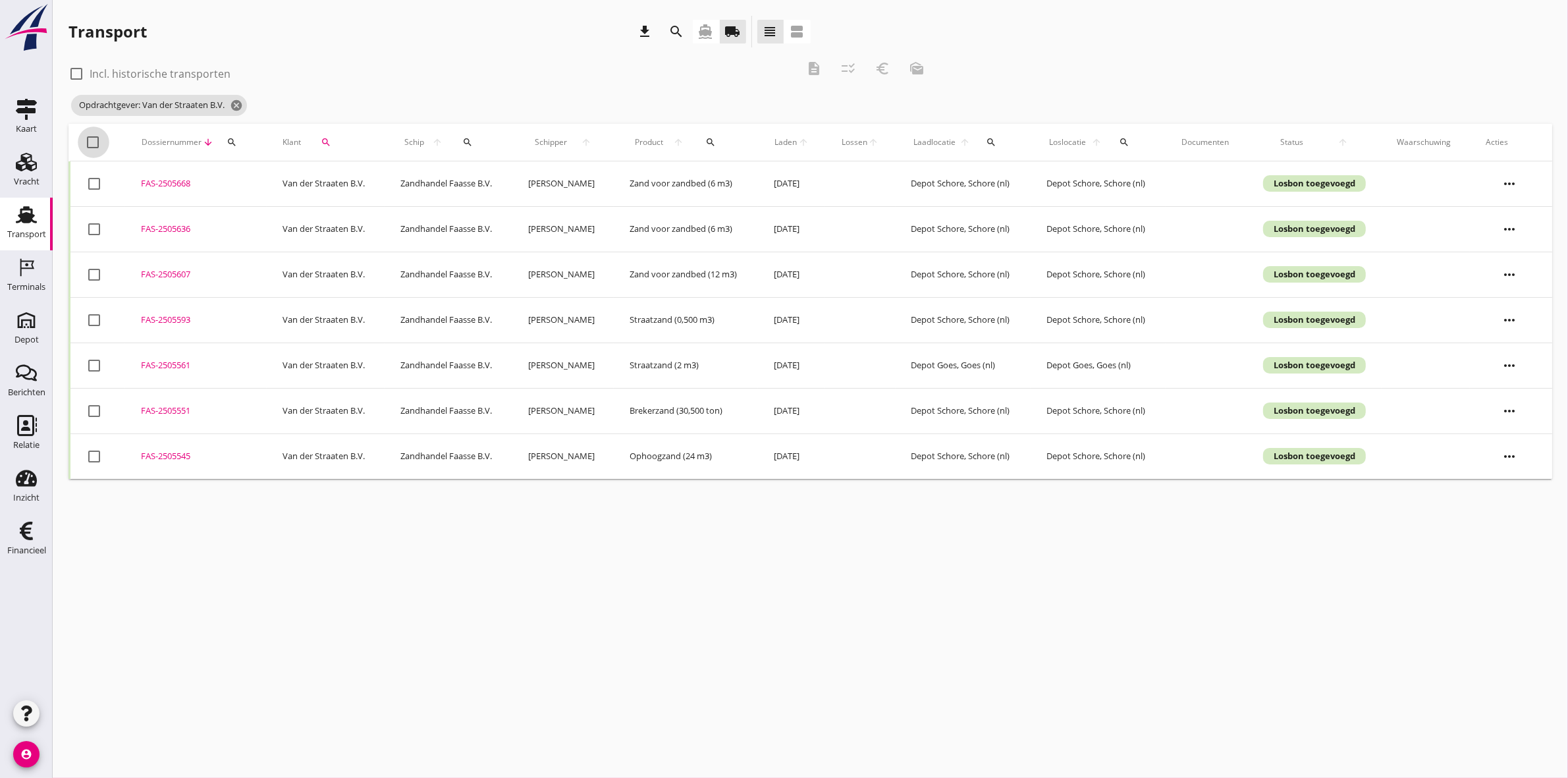
click at [92, 143] on div at bounding box center [93, 142] width 22 height 22
checkbox input "true"
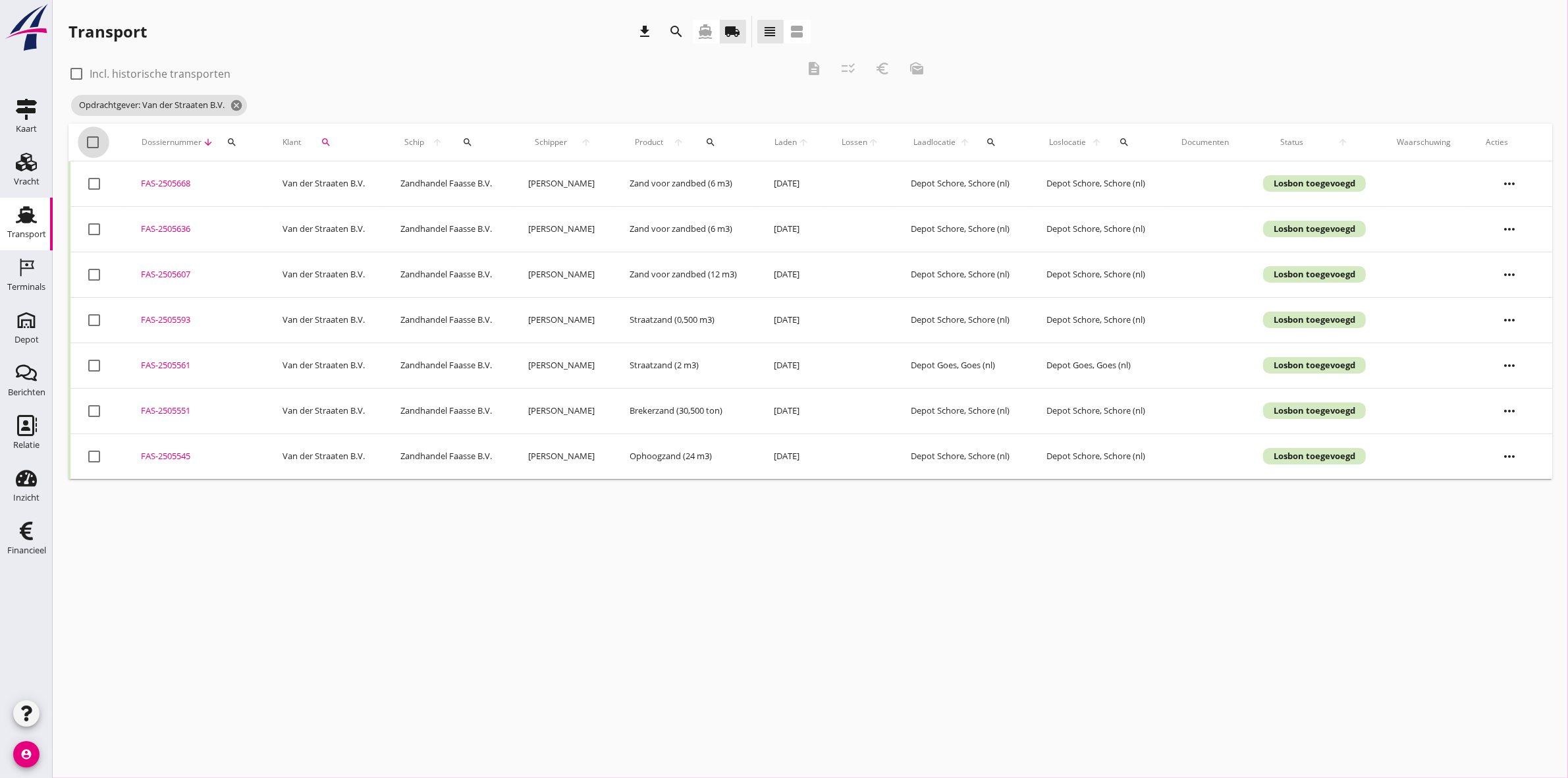
checkbox input "true"
click at [96, 181] on div at bounding box center [94, 184] width 22 height 22
checkbox input "false"
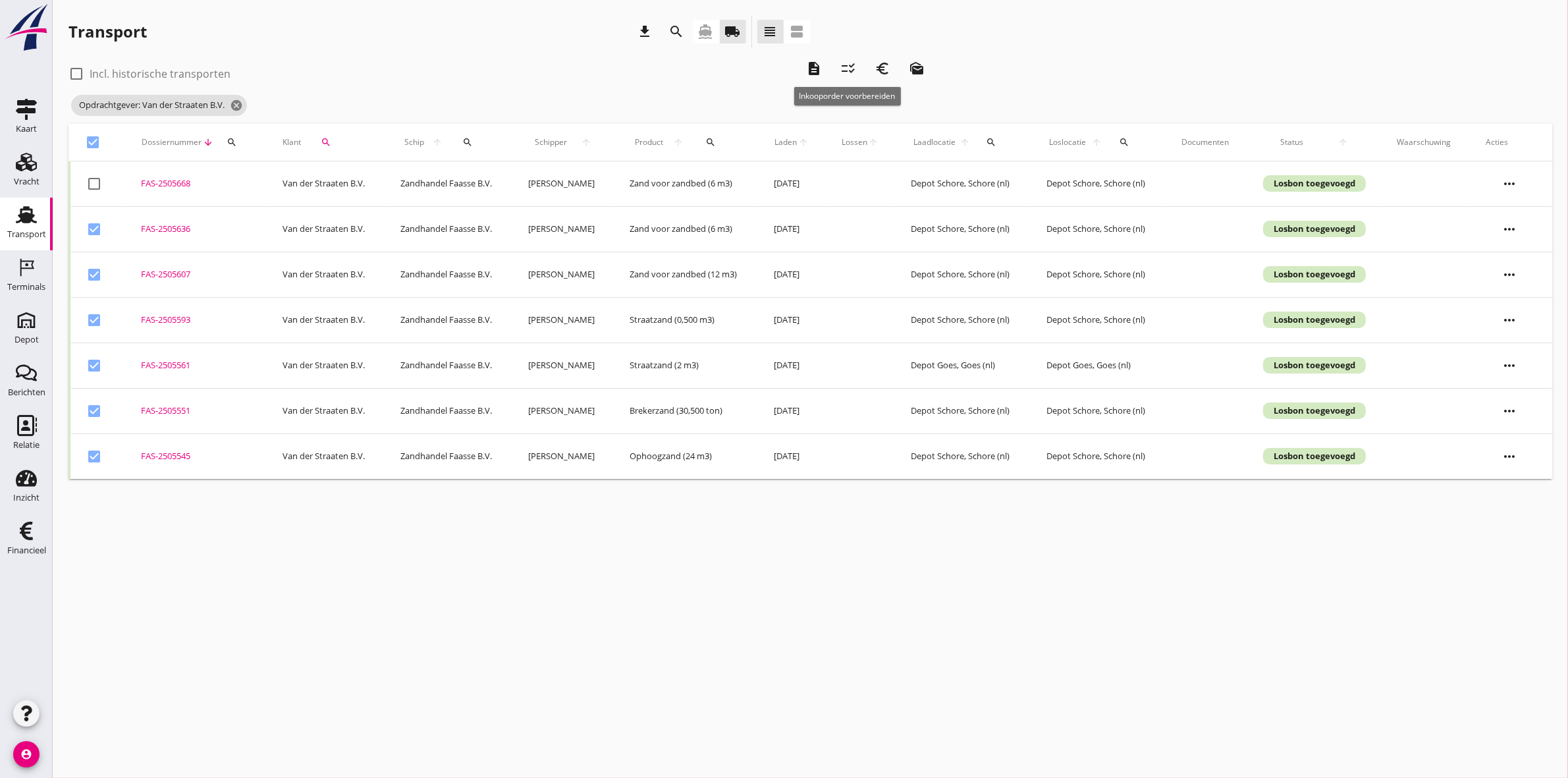
click at [854, 67] on icon "checklist_rtl" at bounding box center [848, 69] width 16 height 16
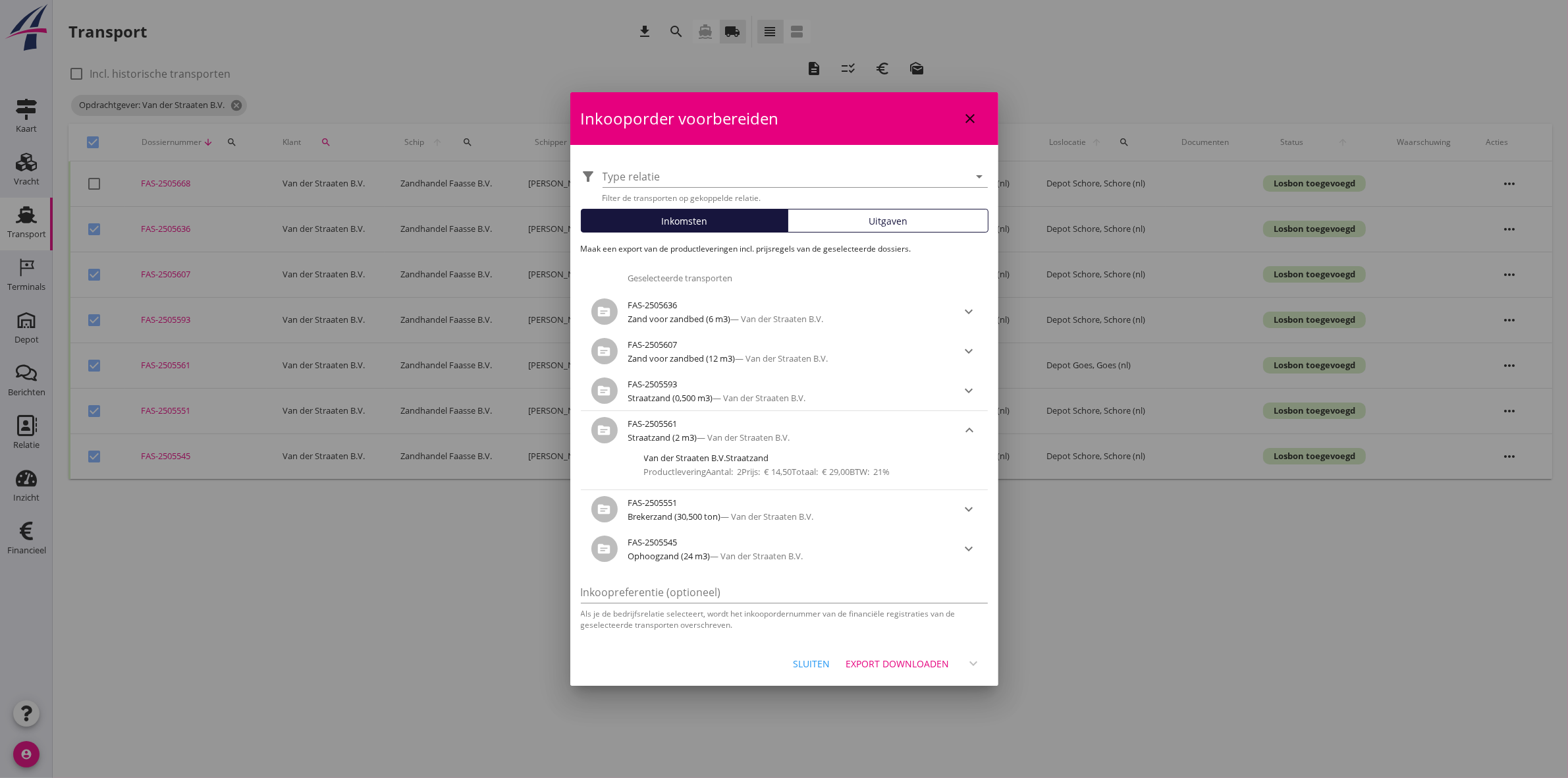
click at [916, 601] on div "Export downloaden" at bounding box center [898, 663] width 104 height 13
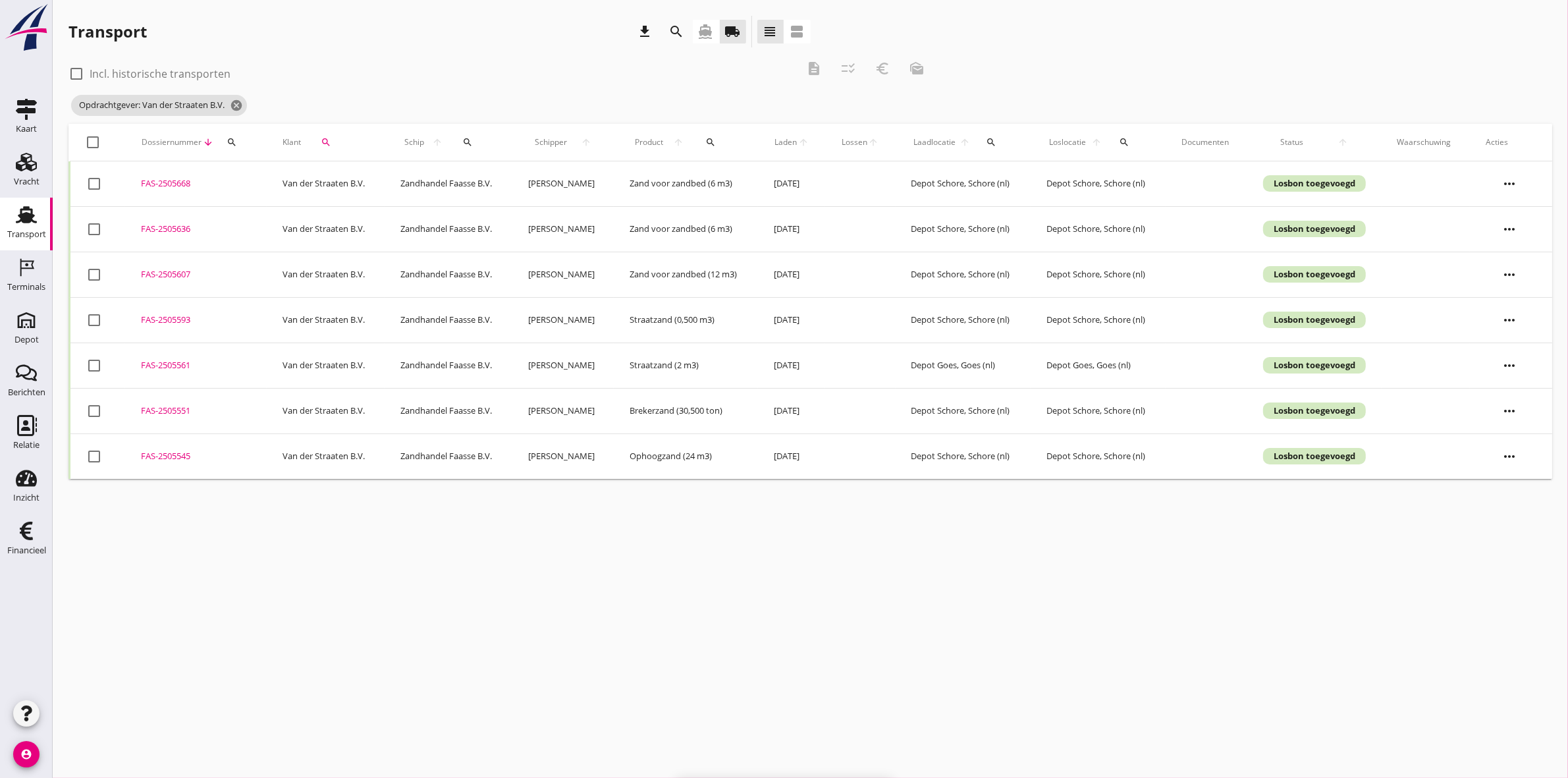
checkbox input "false"
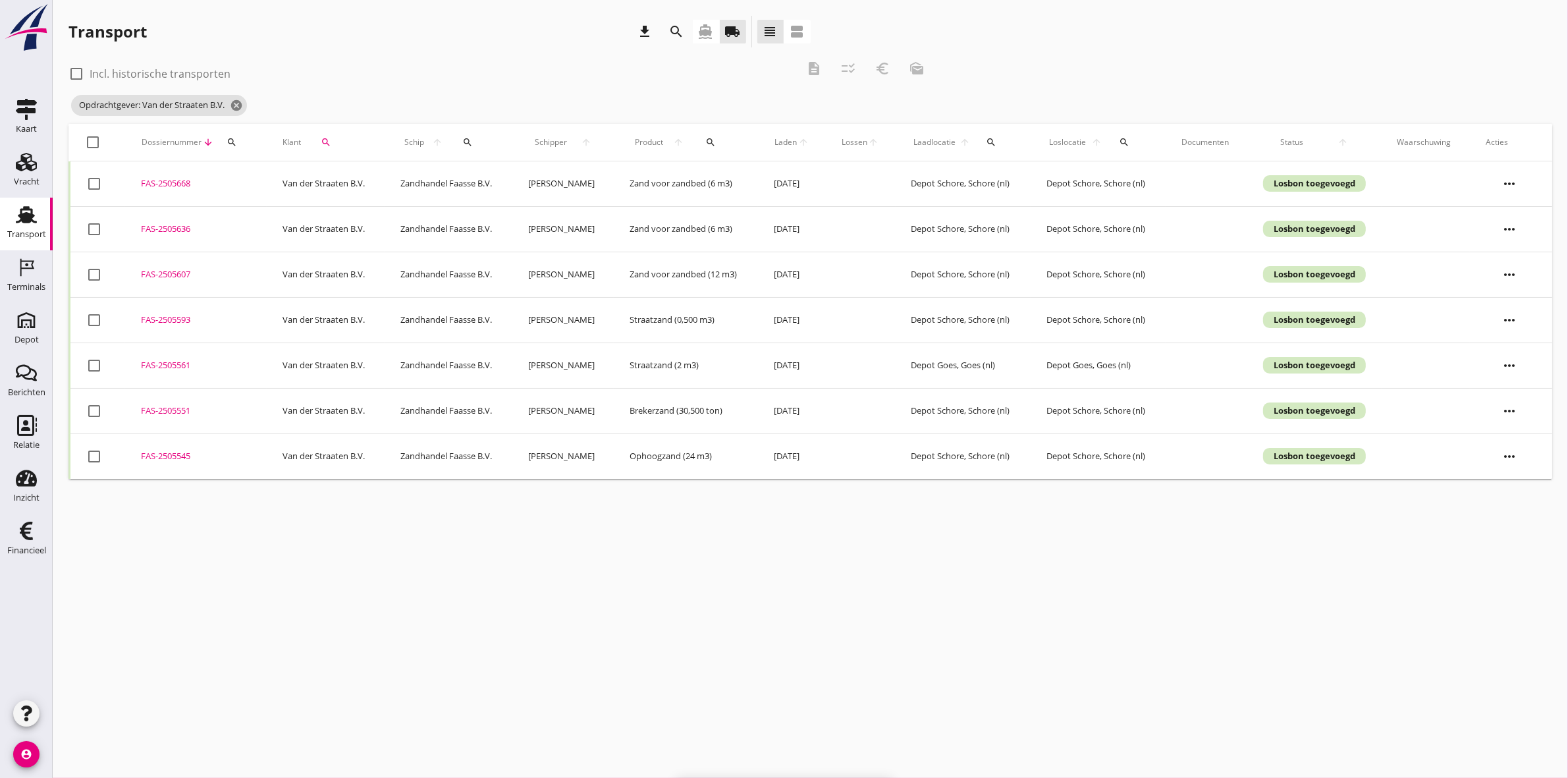
checkbox input "false"
